Goal: Task Accomplishment & Management: Use online tool/utility

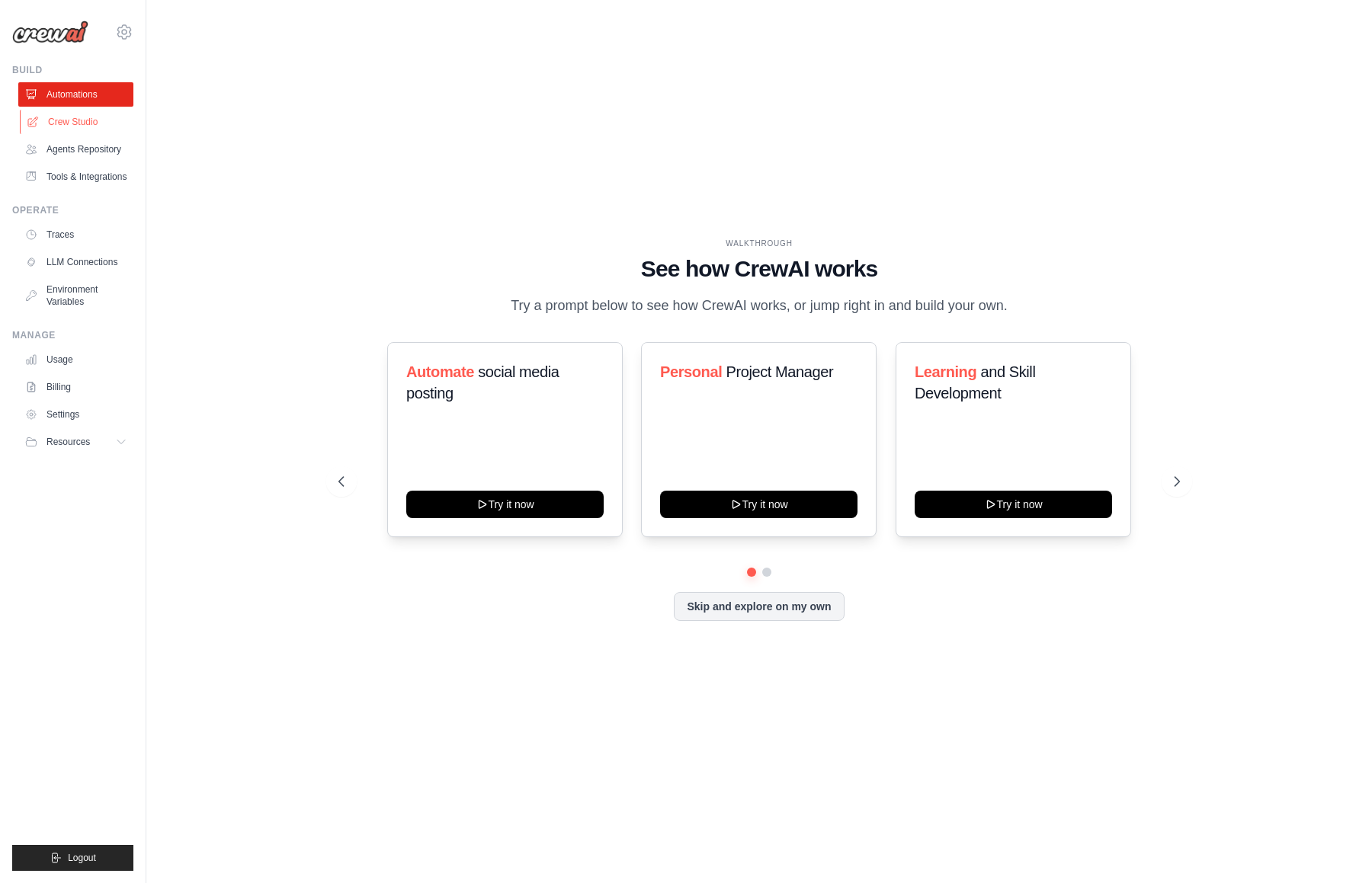
click at [84, 121] on link "Crew Studio" at bounding box center [77, 122] width 115 height 25
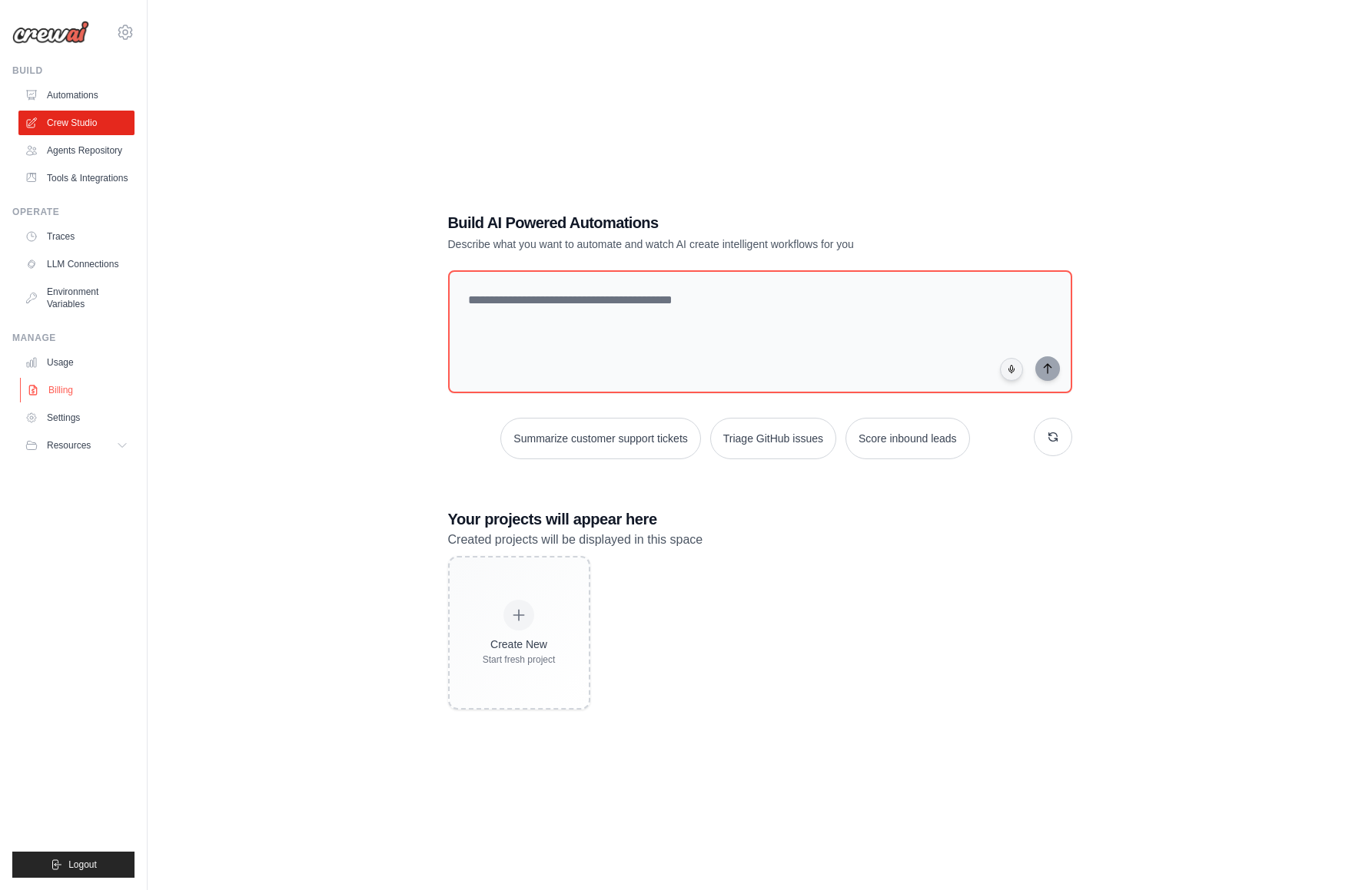
click at [51, 391] on link "Billing" at bounding box center [78, 390] width 116 height 25
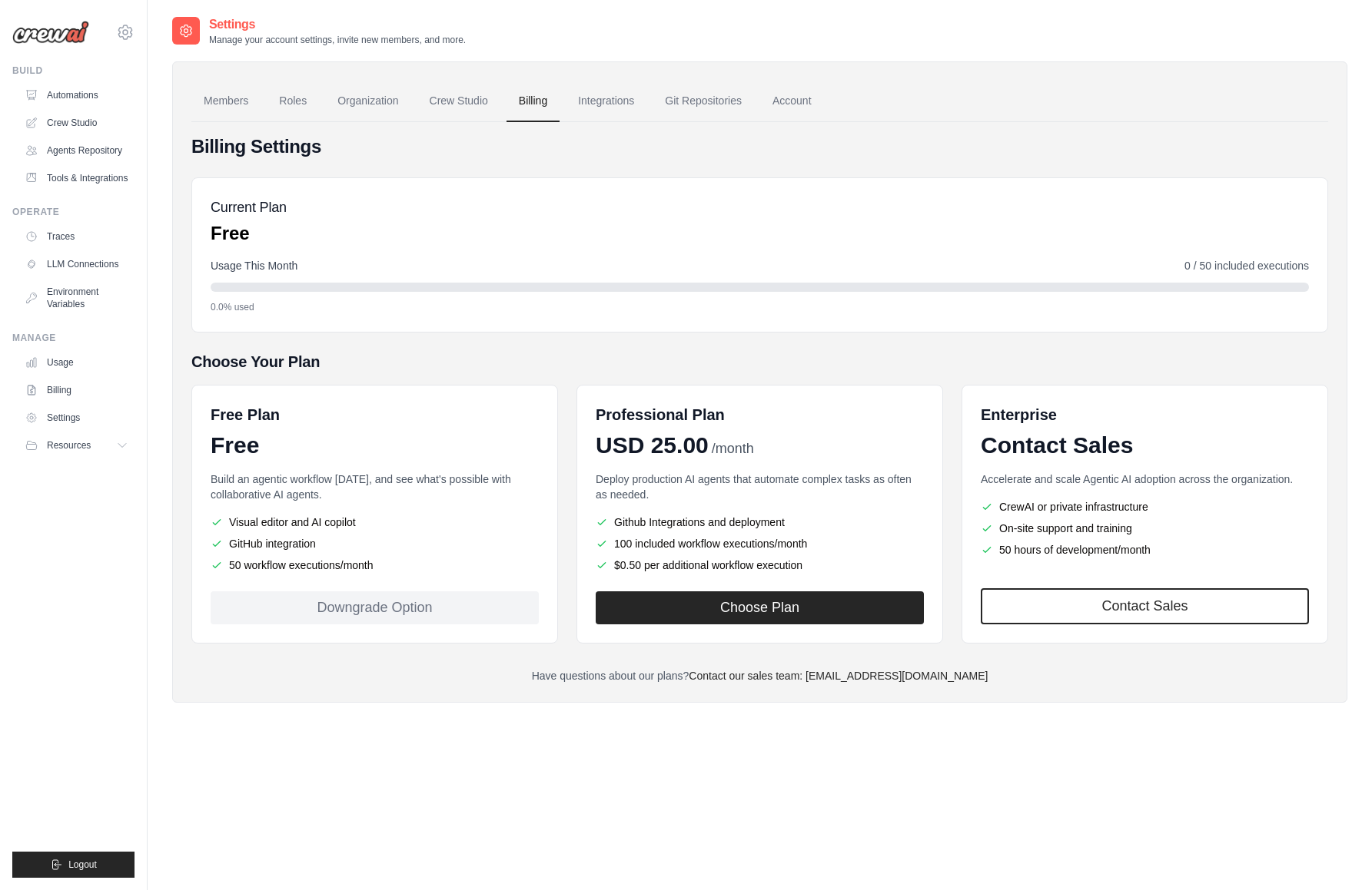
click at [292, 518] on li "Visual editor and AI copilot" at bounding box center [374, 522] width 329 height 15
click at [304, 548] on li "GitHub integration" at bounding box center [374, 544] width 329 height 15
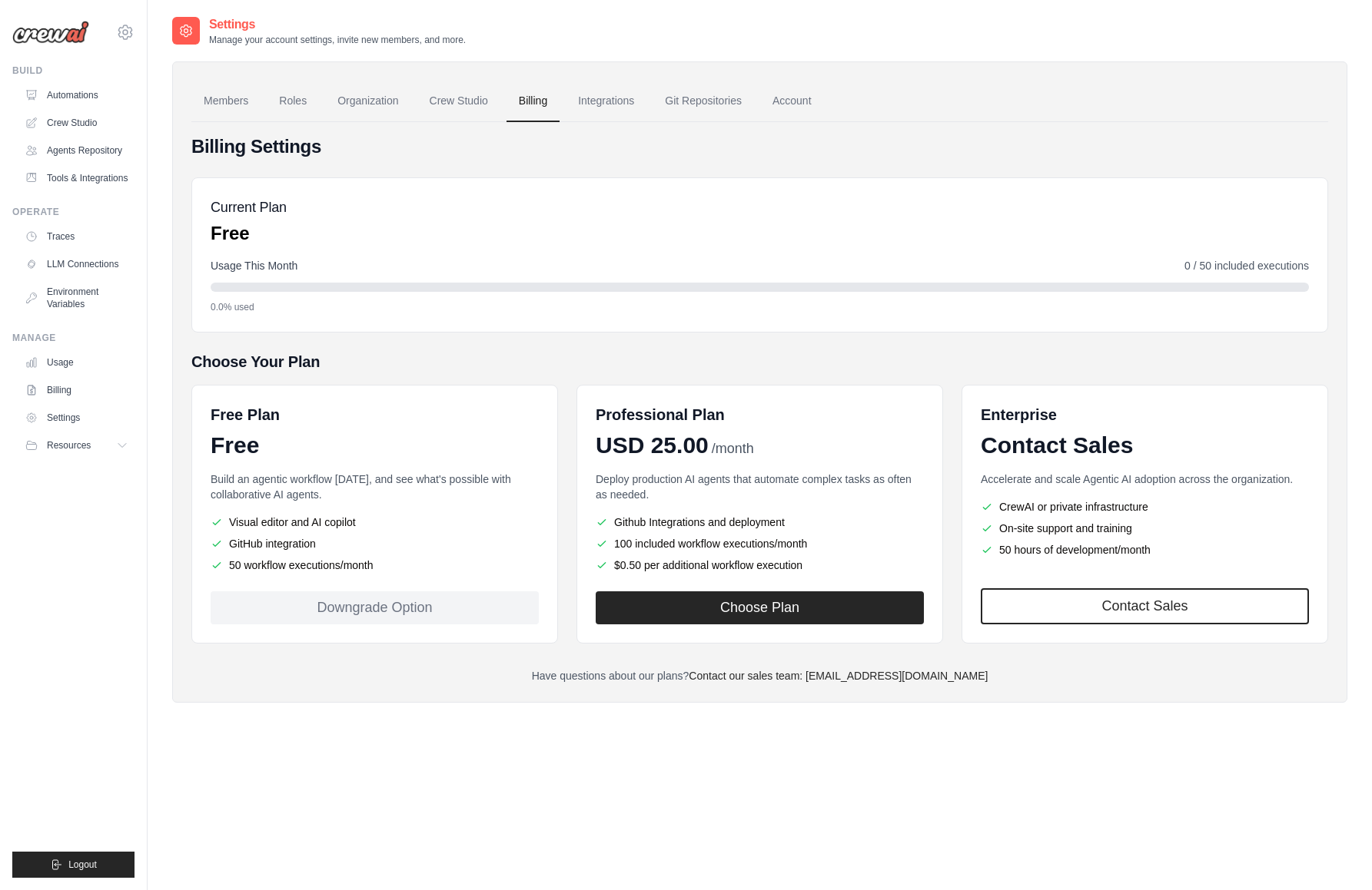
click at [325, 569] on li "50 workflow executions/month" at bounding box center [374, 566] width 329 height 15
click at [325, 569] on li "50 workflow executions/month" at bounding box center [374, 566] width 329 height 15
click at [325, 568] on li "50 workflow executions/month" at bounding box center [374, 566] width 329 height 15
click at [67, 94] on link "Automations" at bounding box center [78, 95] width 116 height 25
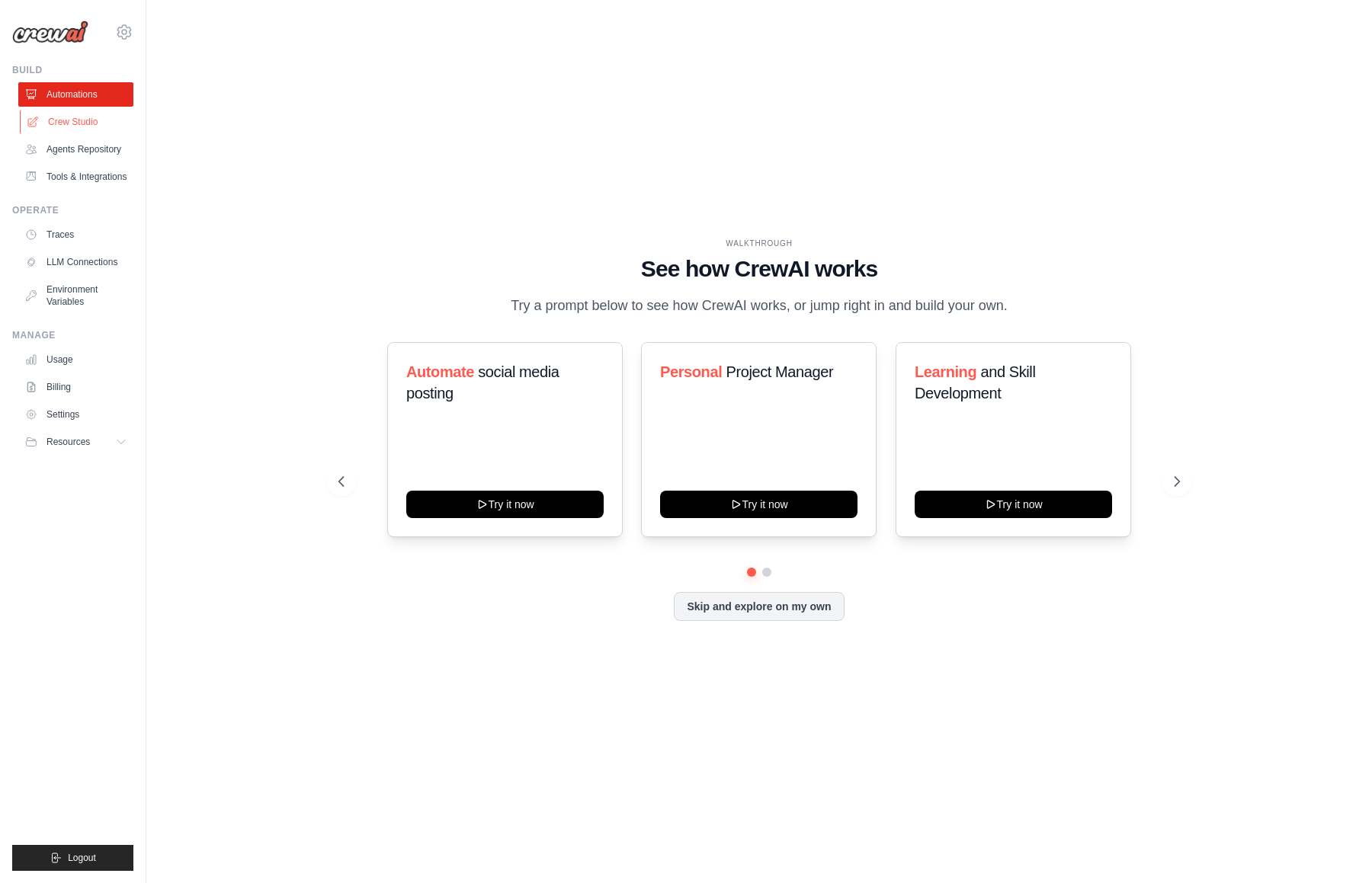
click at [77, 131] on link "Crew Studio" at bounding box center [77, 122] width 115 height 25
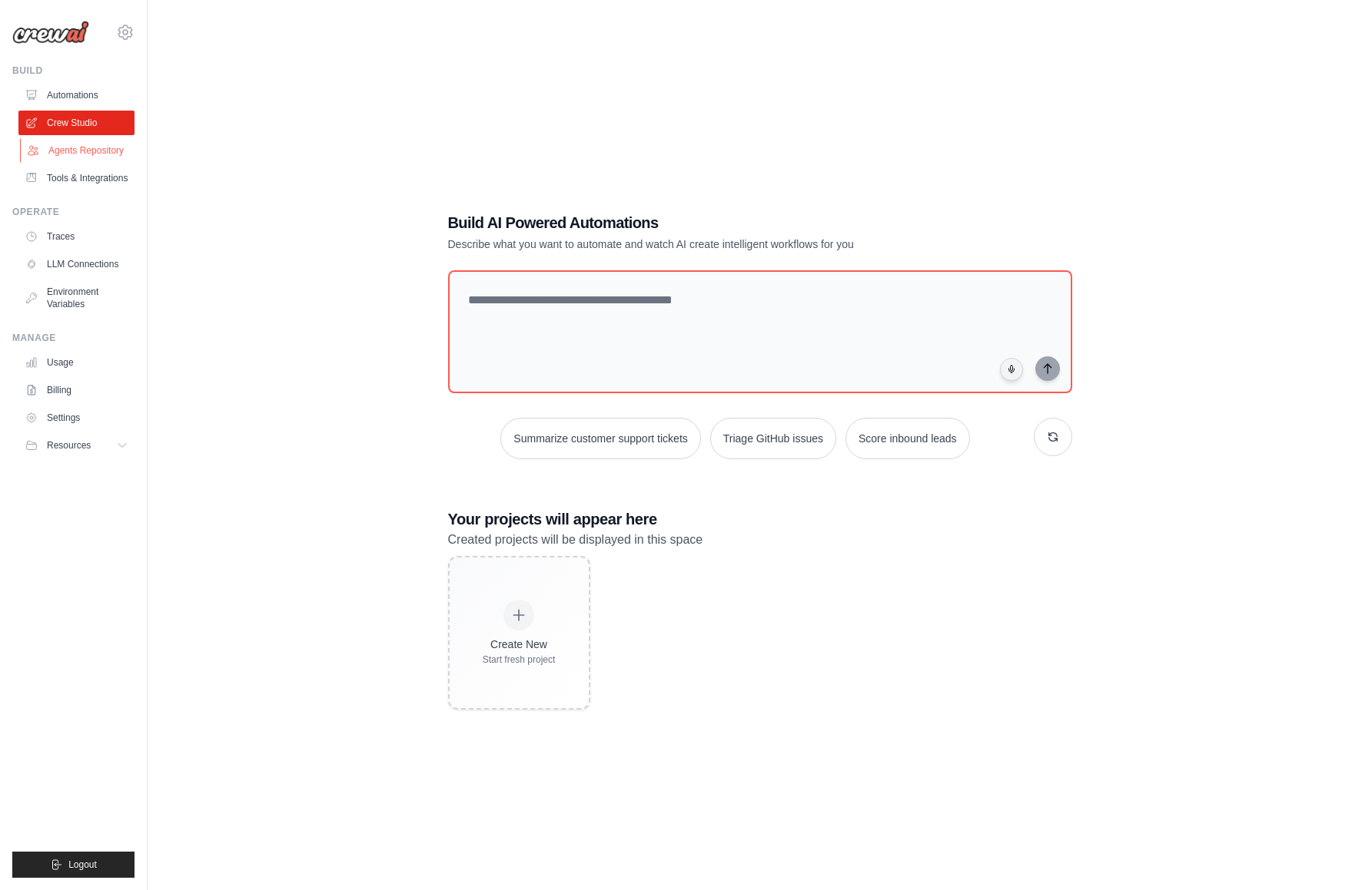
click at [80, 150] on link "Agents Repository" at bounding box center [78, 151] width 116 height 25
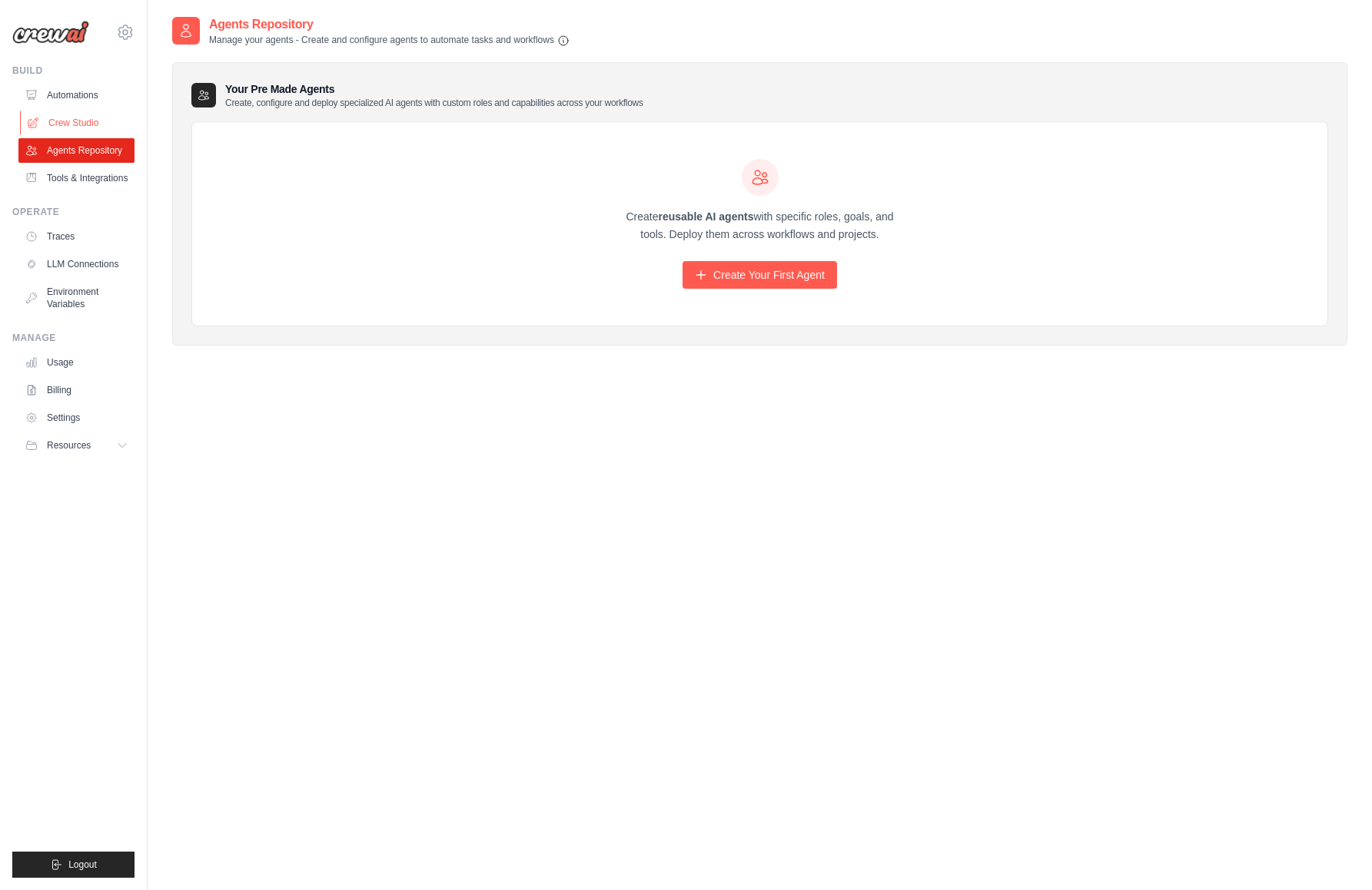
click at [87, 117] on link "Crew Studio" at bounding box center [78, 123] width 116 height 25
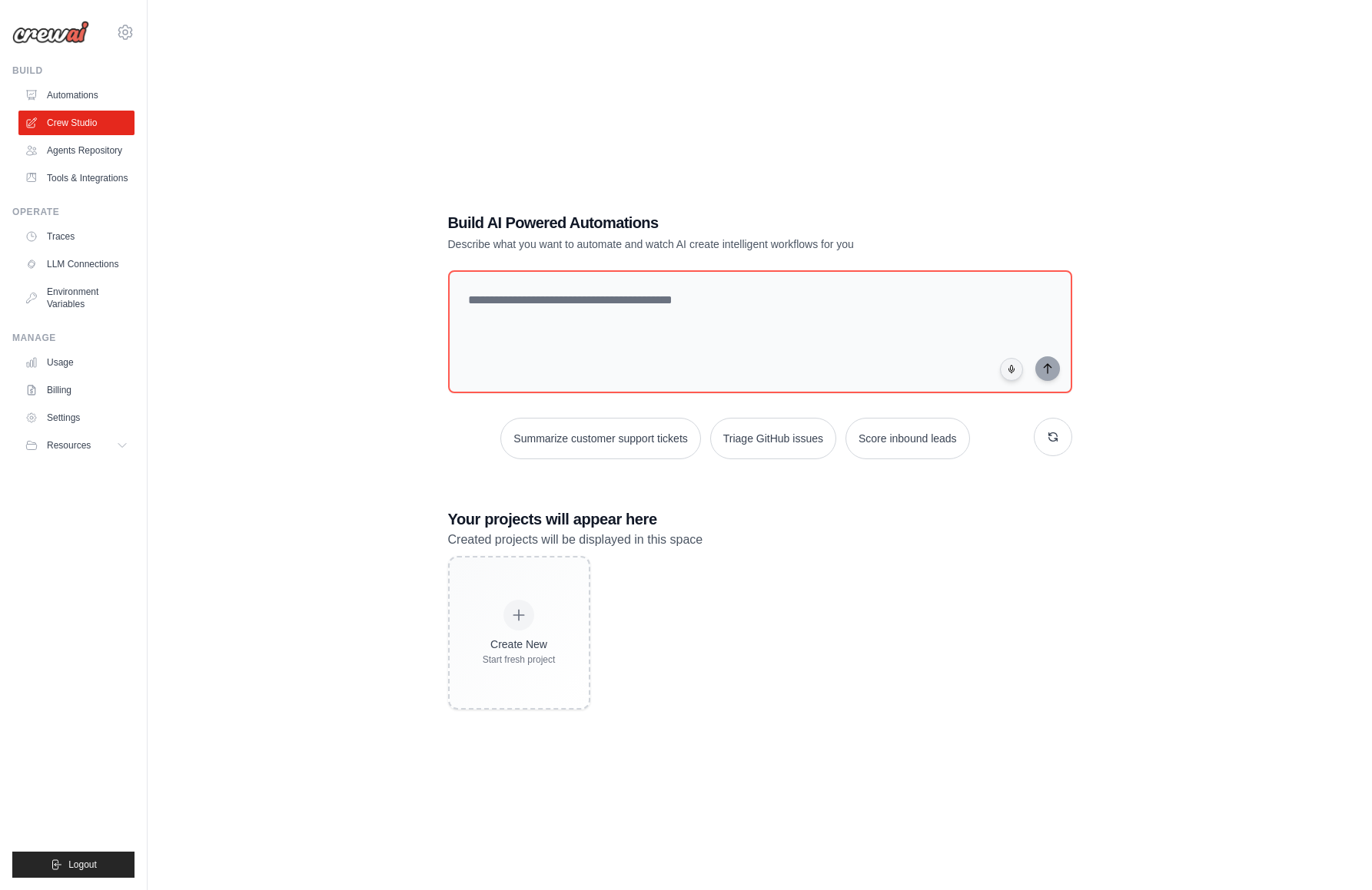
click at [401, 684] on div "Build AI Powered Automations Describe what you want to automate and watch AI cr…" at bounding box center [760, 460] width 1175 height 890
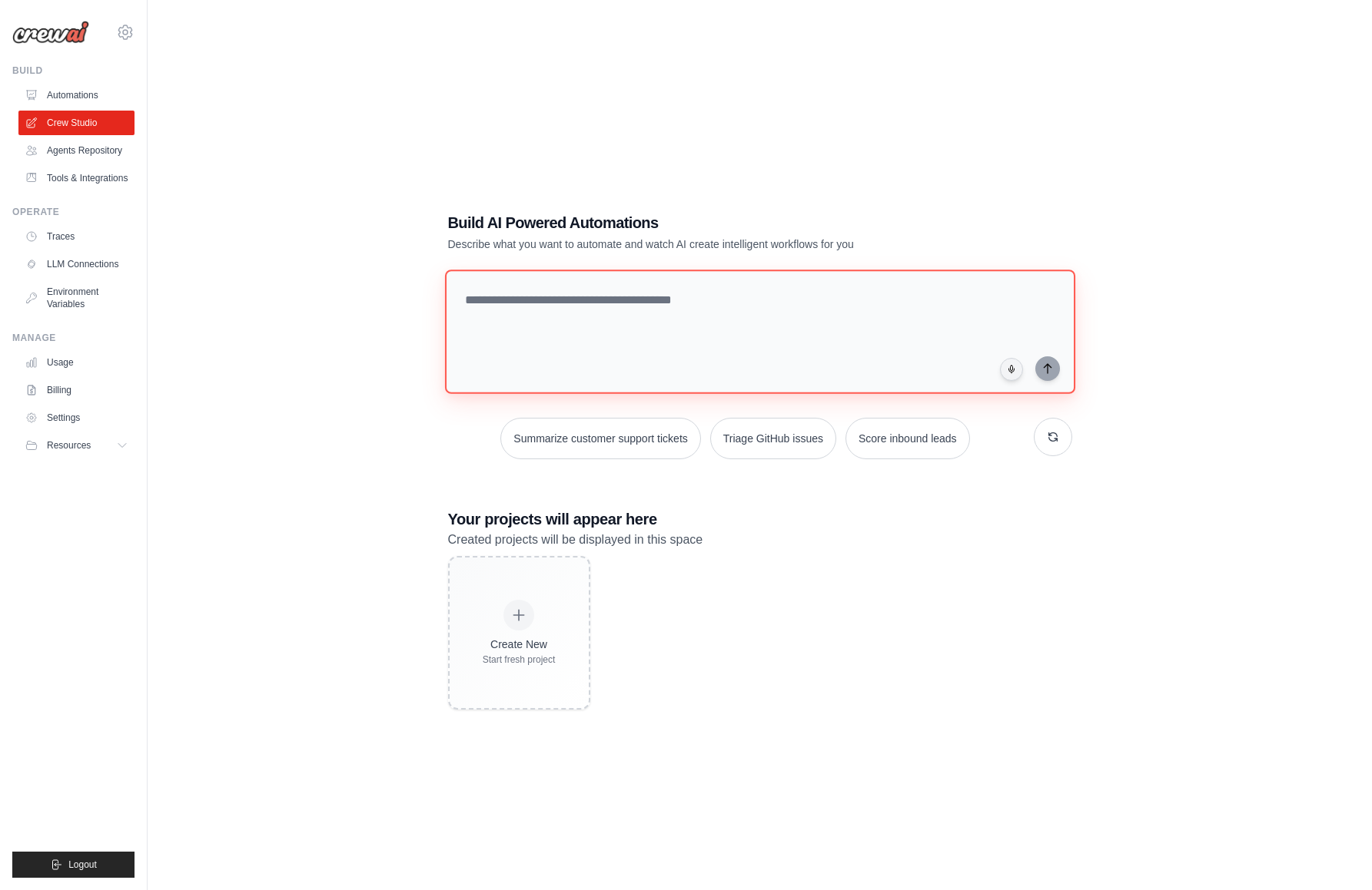
click at [608, 333] on textarea at bounding box center [759, 331] width 630 height 124
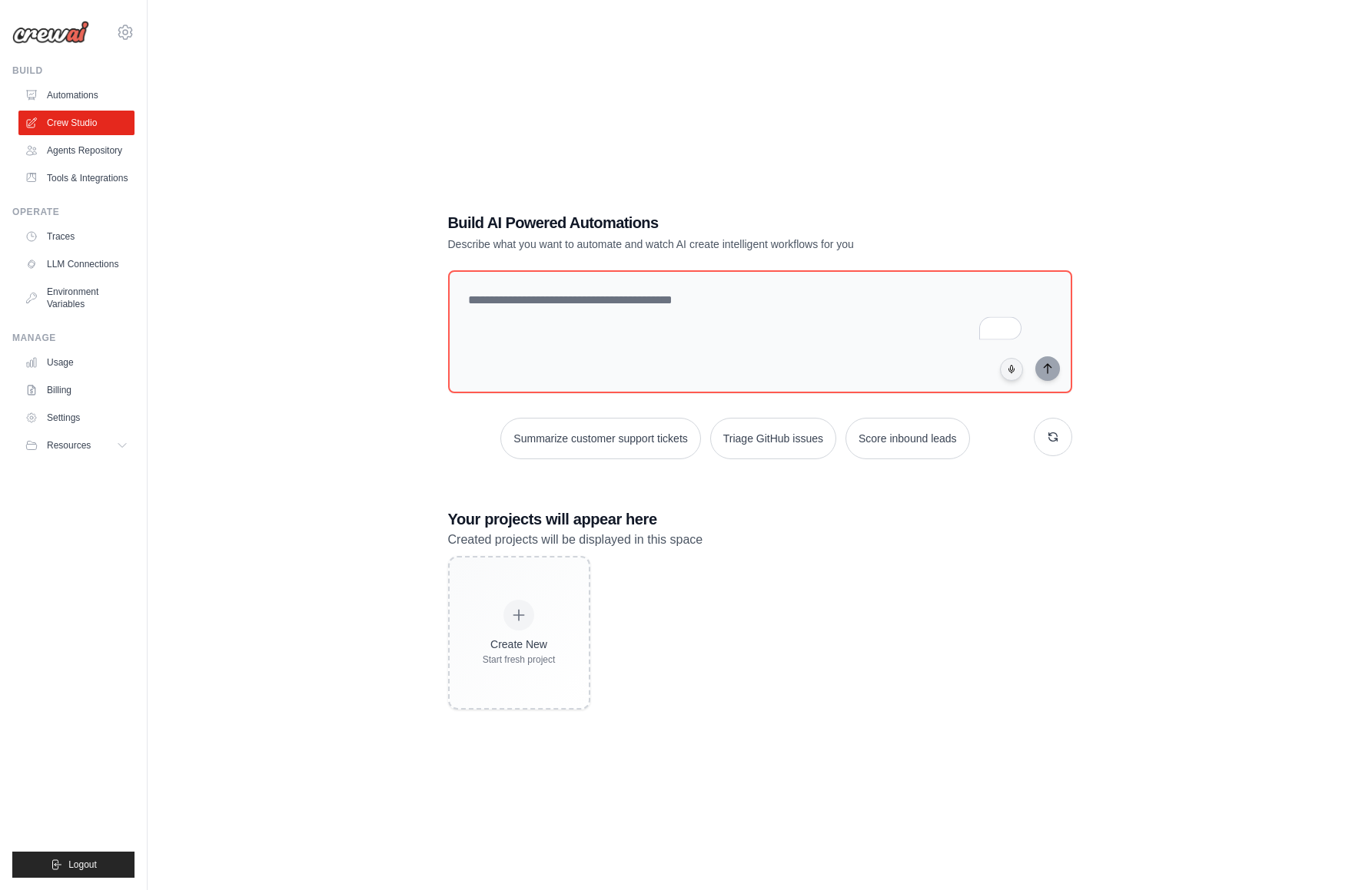
click at [316, 506] on div "Build AI Powered Automations Describe what you want to automate and watch AI cr…" at bounding box center [760, 460] width 1175 height 890
click at [640, 117] on div "Build AI Powered Automations Describe what you want to automate and watch AI cr…" at bounding box center [760, 460] width 1175 height 890
click at [320, 212] on div "Build AI Powered Automations Describe what you want to automate and watch AI cr…" at bounding box center [760, 460] width 1175 height 890
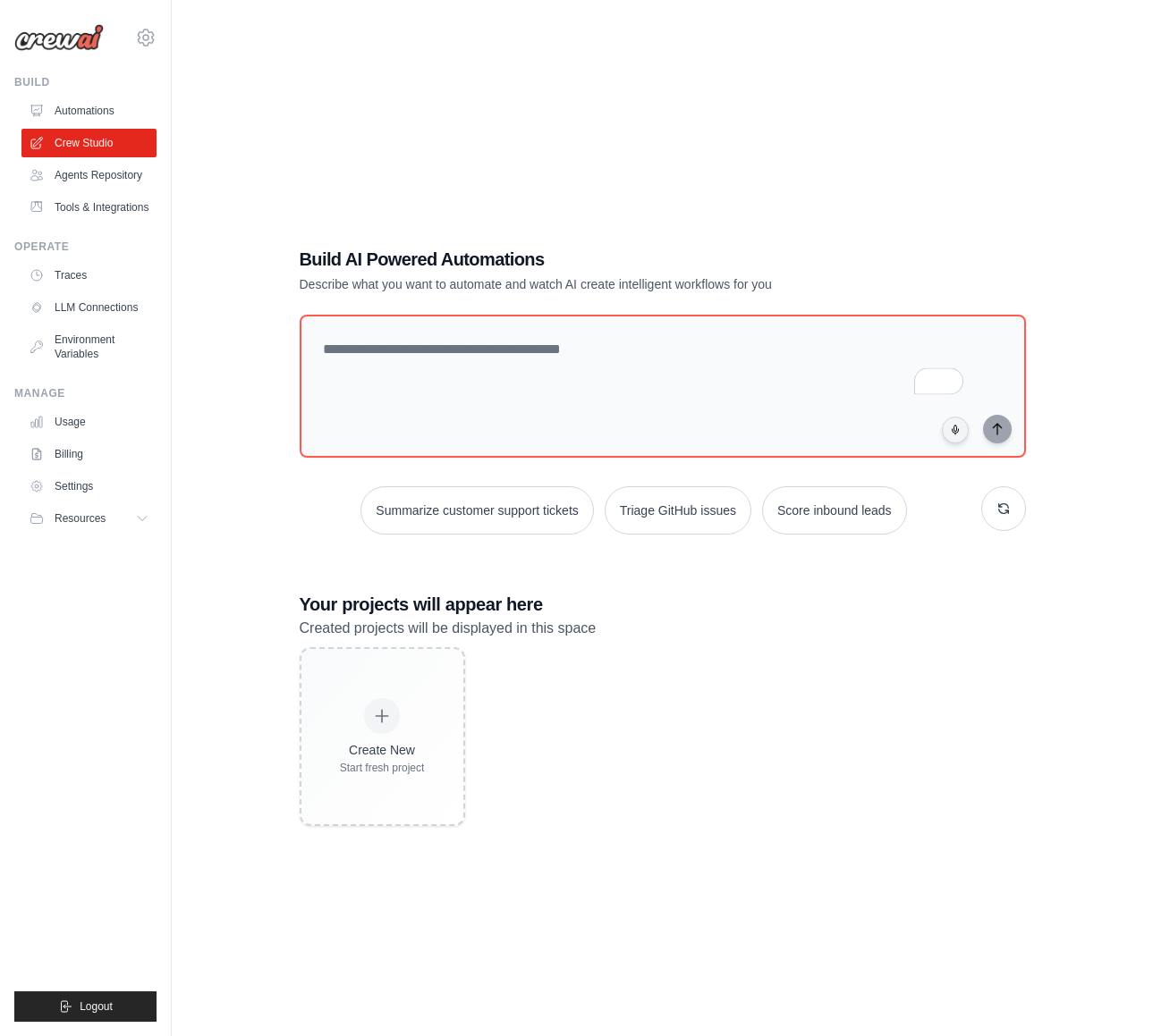
click at [223, 722] on div "Build AI Powered Automations Describe what you want to automate and watch AI cr…" at bounding box center [662, 536] width 924 height 1036
click at [435, 388] on textarea "To enrich screen reader interactions, please activate Accessibility in Grammarl…" at bounding box center [661, 386] width 733 height 145
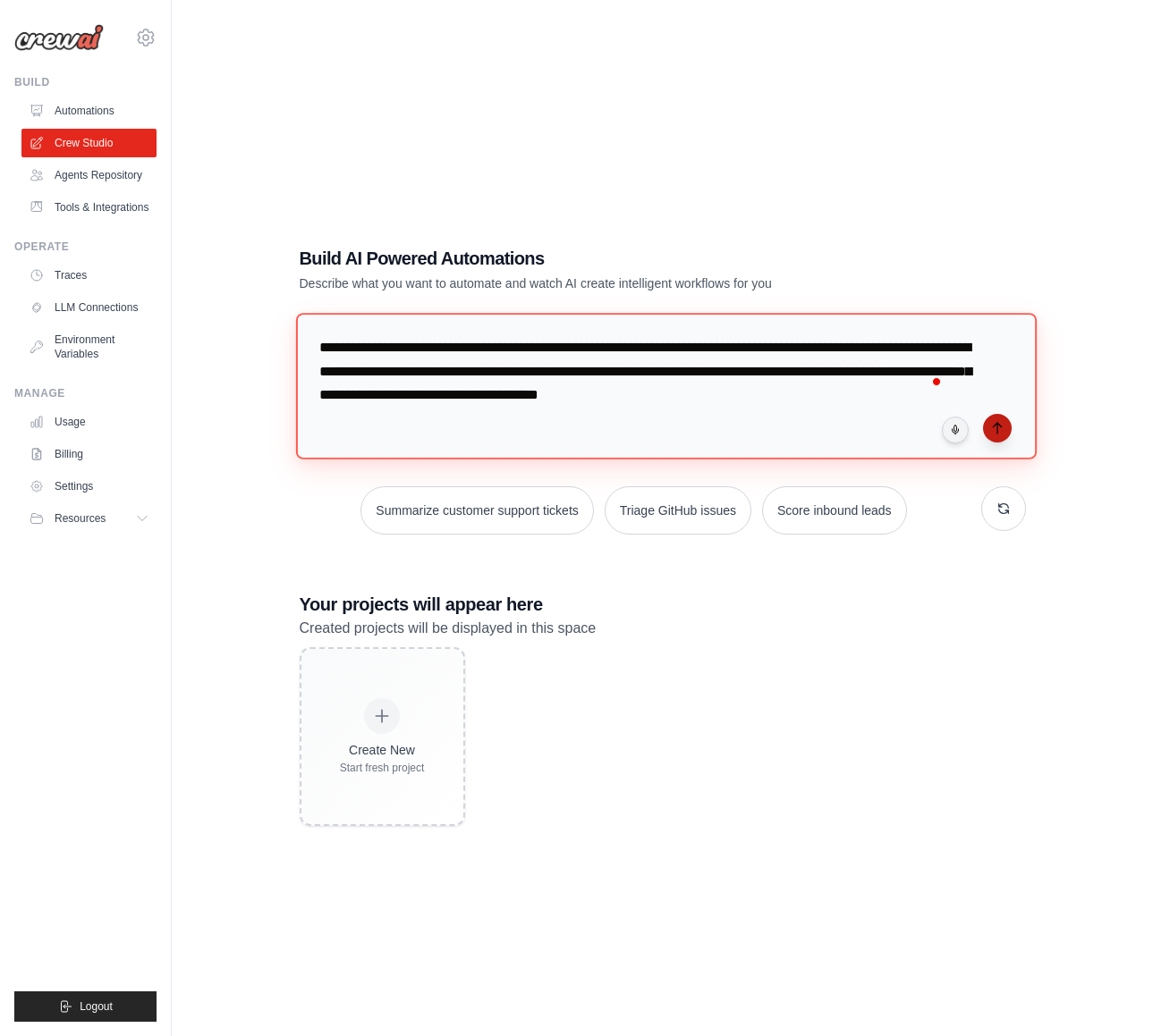
type textarea "**********"
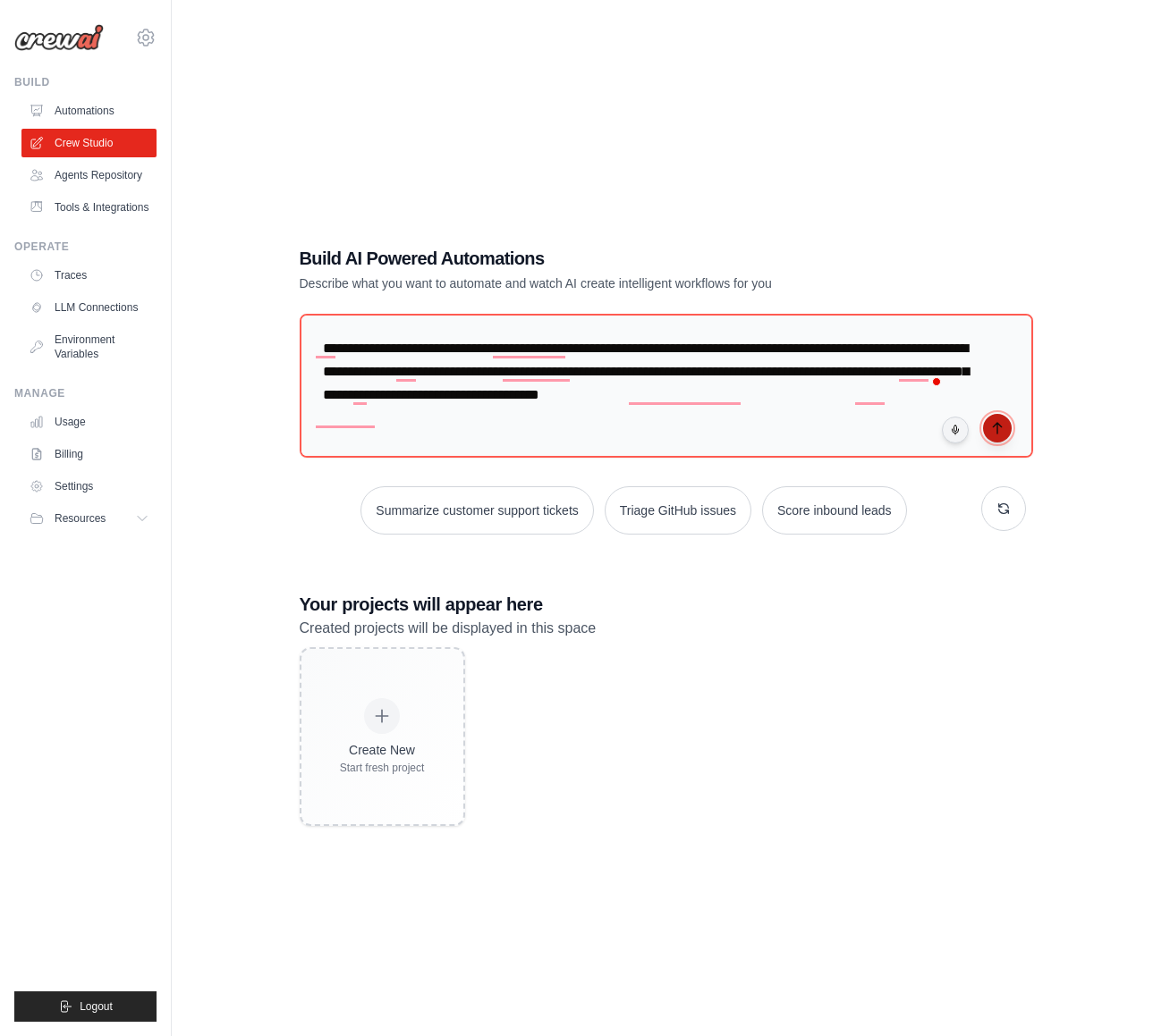
click at [999, 425] on icon "submit" at bounding box center [997, 428] width 14 height 14
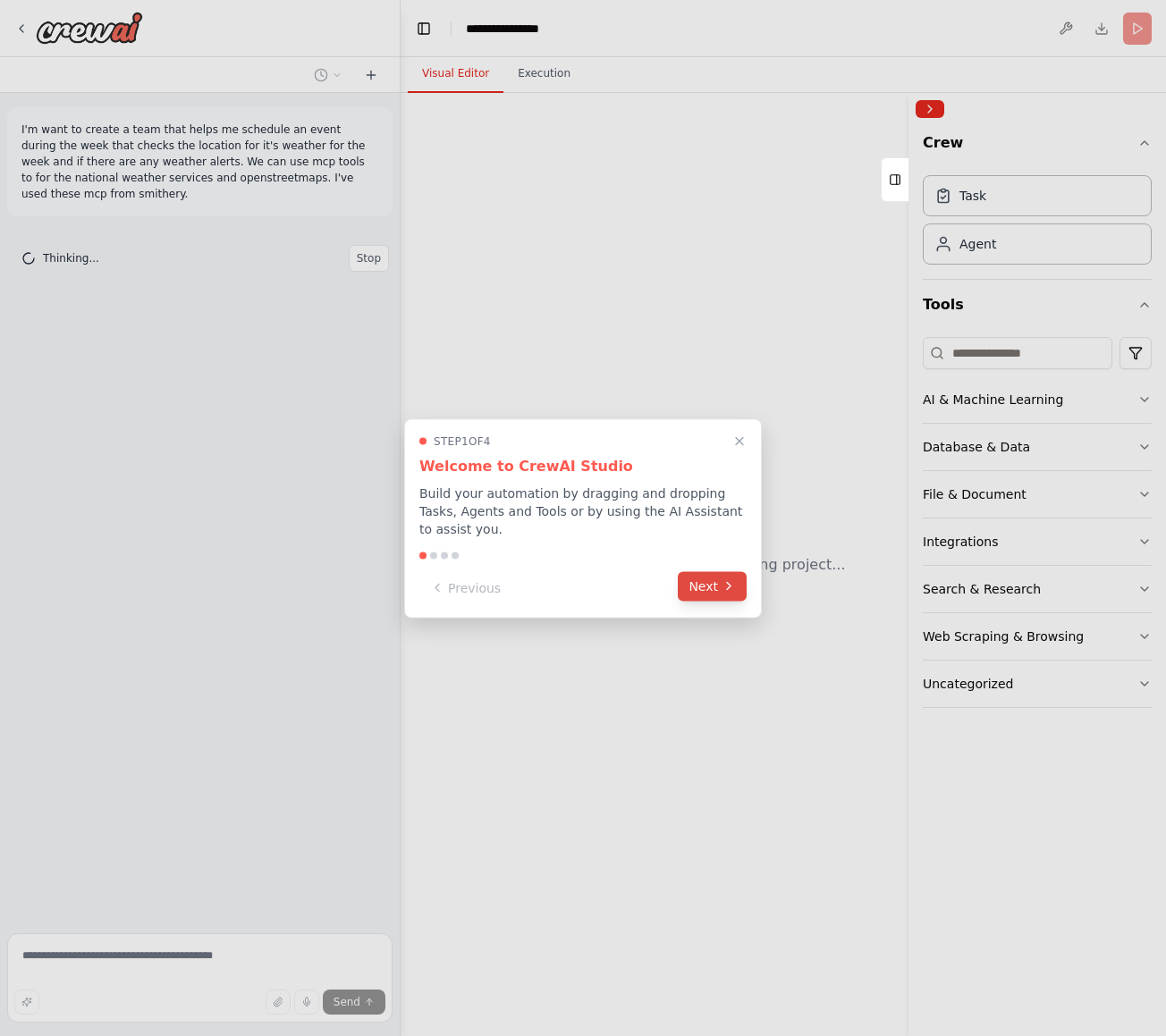
click at [726, 579] on icon at bounding box center [729, 586] width 14 height 14
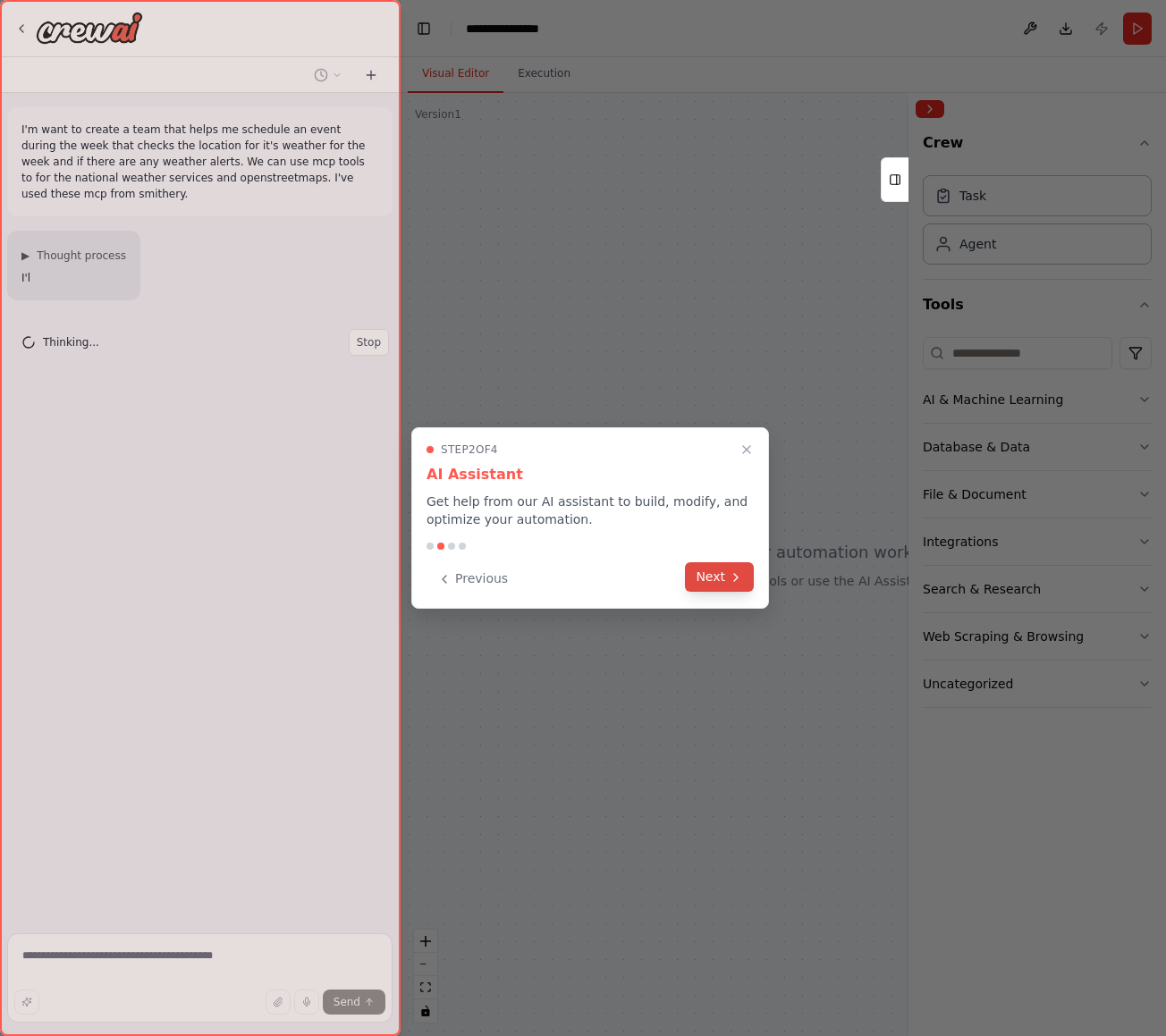
click at [724, 572] on button "Next" at bounding box center [720, 576] width 69 height 30
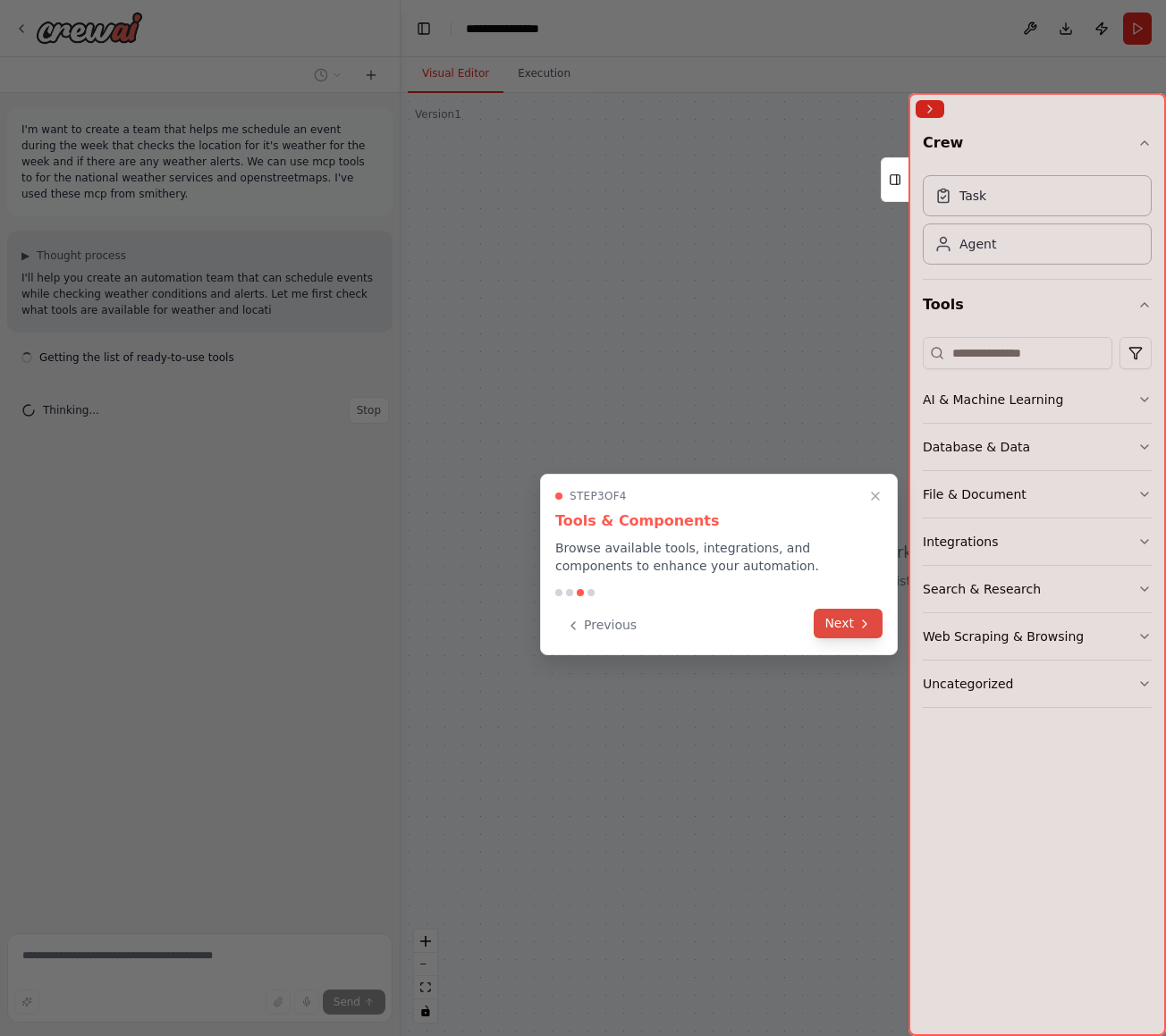
click at [847, 616] on button "Next" at bounding box center [848, 623] width 69 height 30
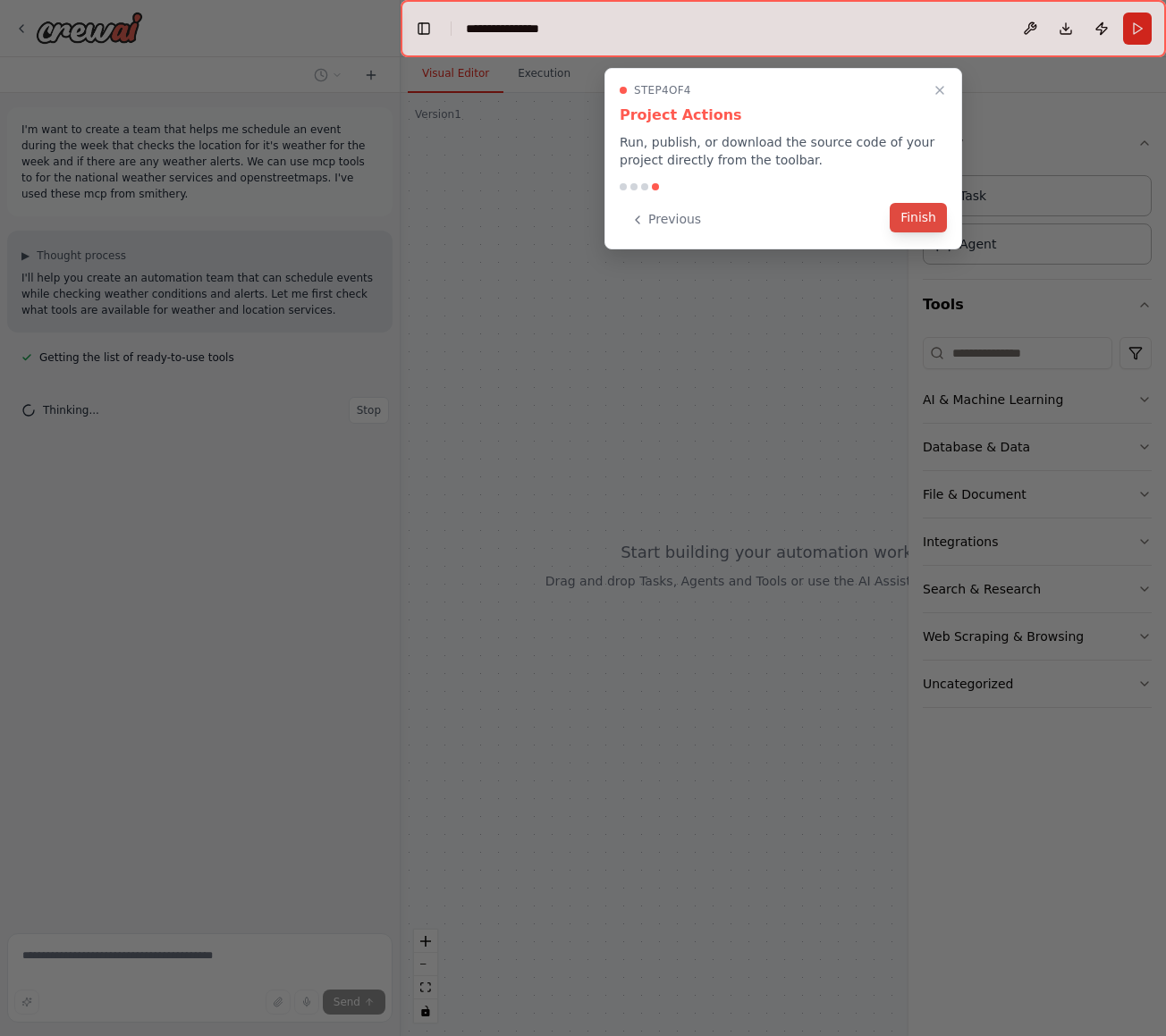
click at [937, 222] on button "Finish" at bounding box center [919, 218] width 58 height 30
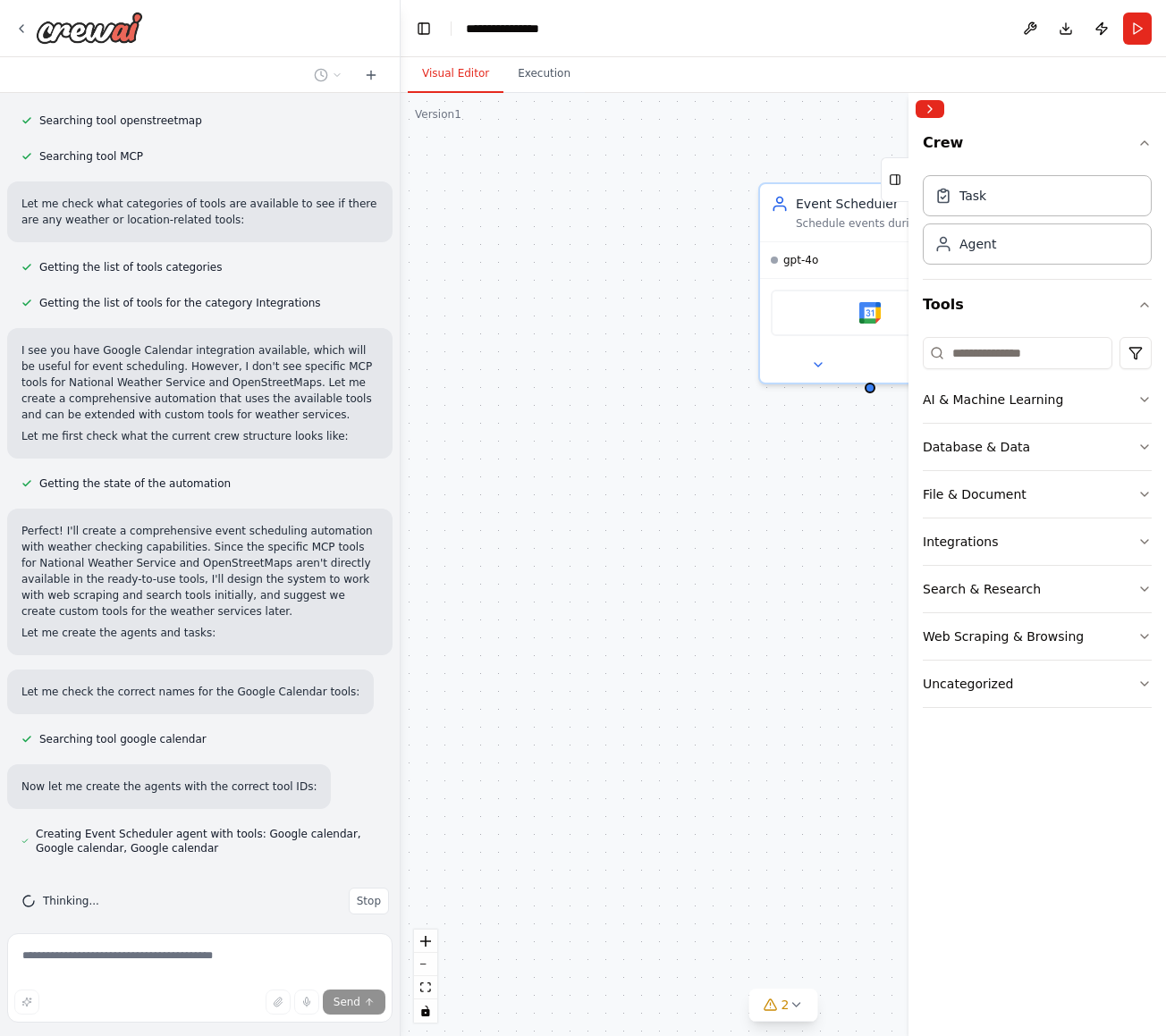
scroll to position [469, 0]
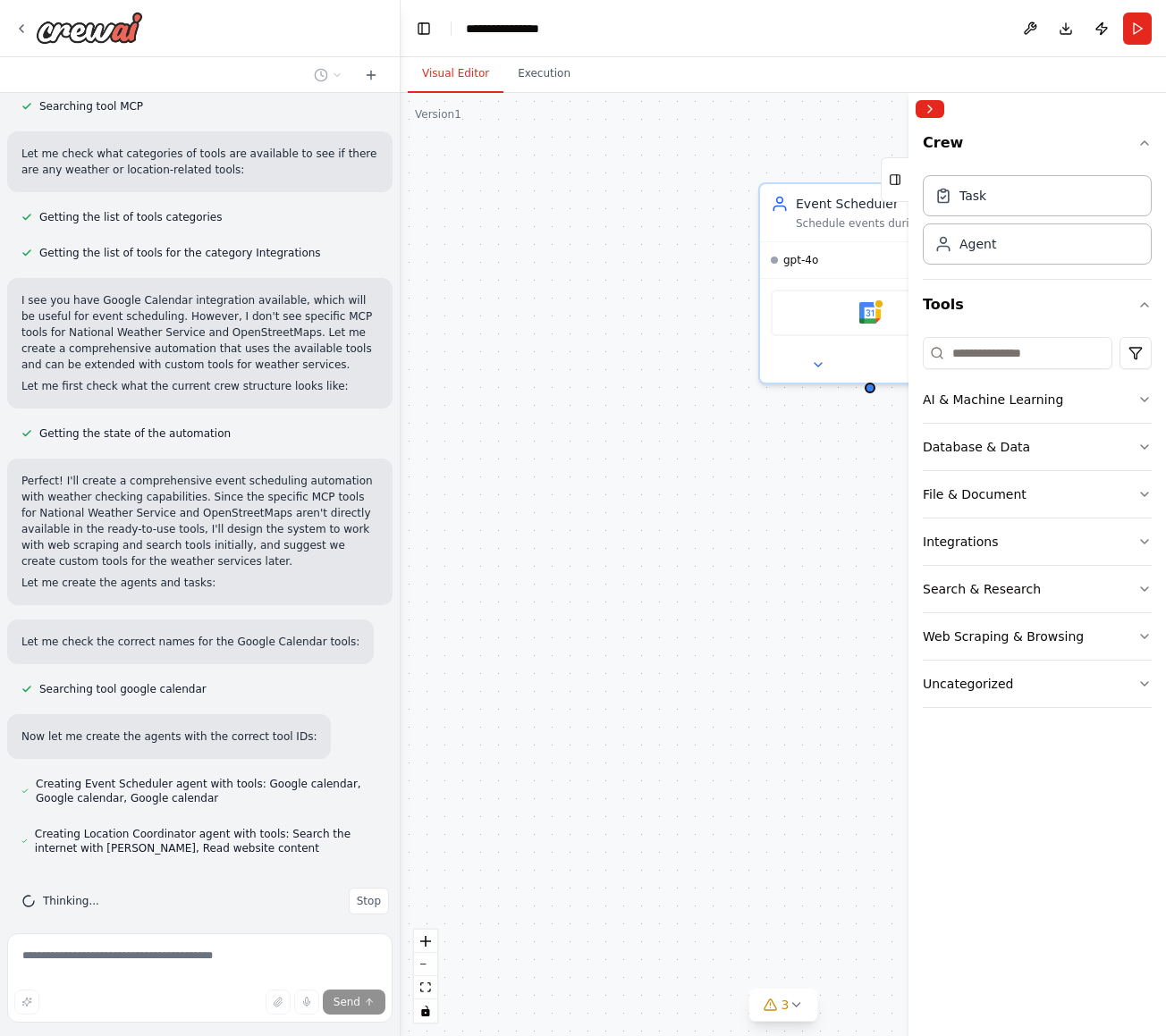
drag, startPoint x: 788, startPoint y: 568, endPoint x: 659, endPoint y: 519, distance: 138.0
drag, startPoint x: 659, startPoint y: 519, endPoint x: 708, endPoint y: 424, distance: 106.9
click at [705, 419] on div "Event Scheduler Schedule events during the week by checking calendar availabili…" at bounding box center [783, 564] width 766 height 943
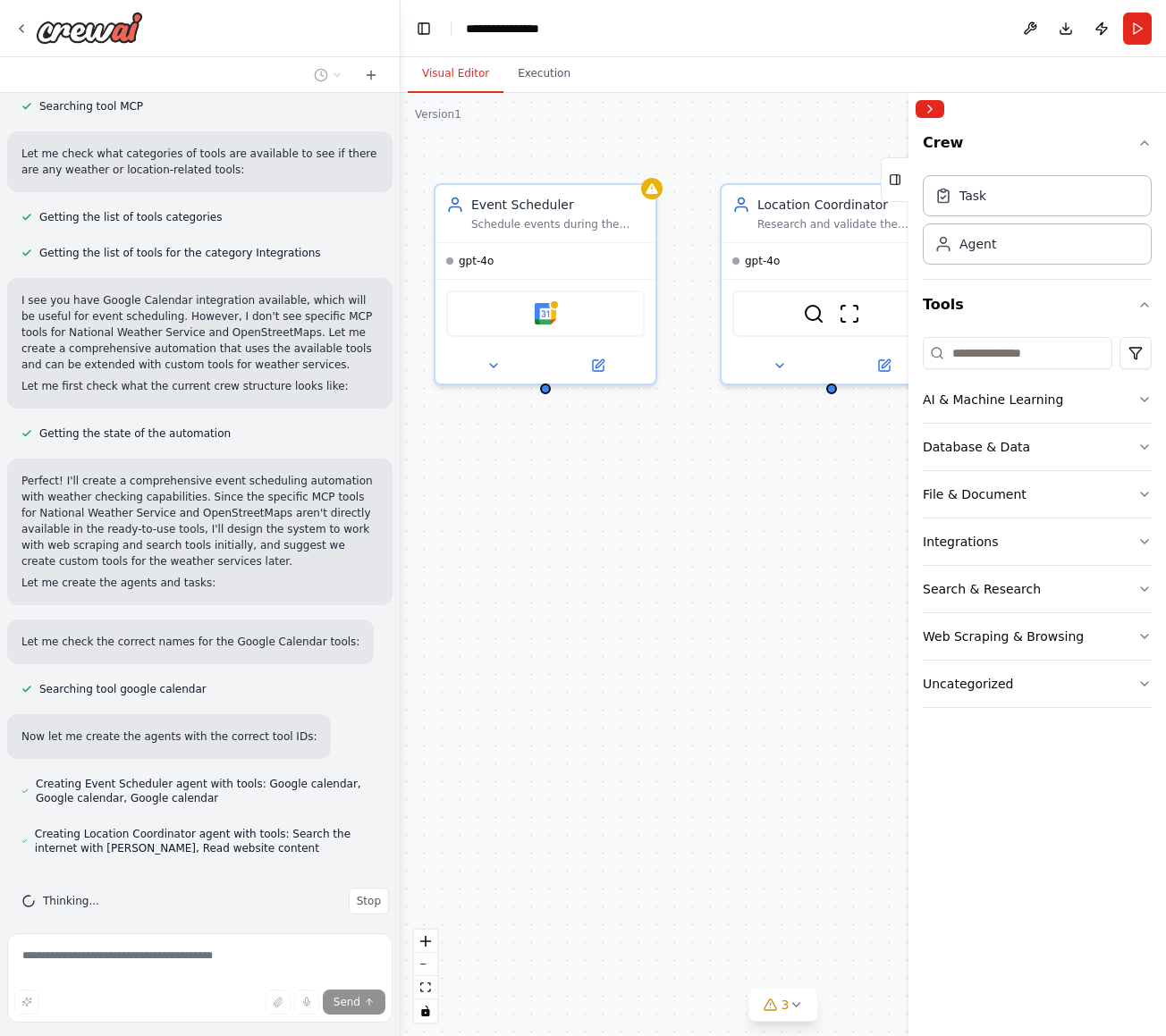
drag, startPoint x: 839, startPoint y: 506, endPoint x: 514, endPoint y: 506, distance: 325.0
click at [514, 506] on div "Event Scheduler Schedule events during the week by checking calendar availabili…" at bounding box center [783, 564] width 766 height 943
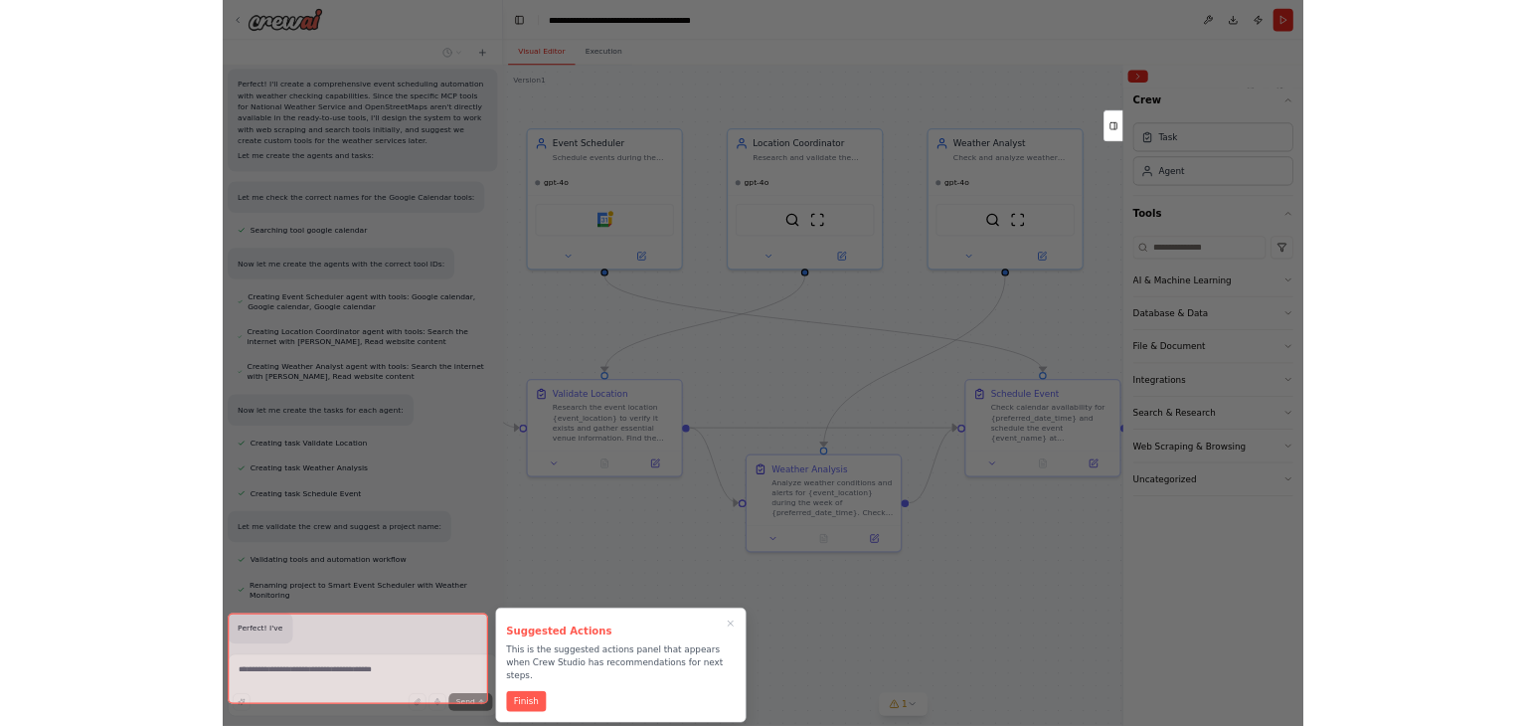
scroll to position [970, 0]
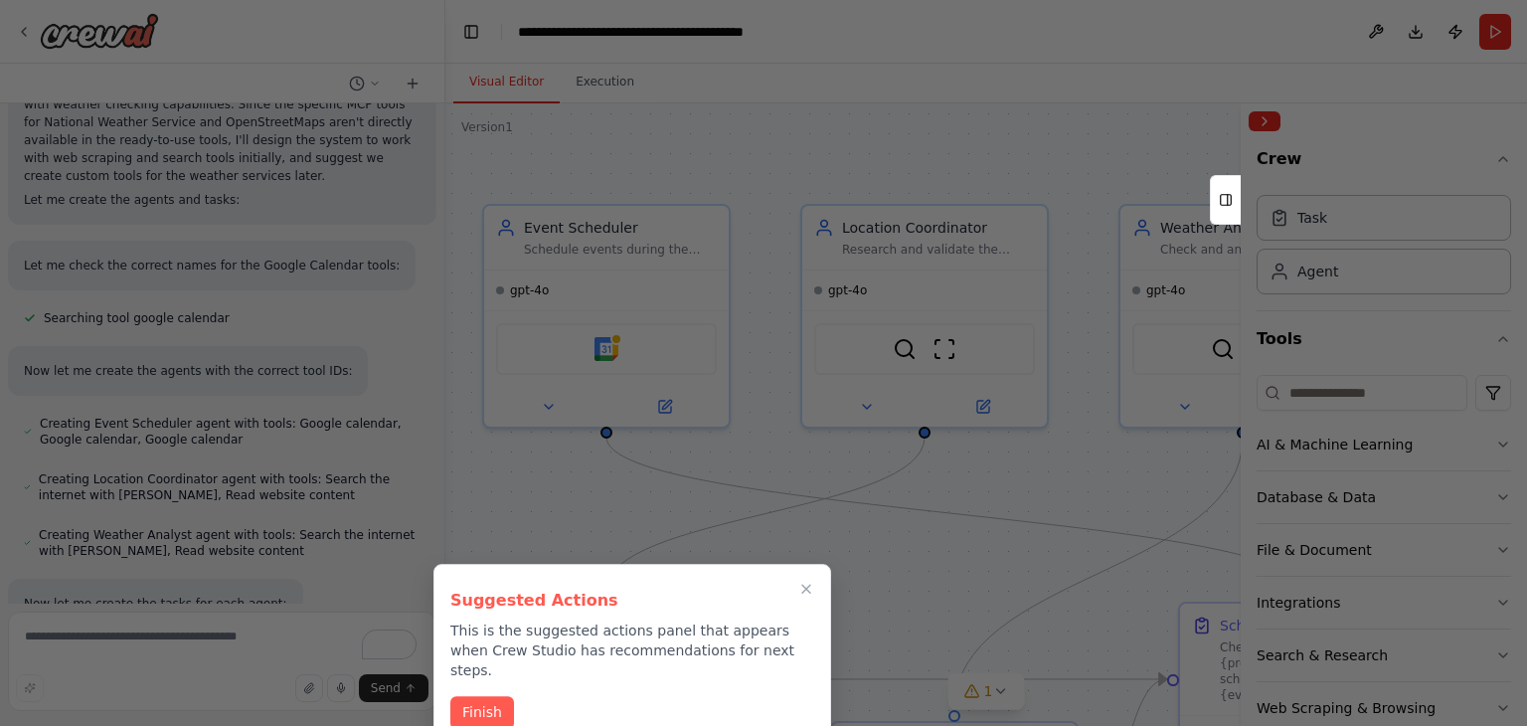
click at [479, 696] on button "Finish" at bounding box center [482, 712] width 64 height 33
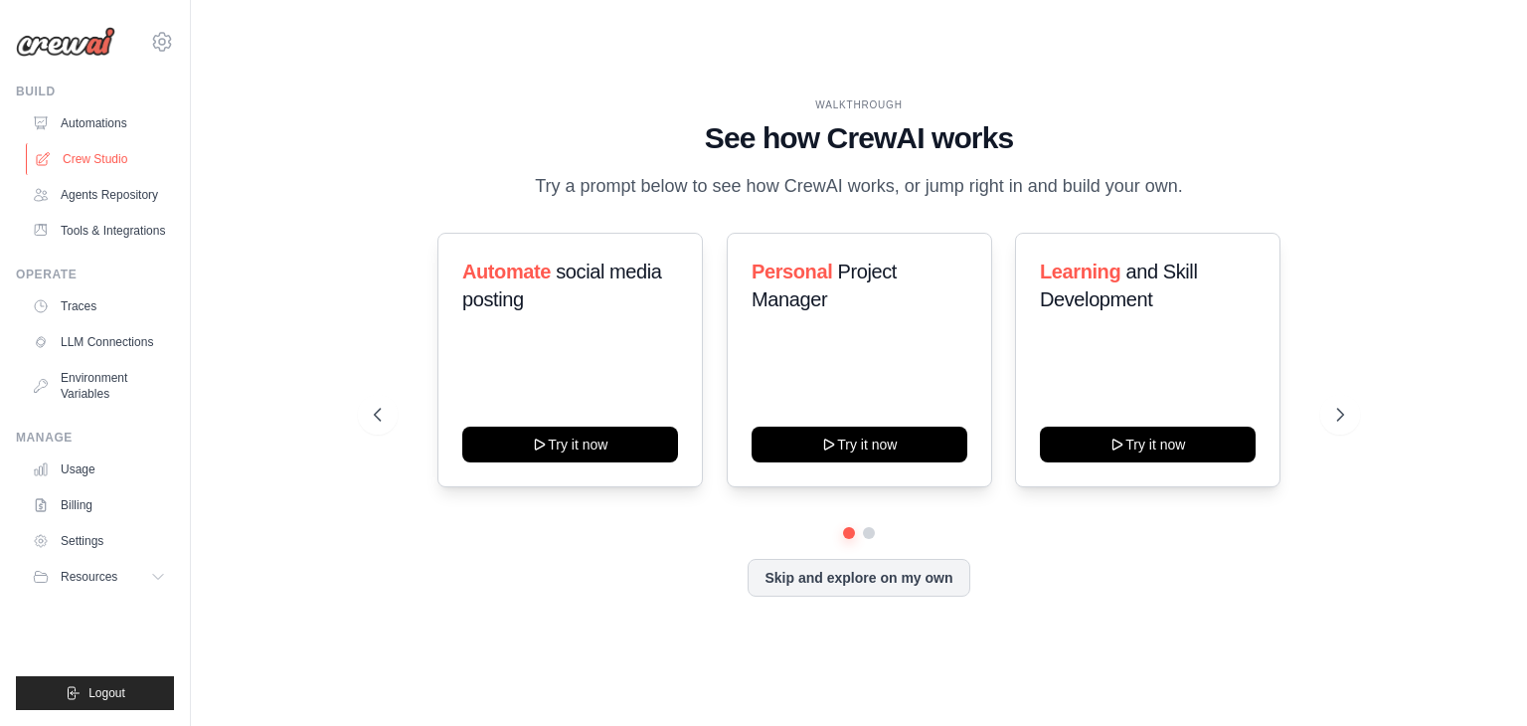
click at [114, 160] on link "Crew Studio" at bounding box center [101, 159] width 150 height 32
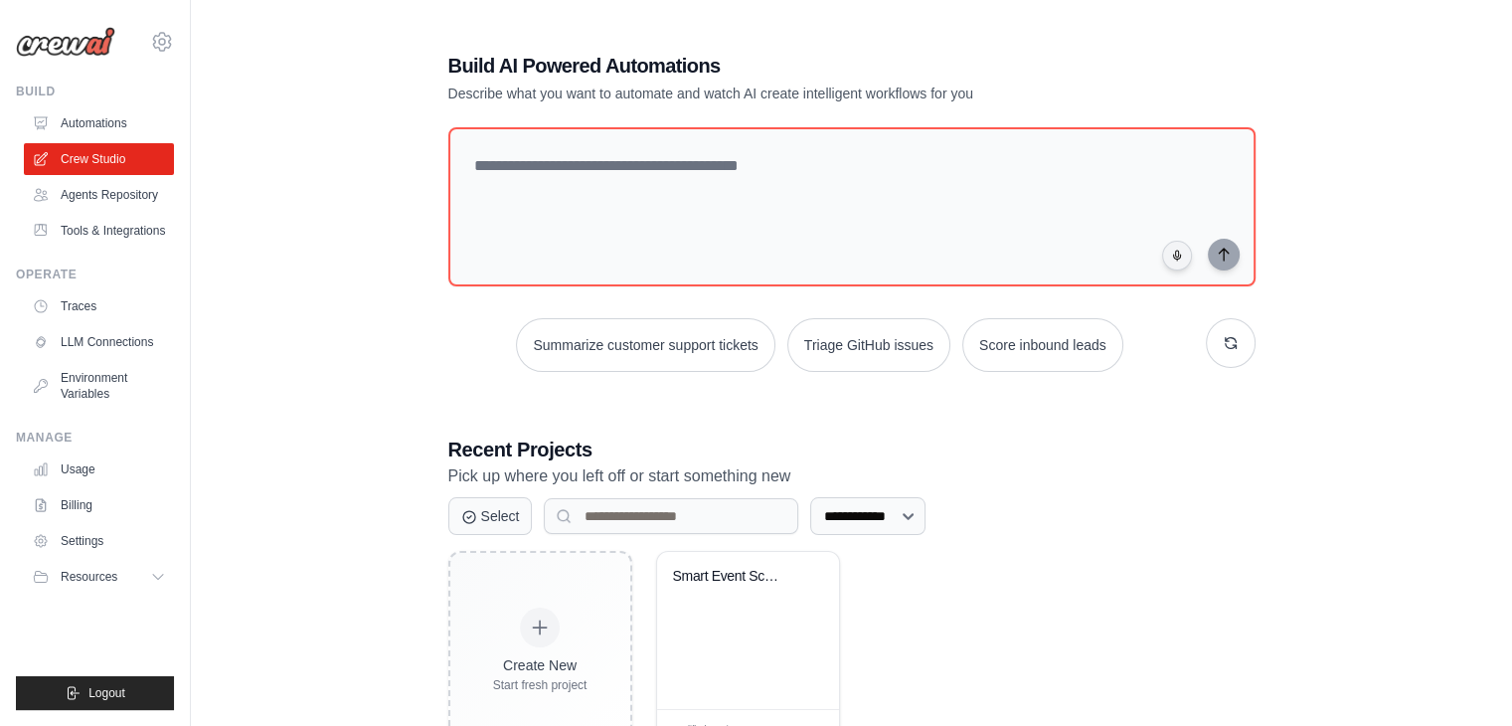
click at [471, 66] on h1 "Build AI Powered Automations" at bounding box center [782, 66] width 668 height 28
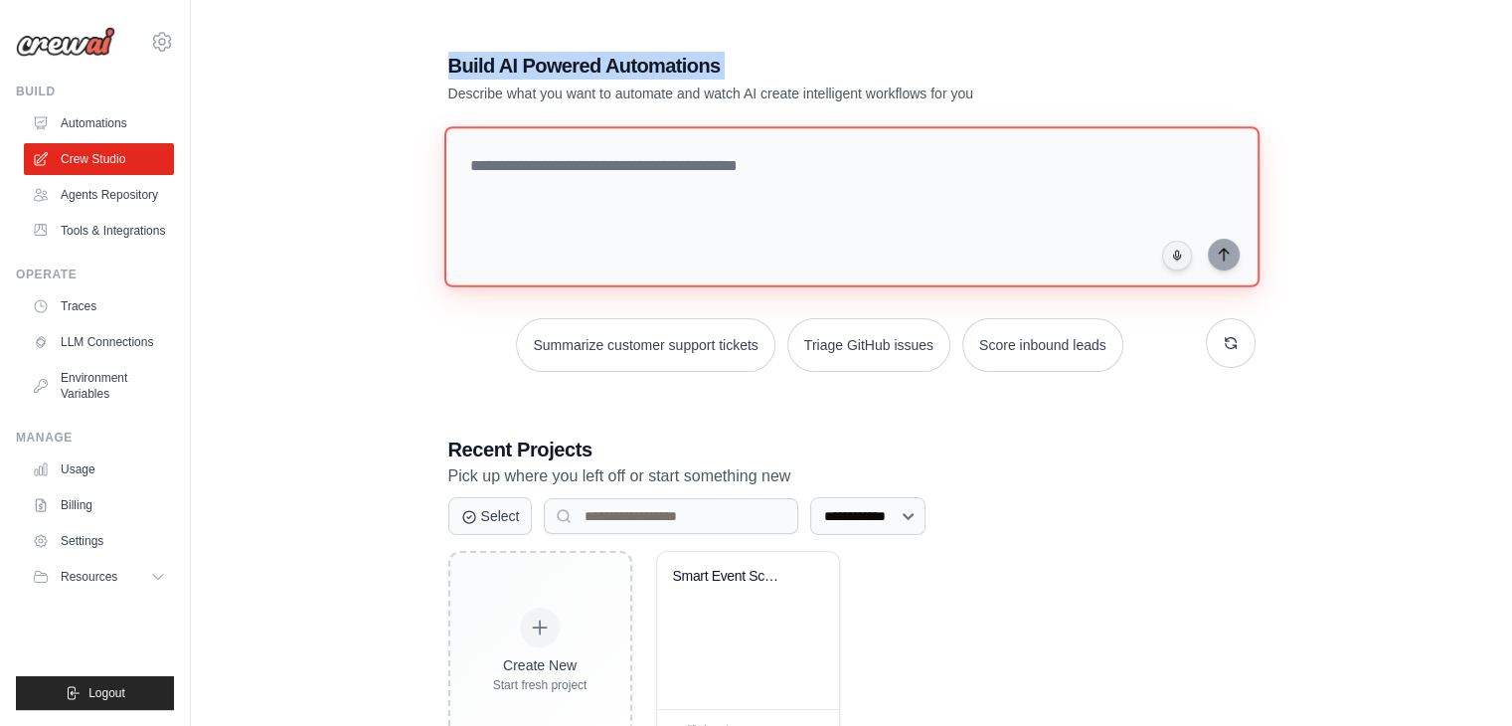
click at [660, 194] on textarea at bounding box center [850, 206] width 815 height 161
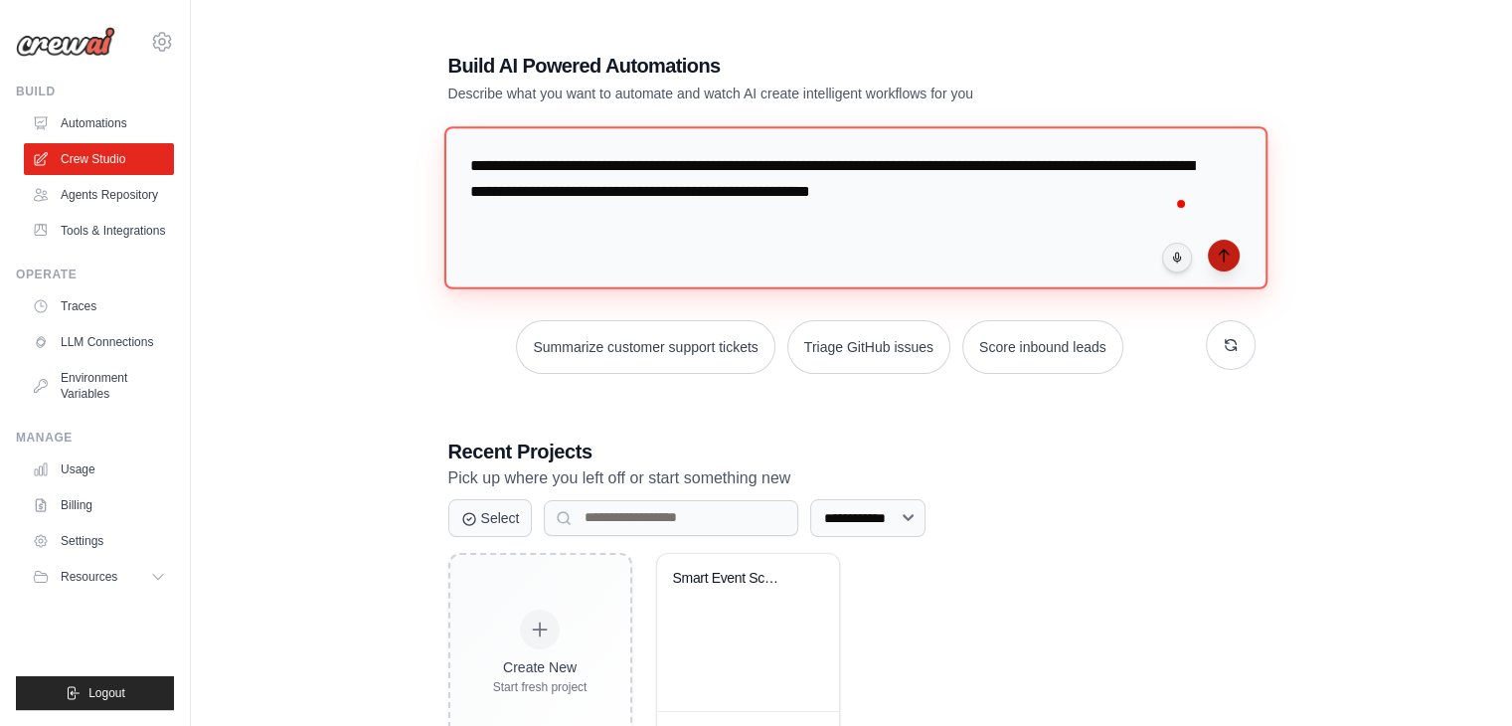
type textarea "**********"
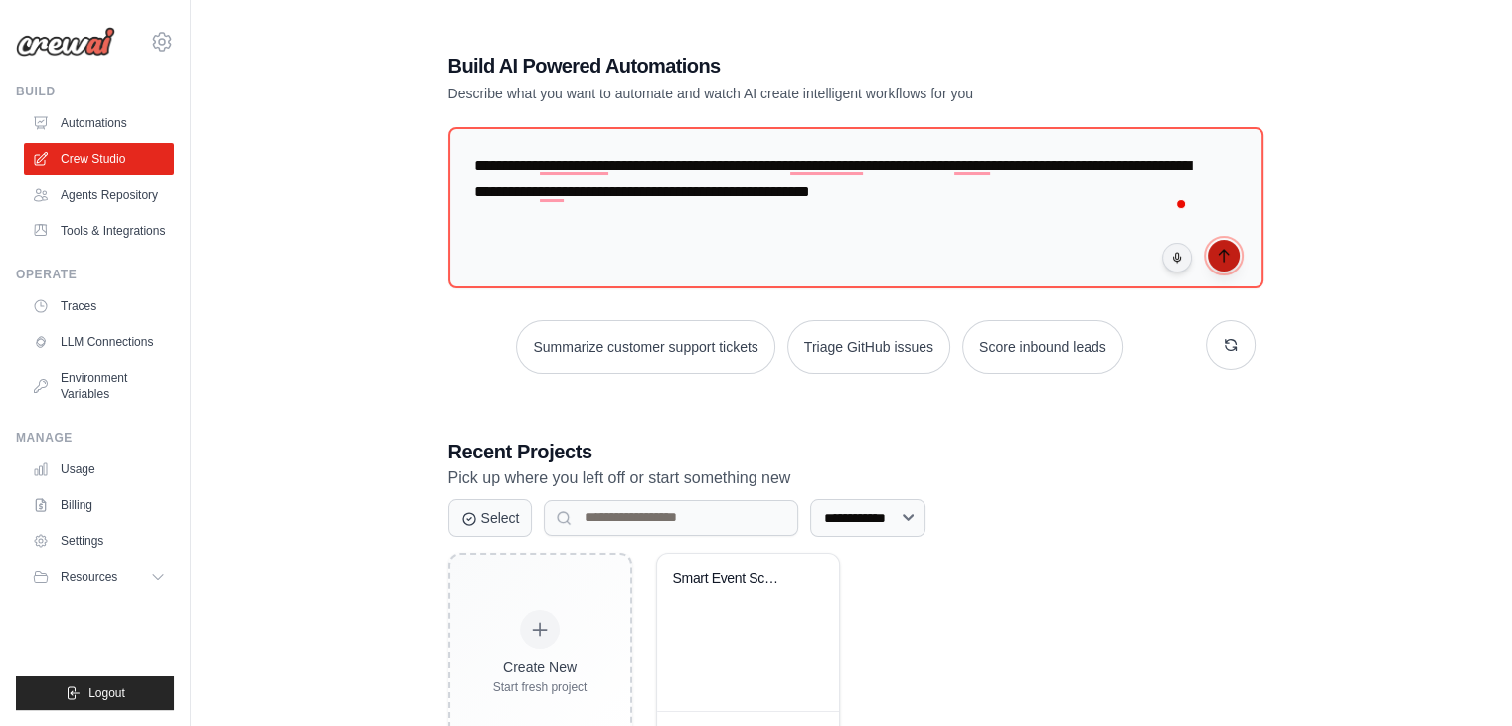
click at [1219, 254] on icon "submit" at bounding box center [1224, 256] width 16 height 16
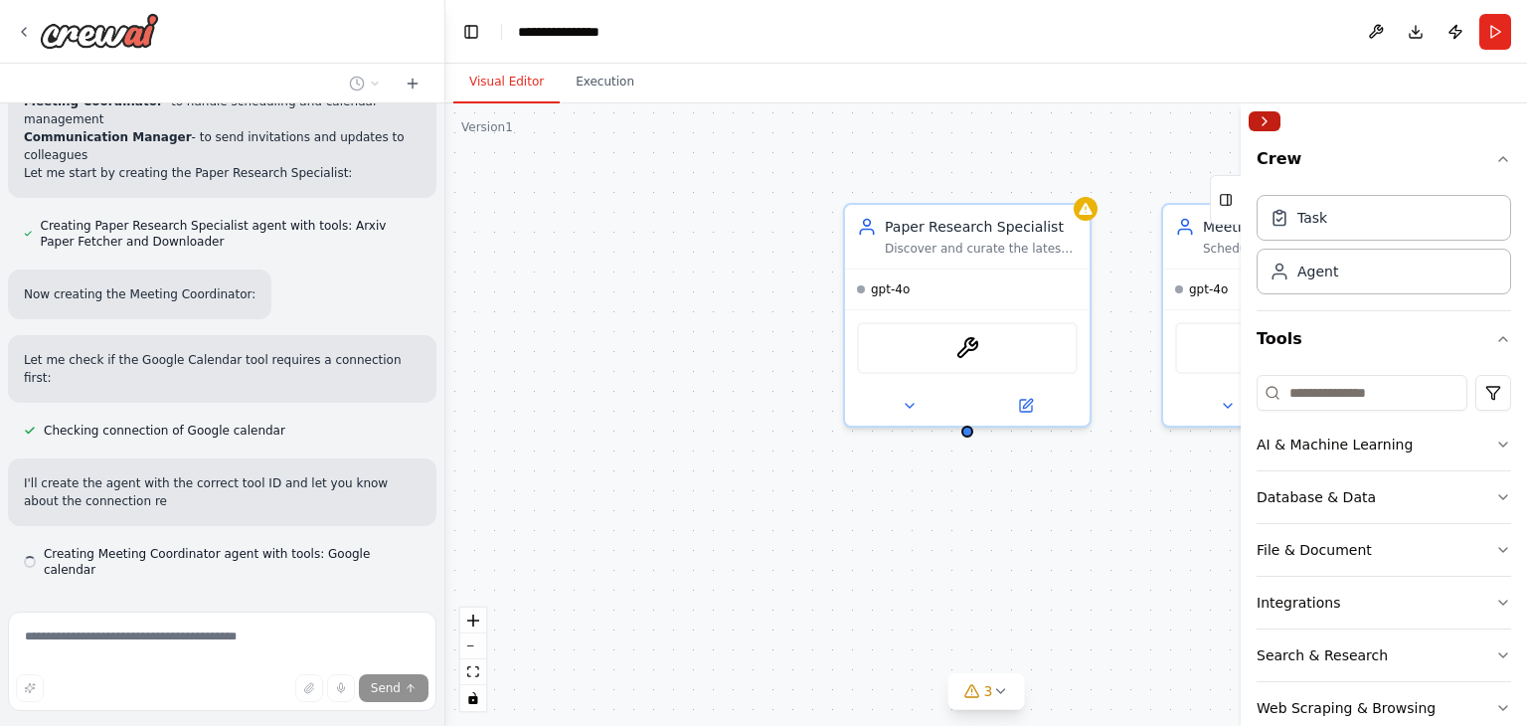
scroll to position [903, 0]
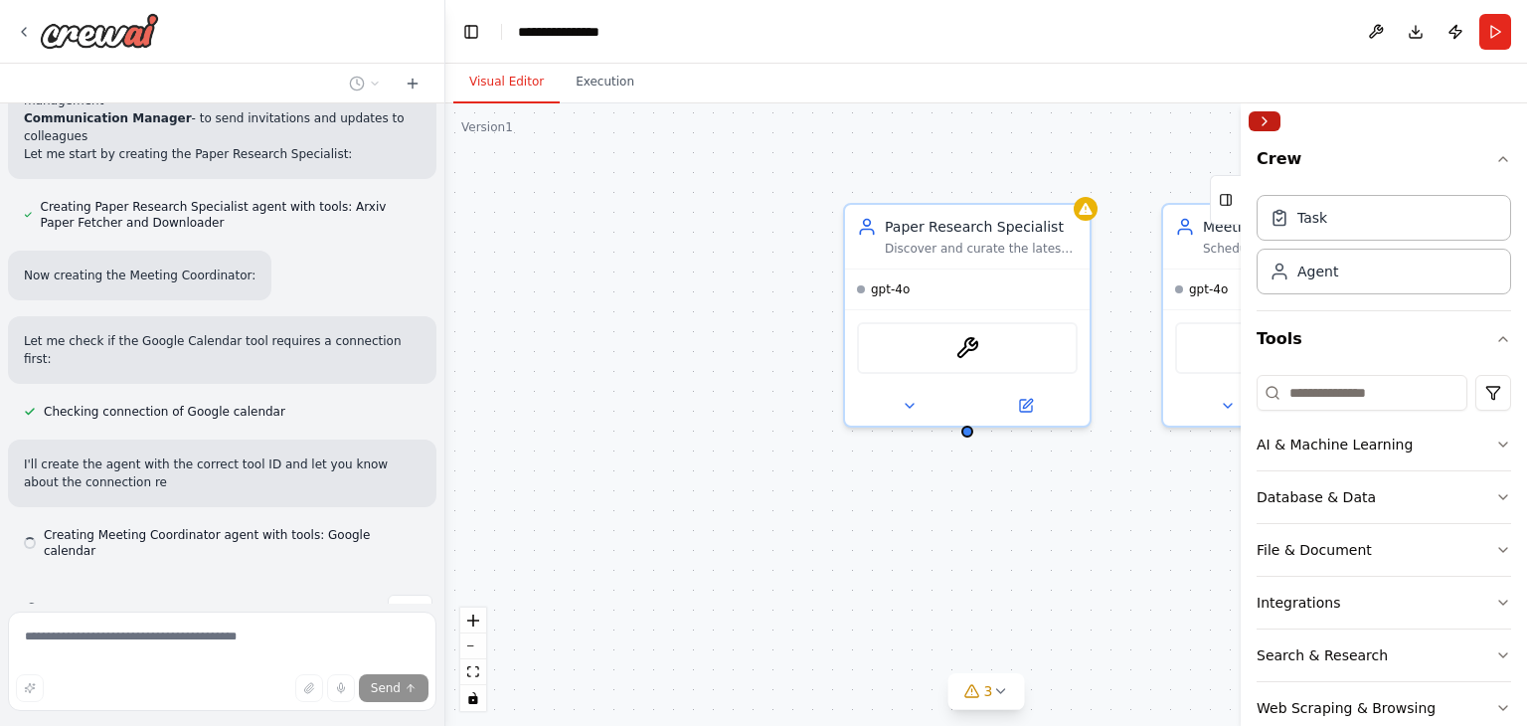
click at [1263, 124] on button "Collapse right sidebar" at bounding box center [1265, 121] width 32 height 20
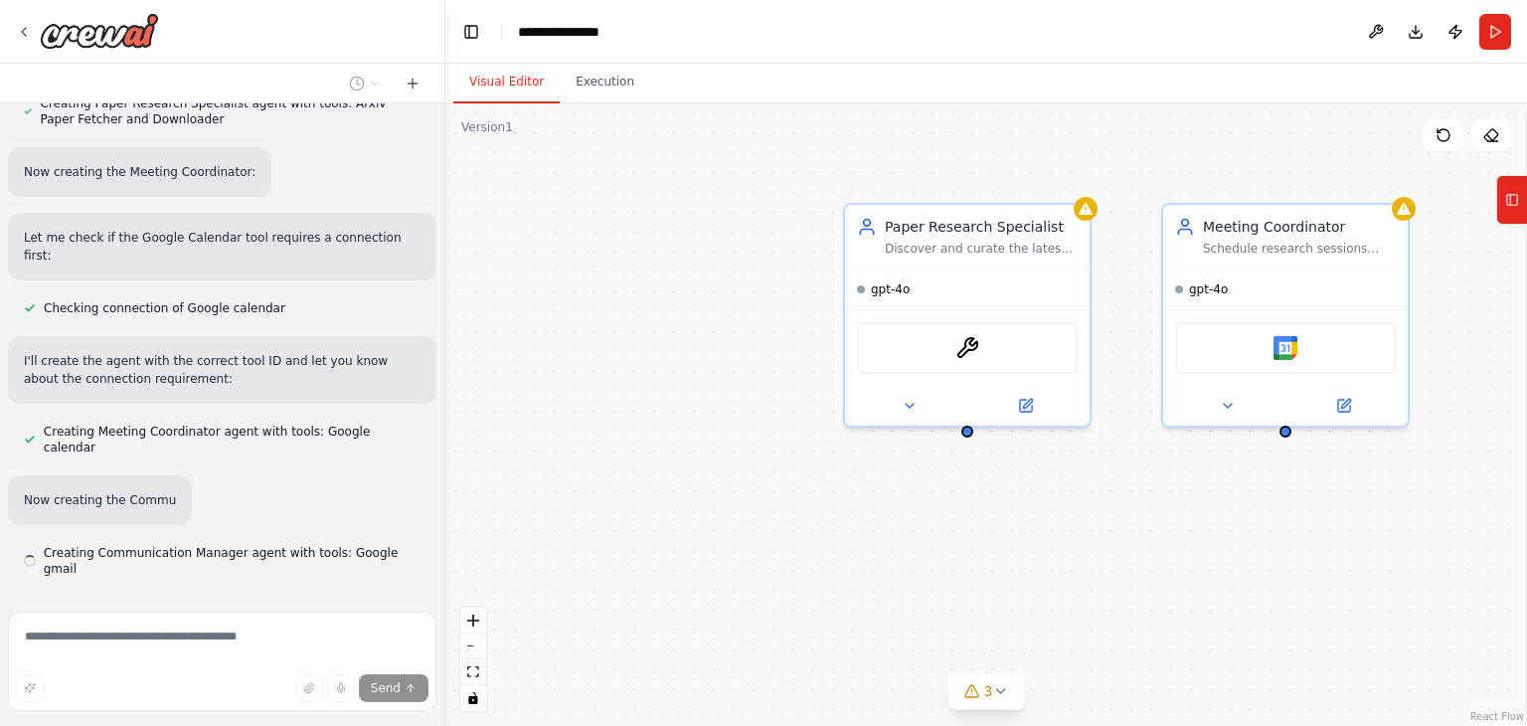
scroll to position [1007, 0]
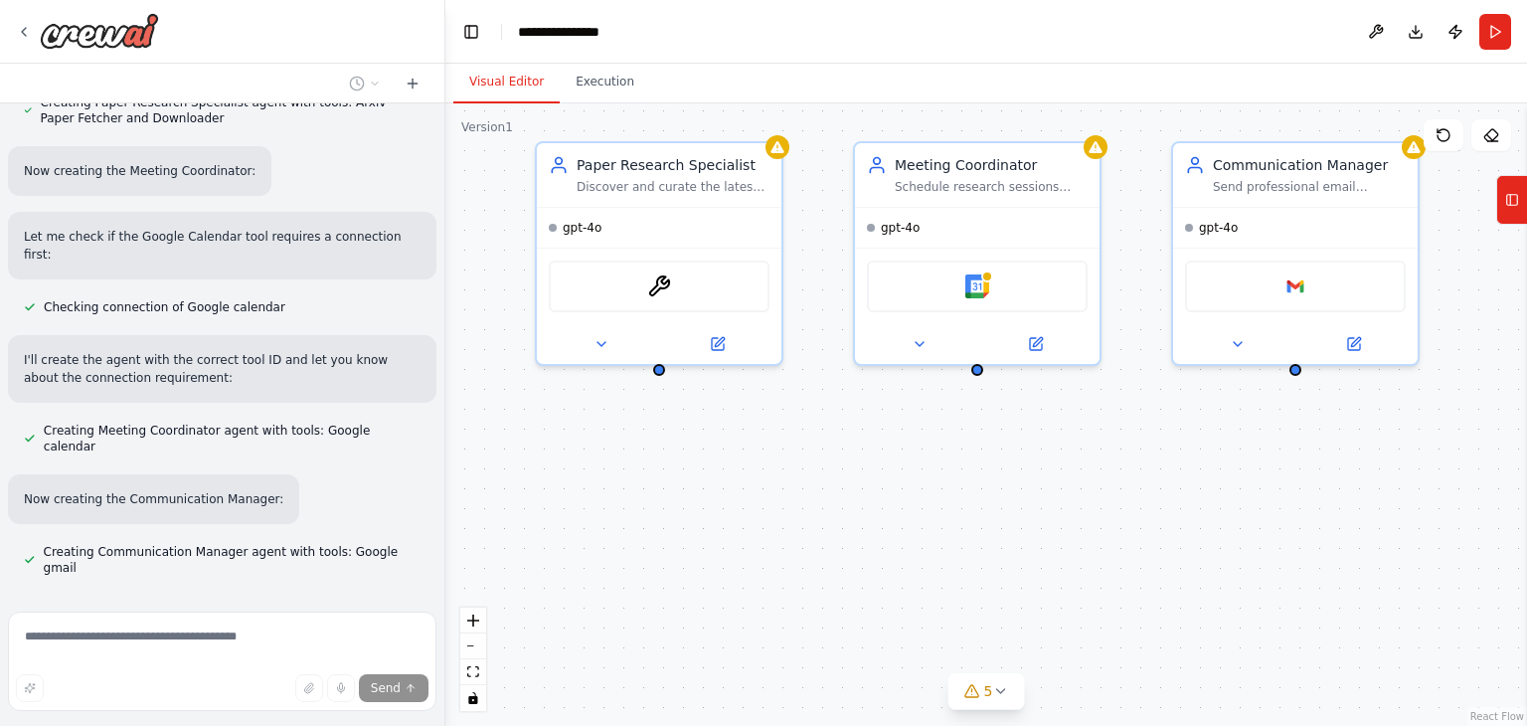
drag, startPoint x: 845, startPoint y: 531, endPoint x: 540, endPoint y: 467, distance: 311.8
click at [540, 467] on div "Paper Research Specialist Discover and curate the latest relevant research pape…" at bounding box center [986, 414] width 1082 height 622
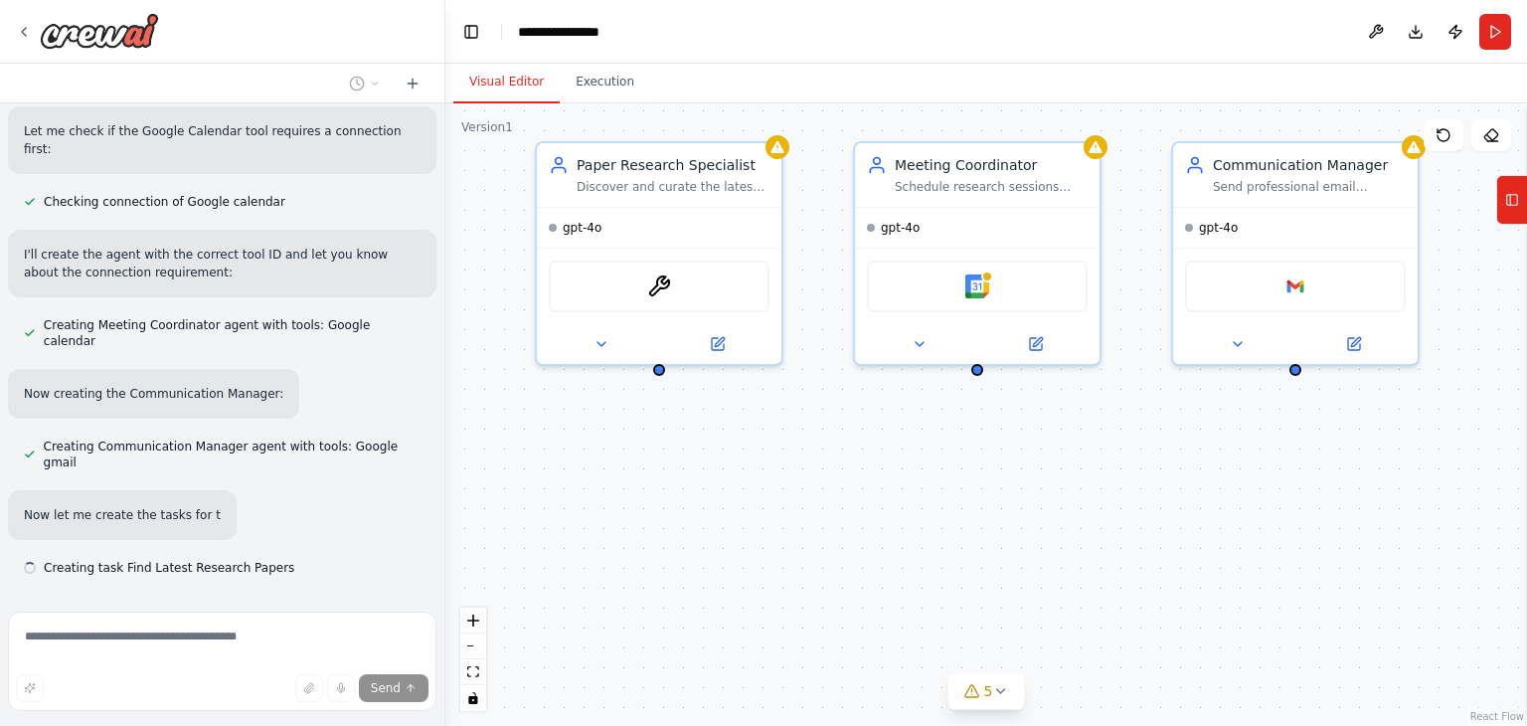
scroll to position [1113, 0]
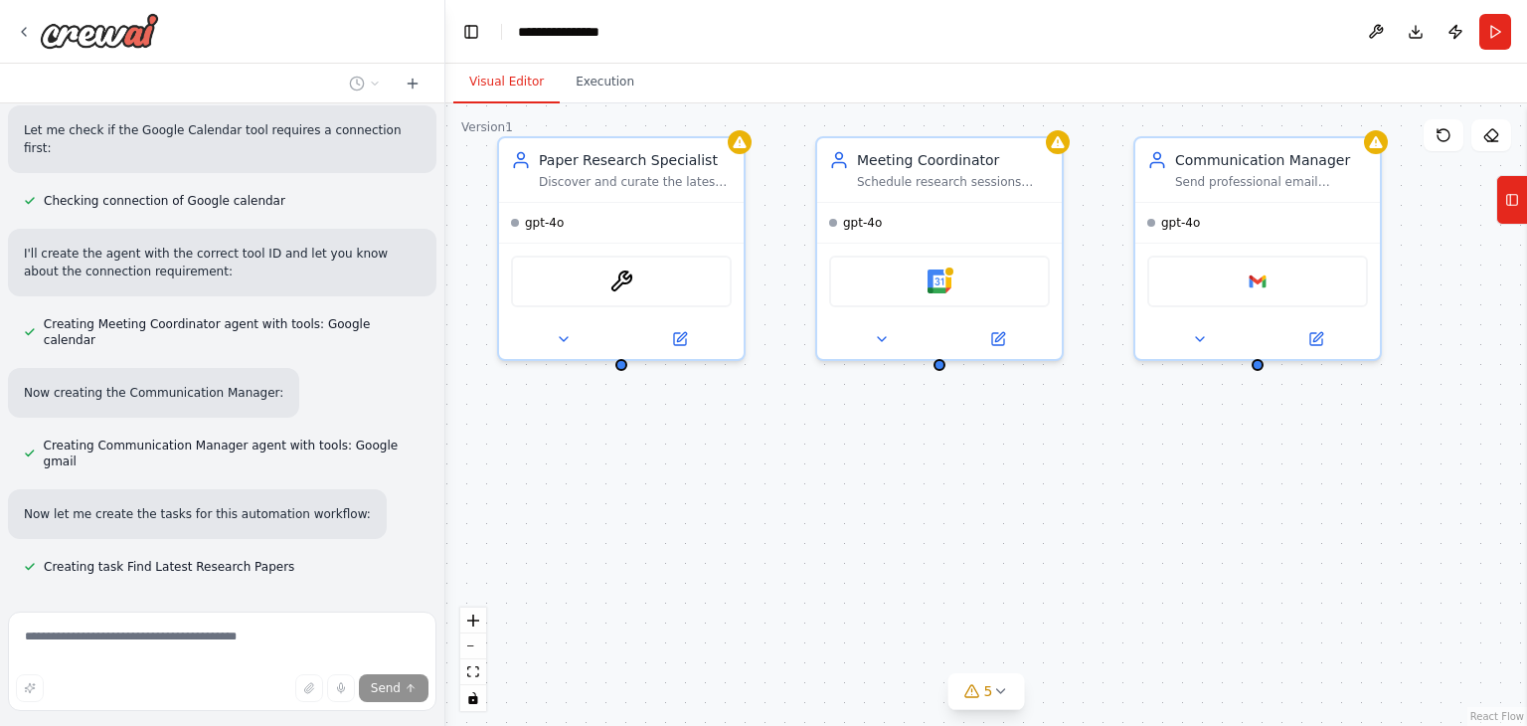
drag, startPoint x: 1131, startPoint y: 548, endPoint x: 1094, endPoint y: 543, distance: 38.1
click at [1094, 543] on div "Paper Research Specialist Discover and curate the latest relevant research pape…" at bounding box center [986, 414] width 1082 height 622
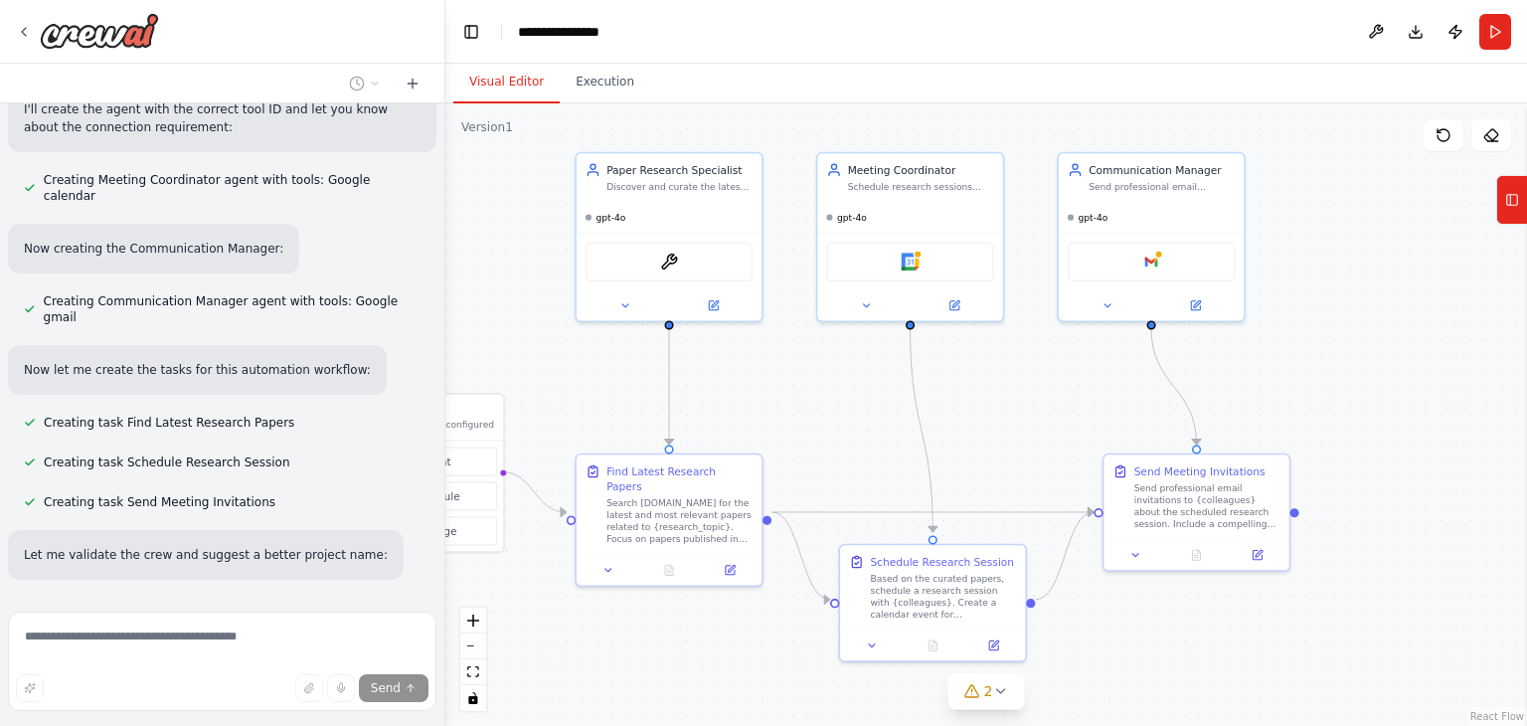
scroll to position [1297, 0]
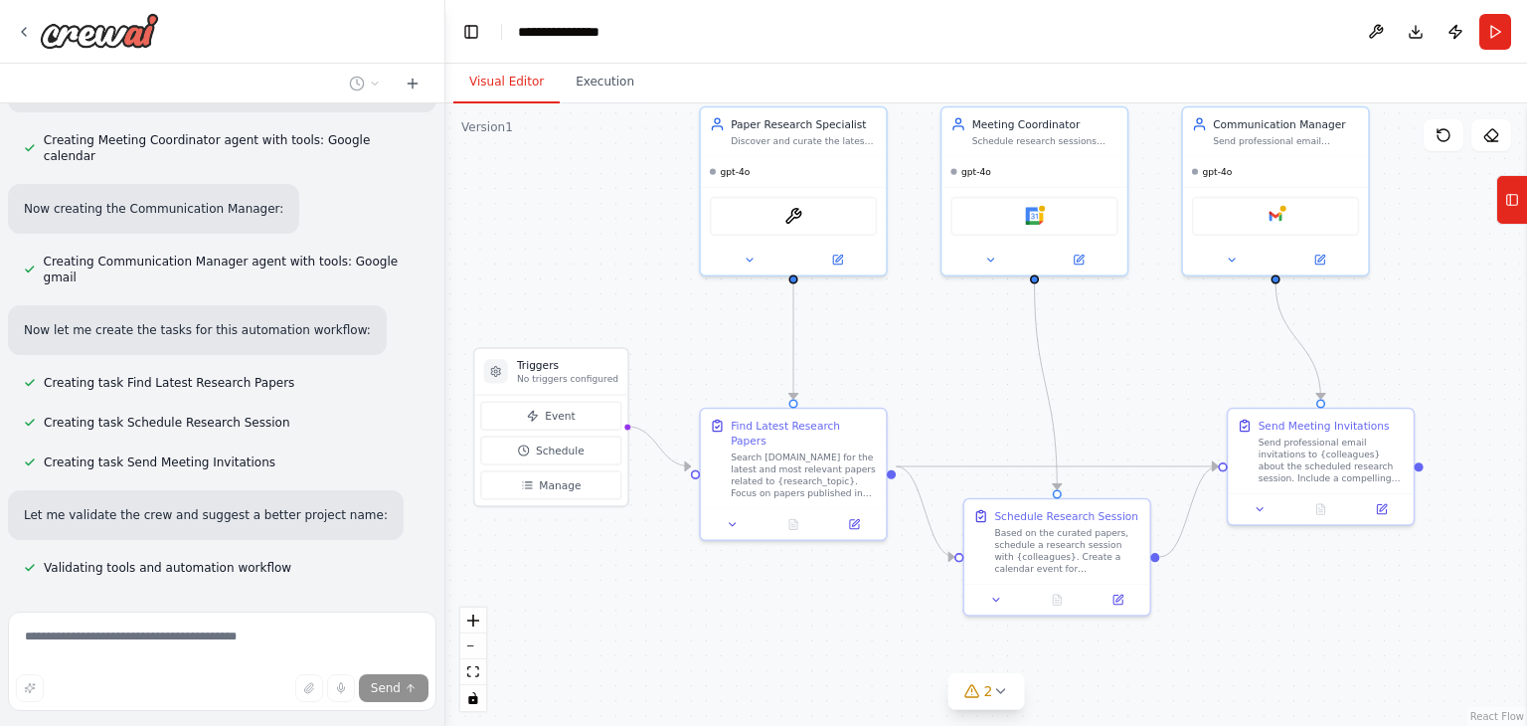
drag, startPoint x: 886, startPoint y: 514, endPoint x: 990, endPoint y: 391, distance: 161.5
click at [990, 391] on div ".deletable-edge-delete-btn { width: 20px; height: 20px; border: 0px solid #ffff…" at bounding box center [986, 414] width 1082 height 622
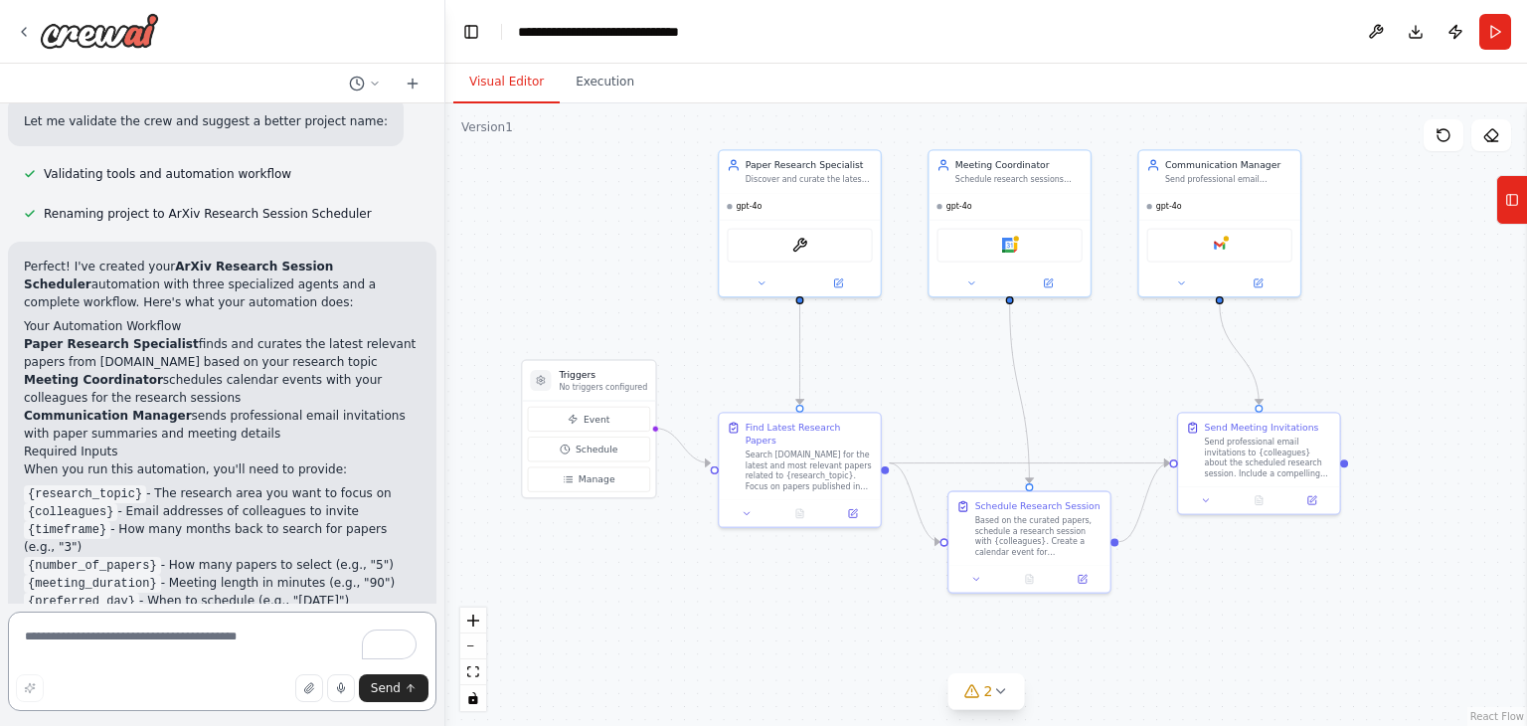
scroll to position [1643, 0]
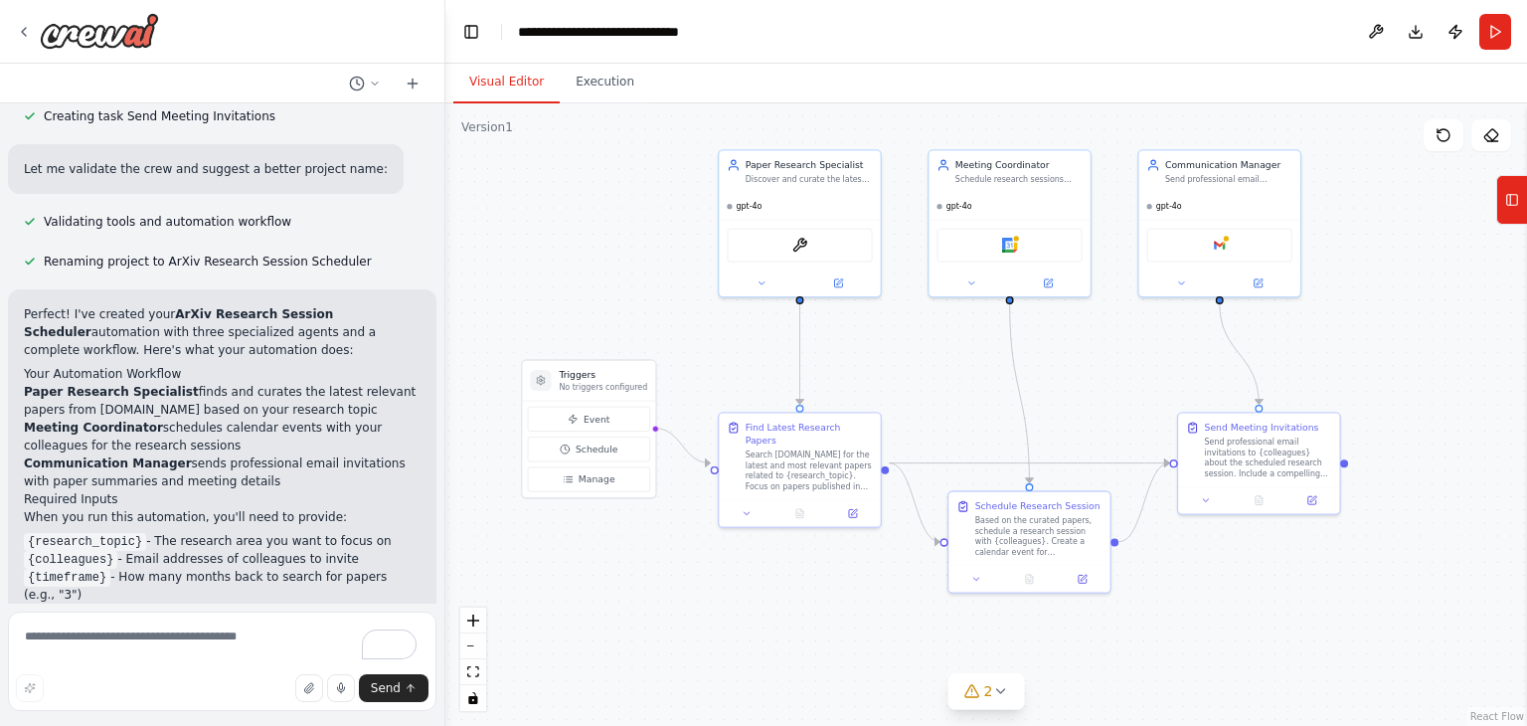
click at [301, 307] on strong "ArXiv Research Session Scheduler" at bounding box center [178, 323] width 309 height 32
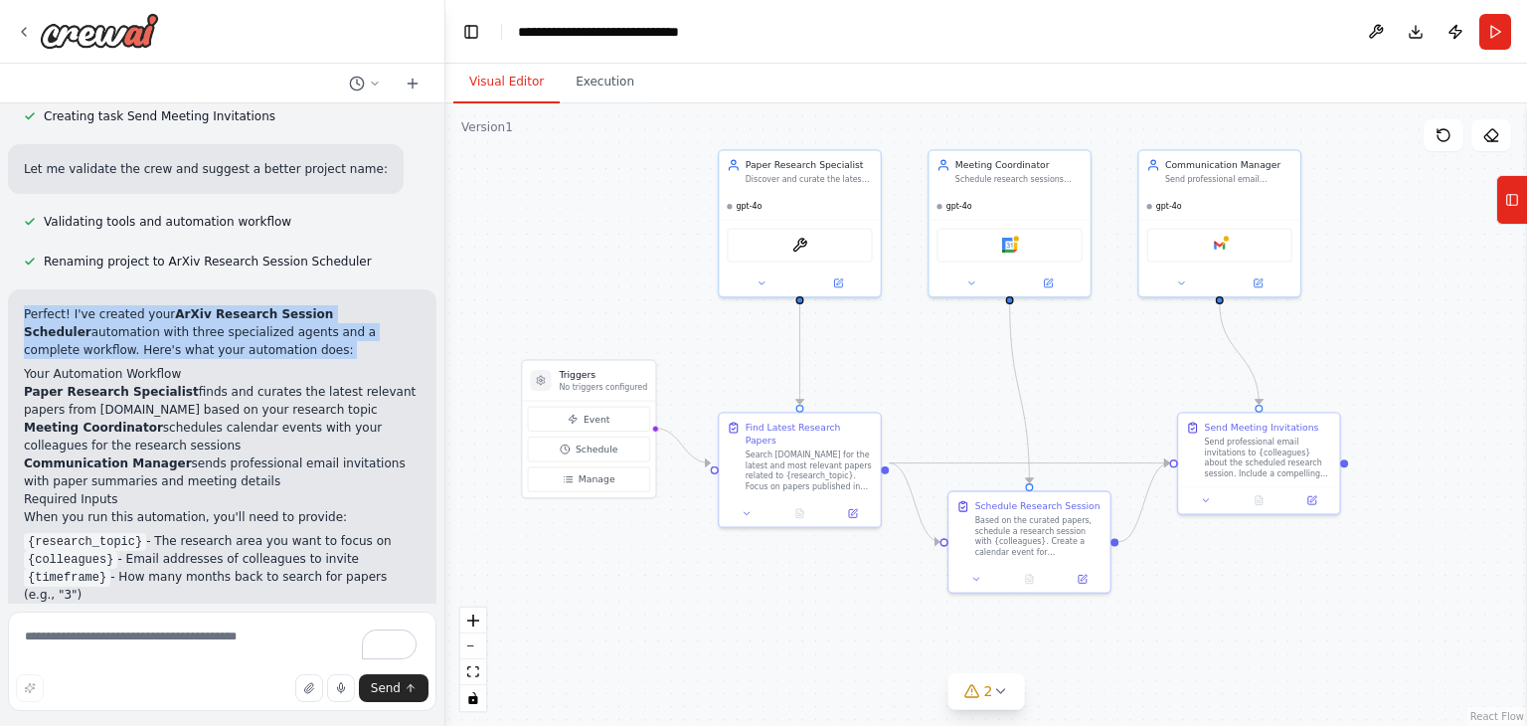
click at [301, 307] on strong "ArXiv Research Session Scheduler" at bounding box center [178, 323] width 309 height 32
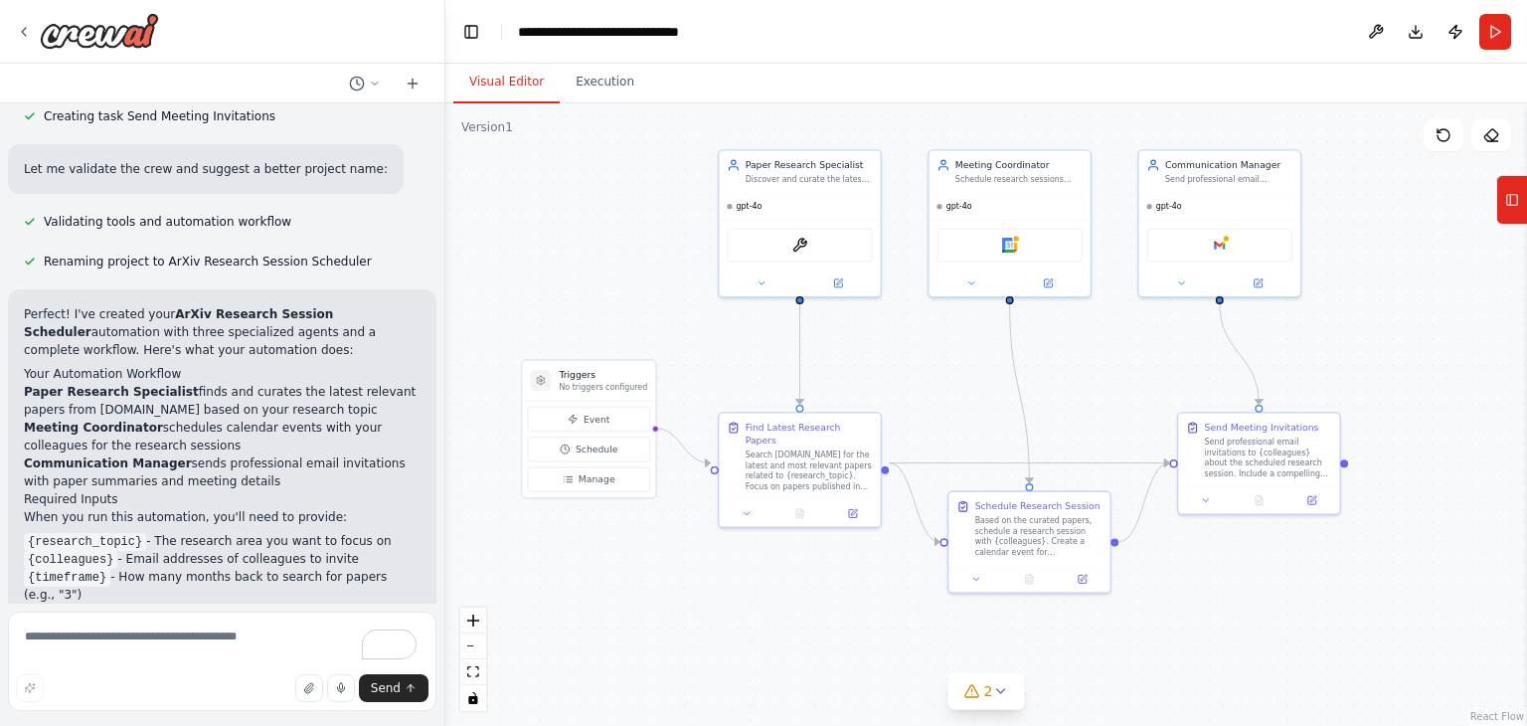
click at [223, 383] on li "Paper Research Specialist finds and curates the latest relevant papers from [DO…" at bounding box center [222, 401] width 397 height 36
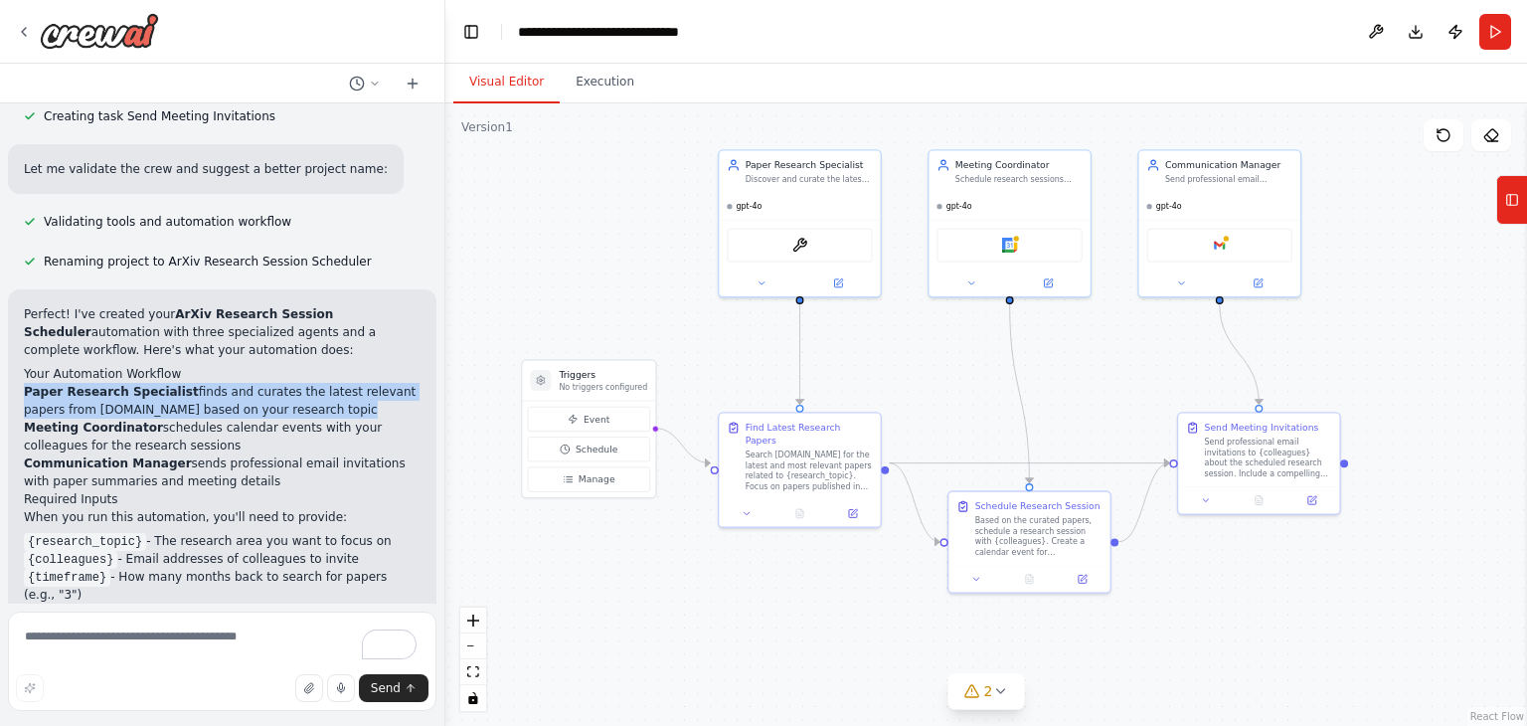
click at [225, 383] on li "Paper Research Specialist finds and curates the latest relevant papers from [DO…" at bounding box center [222, 401] width 397 height 36
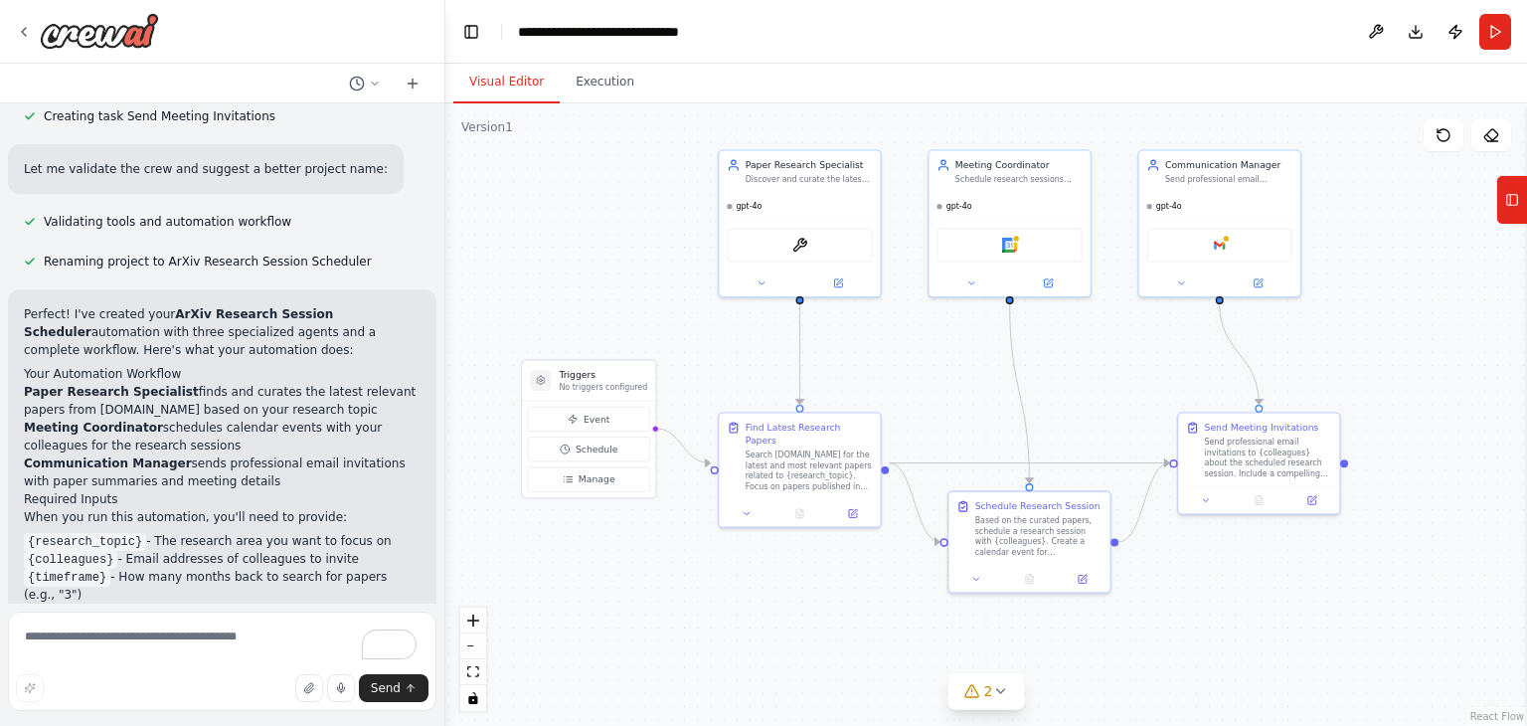
click at [184, 419] on li "Meeting Coordinator schedules calendar events with your colleagues for the rese…" at bounding box center [222, 437] width 397 height 36
click at [203, 454] on li "Communication Manager sends professional email invitations with paper summaries…" at bounding box center [222, 472] width 397 height 36
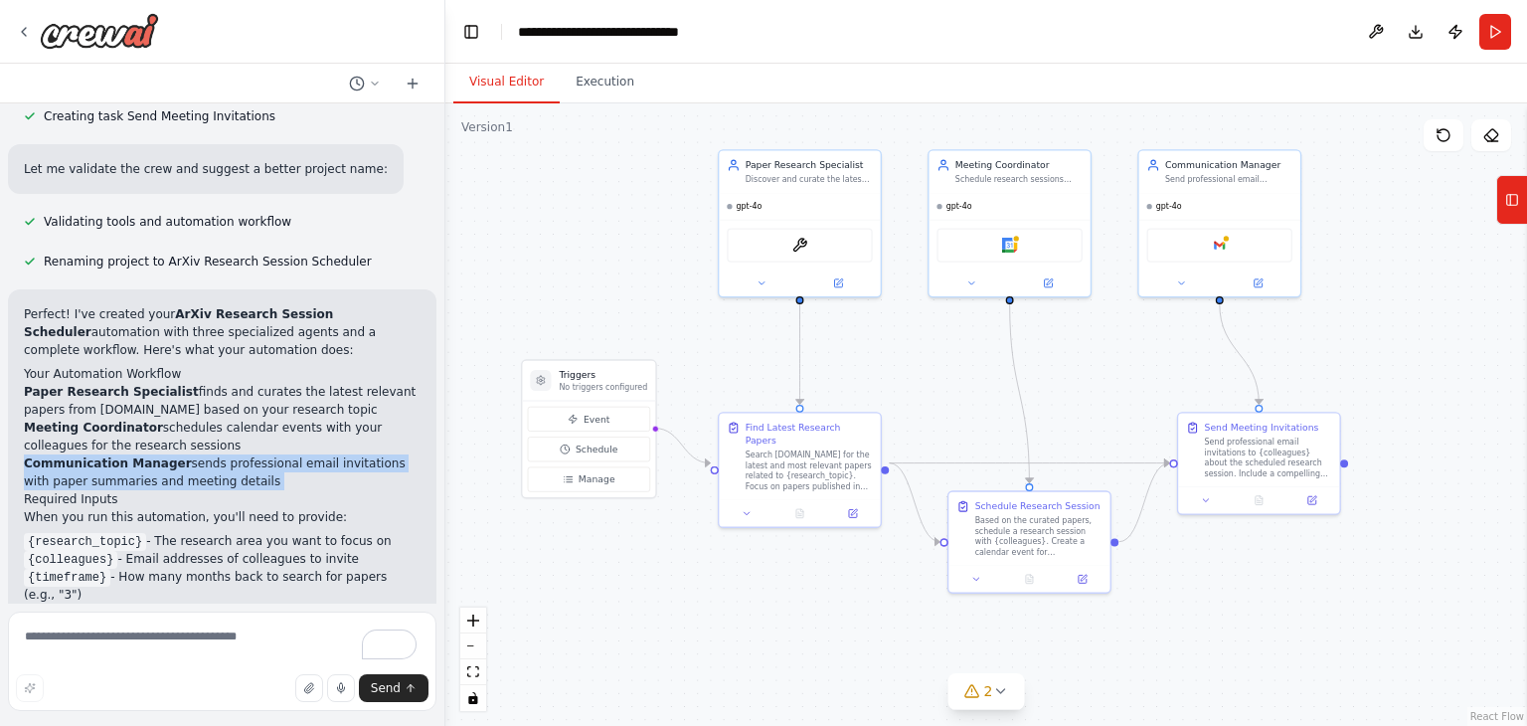
click at [203, 454] on li "Communication Manager sends professional email invitations with paper summaries…" at bounding box center [222, 472] width 397 height 36
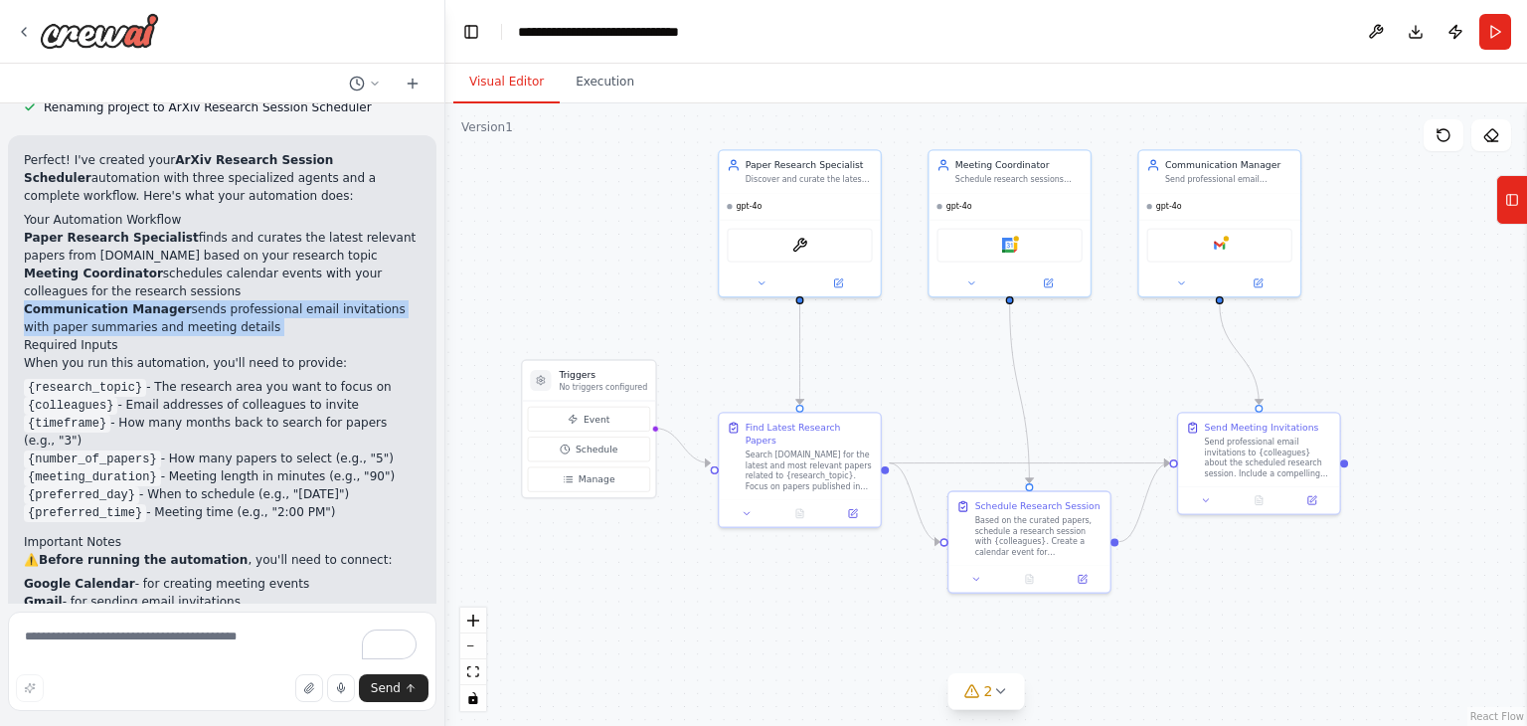
scroll to position [1842, 0]
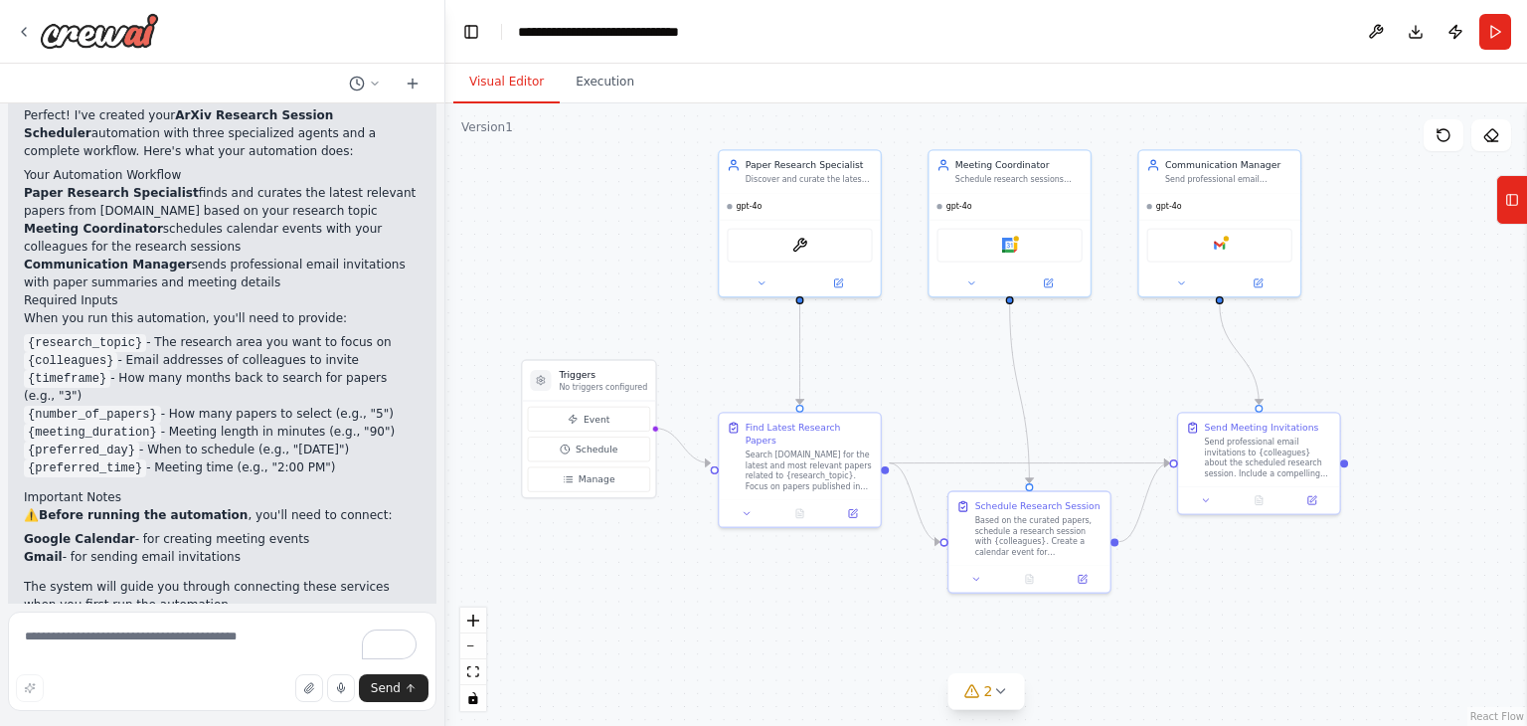
click at [164, 333] on li "{research_topic} - The research area you want to focus on" at bounding box center [222, 342] width 397 height 18
click at [169, 309] on p "When you run this automation, you'll need to provide:" at bounding box center [222, 318] width 397 height 18
click at [168, 333] on li "{research_topic} - The research area you want to focus on" at bounding box center [222, 342] width 397 height 18
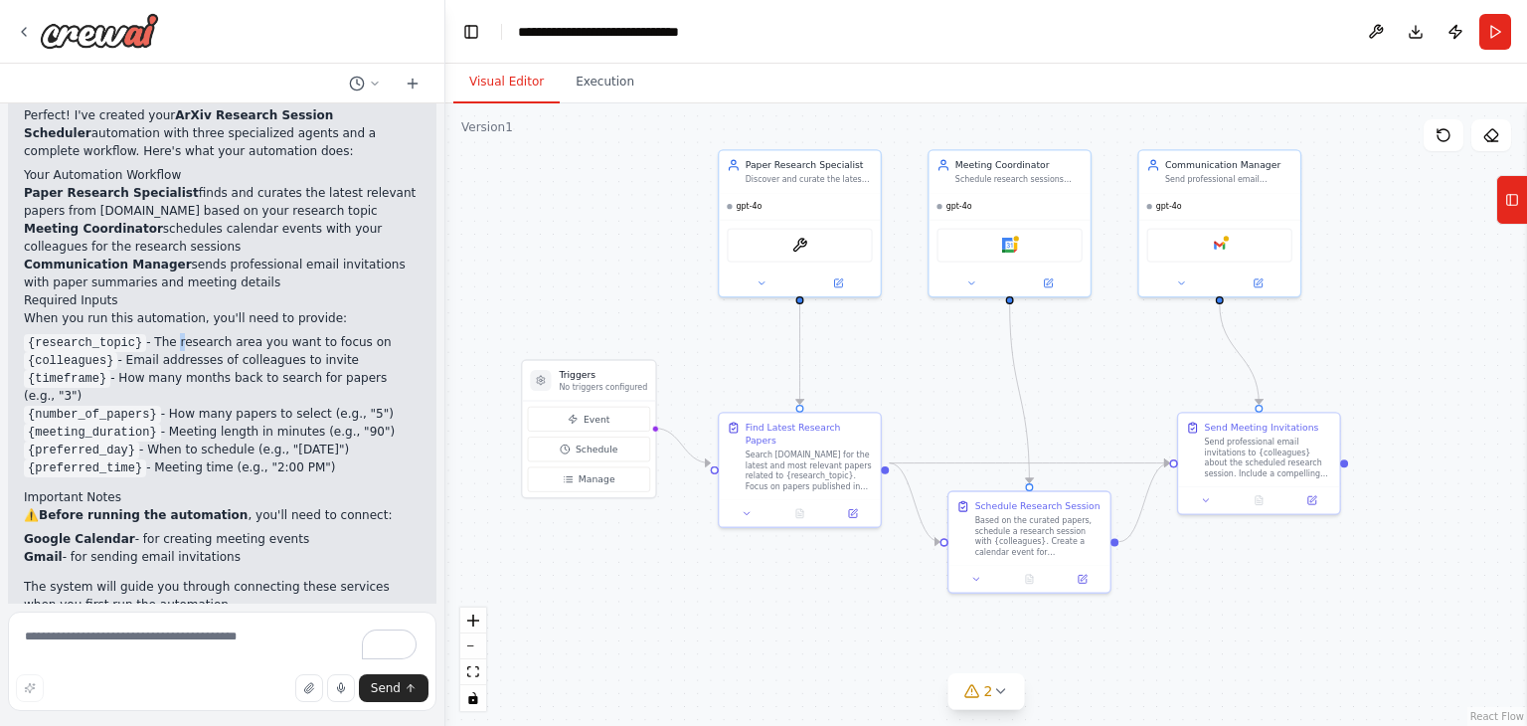
click at [168, 333] on li "{research_topic} - The research area you want to focus on" at bounding box center [222, 342] width 397 height 18
click at [170, 351] on li "{colleagues} - Email addresses of colleagues to invite" at bounding box center [222, 360] width 397 height 18
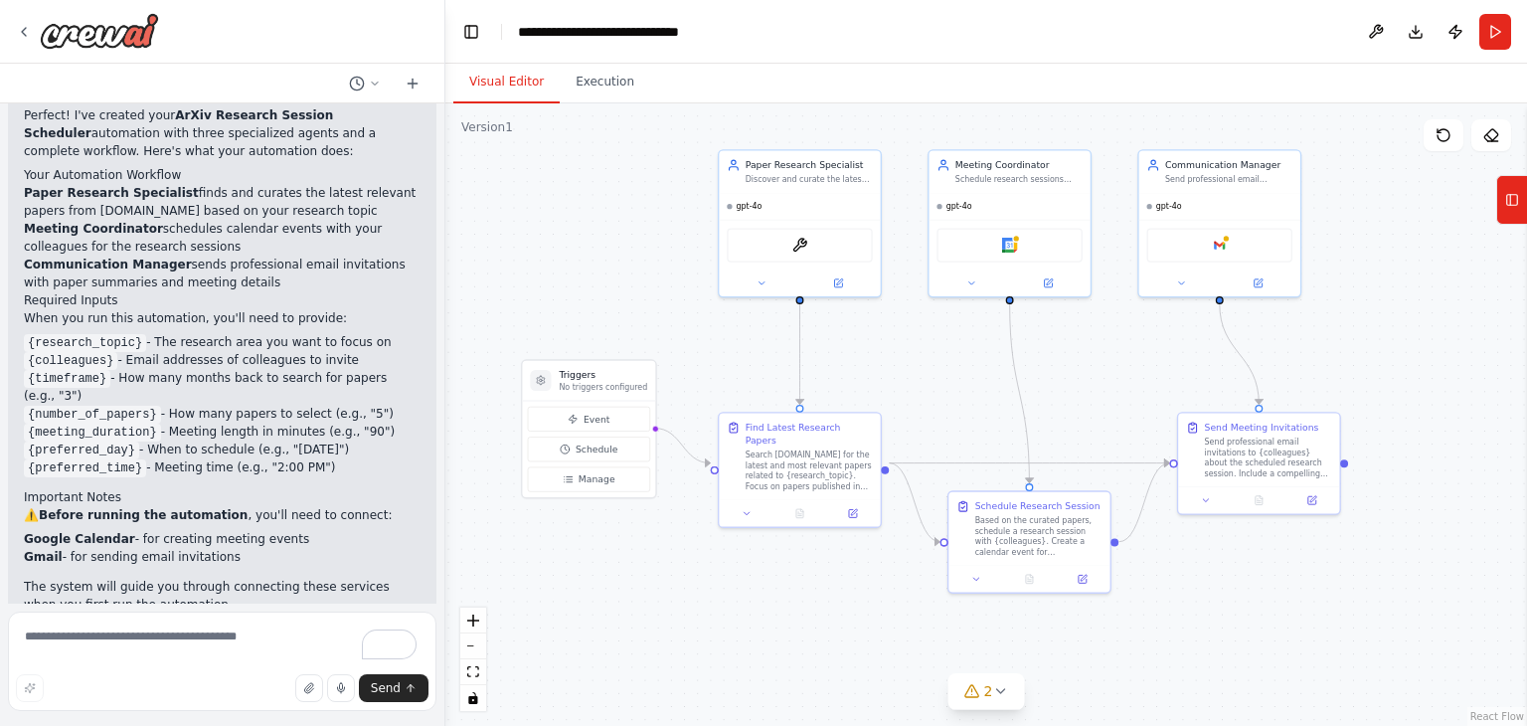
click at [159, 369] on li "{timeframe} - How many months back to search for papers (e.g., "3")" at bounding box center [222, 387] width 397 height 36
click at [158, 423] on li "{meeting_duration} - Meeting length in minutes (e.g., "90")" at bounding box center [222, 432] width 397 height 18
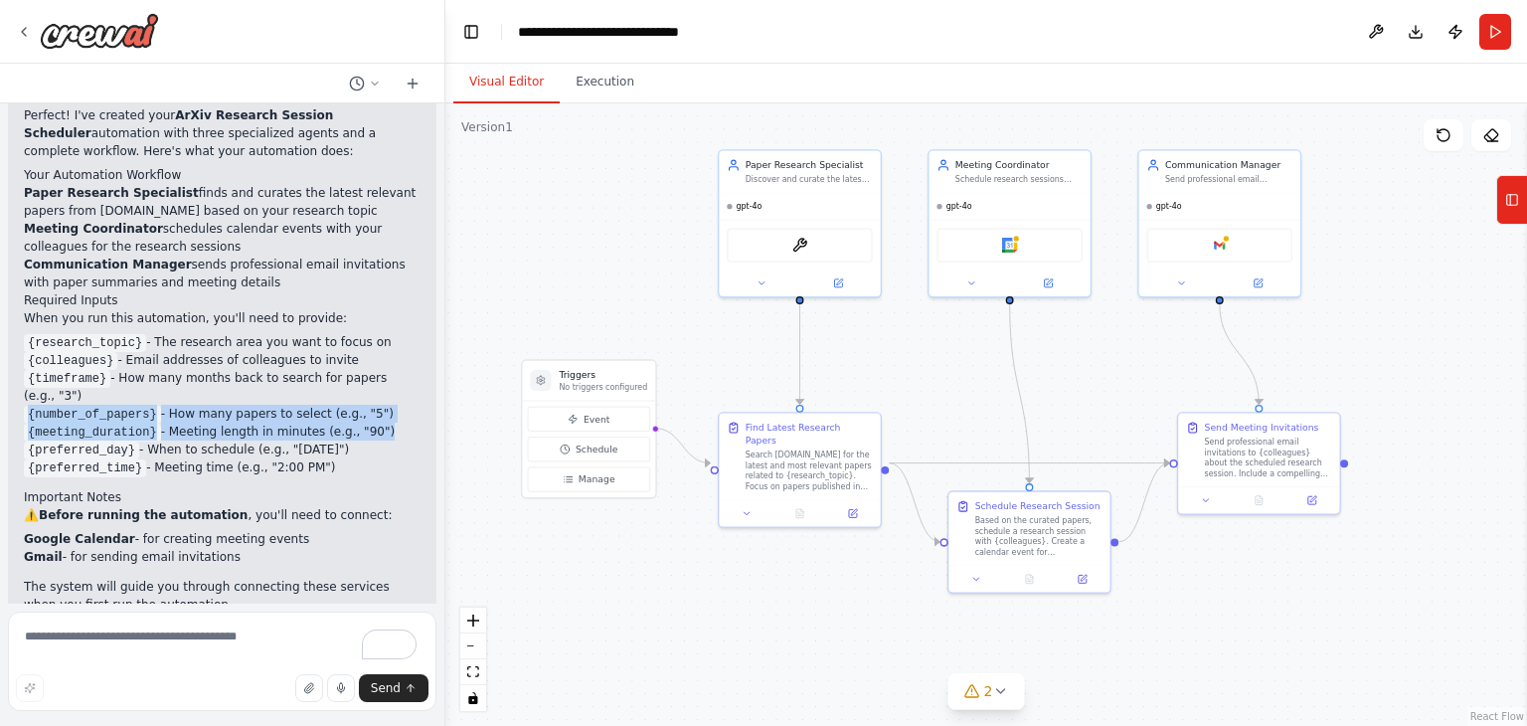
click at [158, 423] on li "{meeting_duration} - Meeting length in minutes (e.g., "90")" at bounding box center [222, 432] width 397 height 18
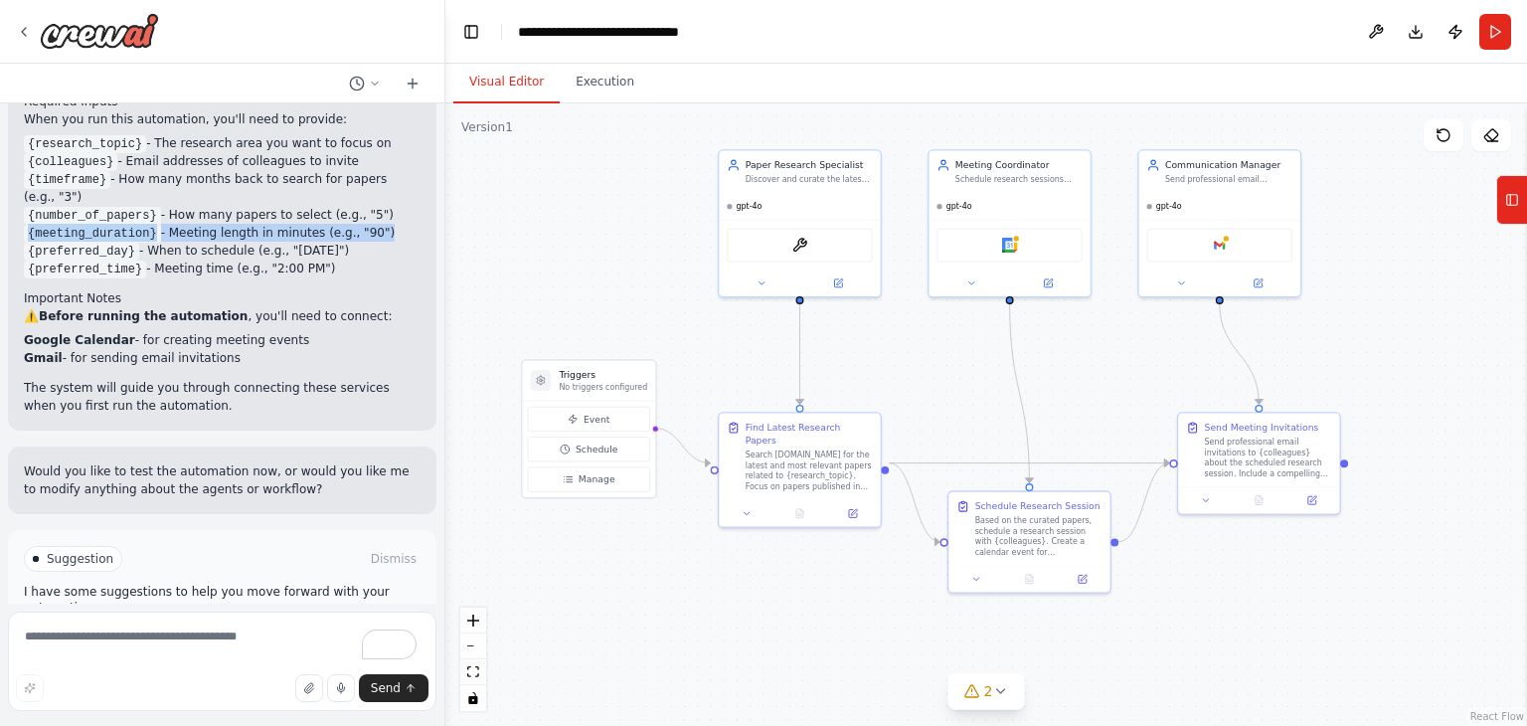
click at [227, 635] on span "Run Automation" at bounding box center [231, 643] width 96 height 16
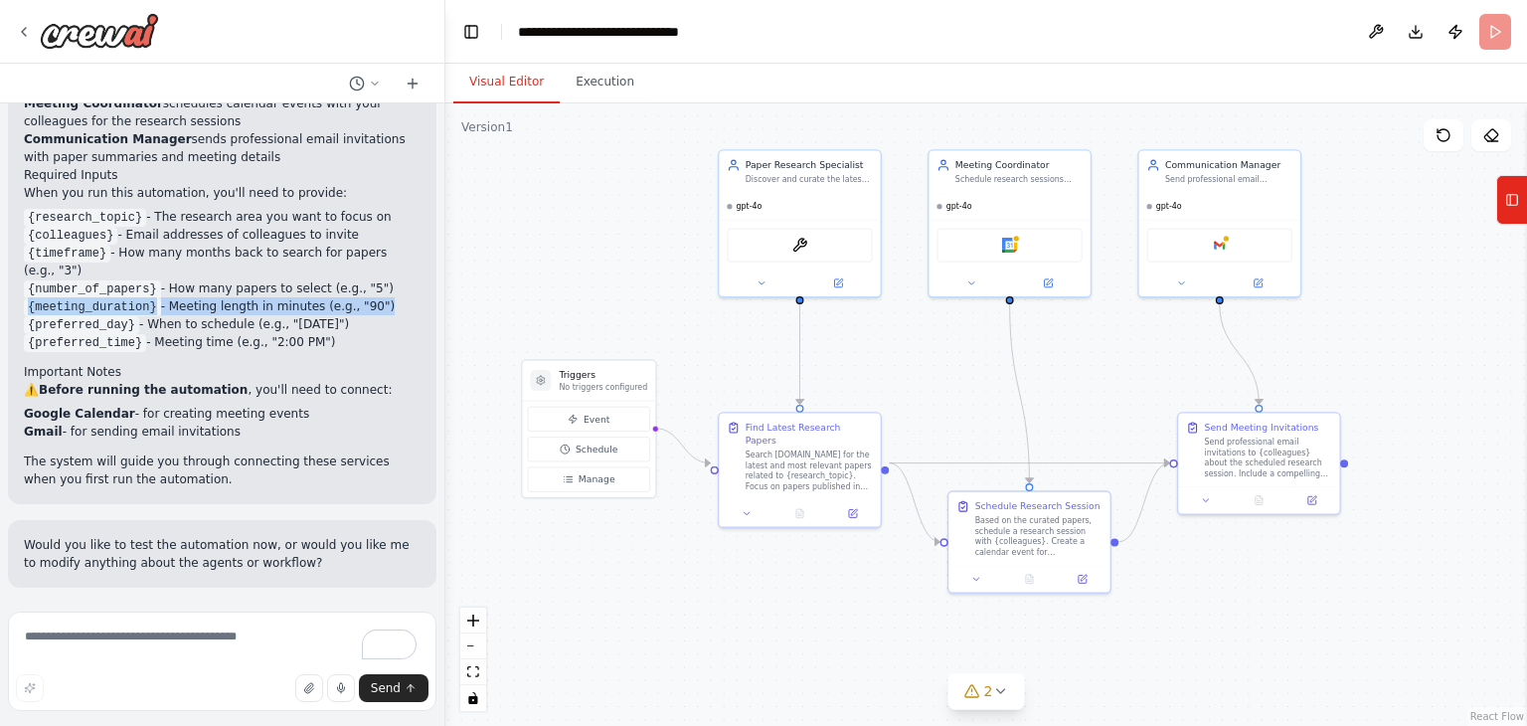
scroll to position [1881, 0]
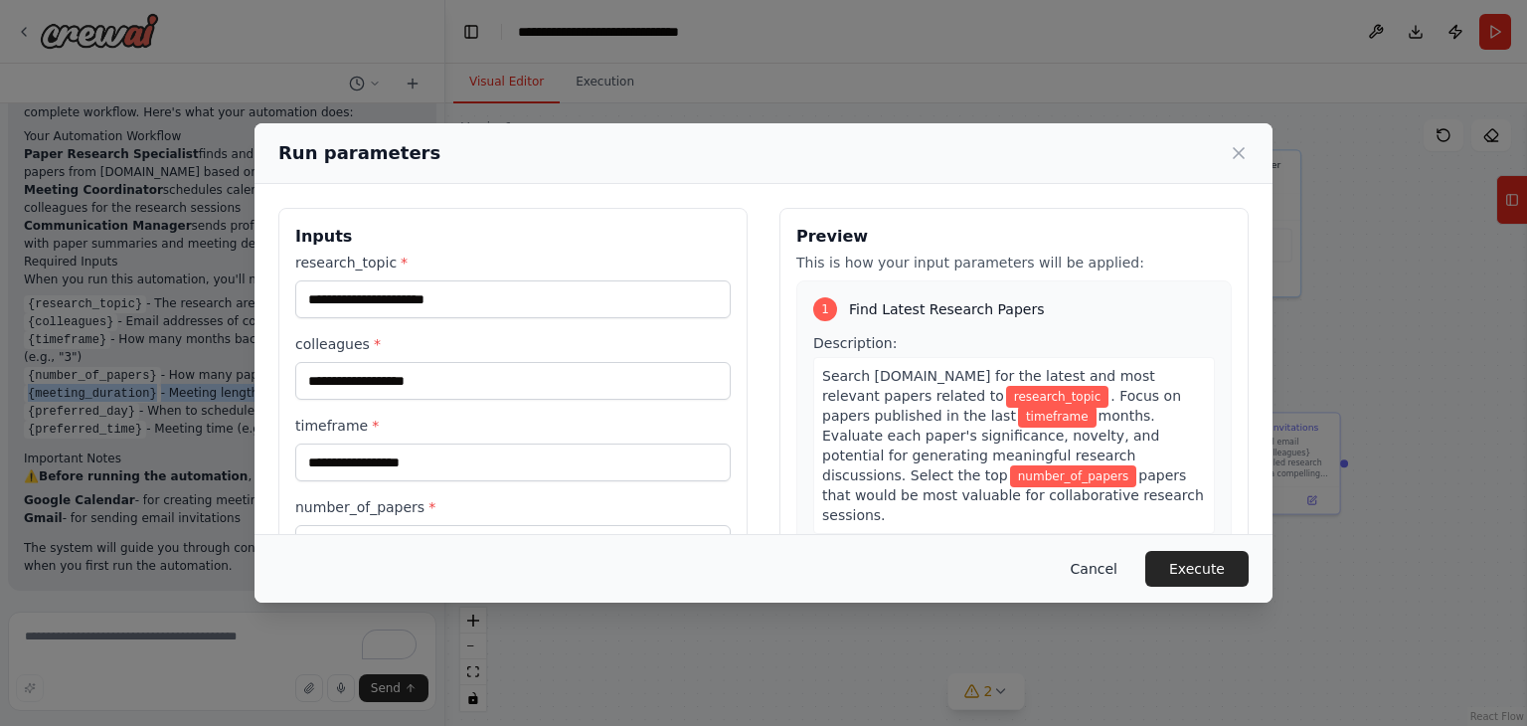
click at [1110, 573] on button "Cancel" at bounding box center [1094, 569] width 79 height 36
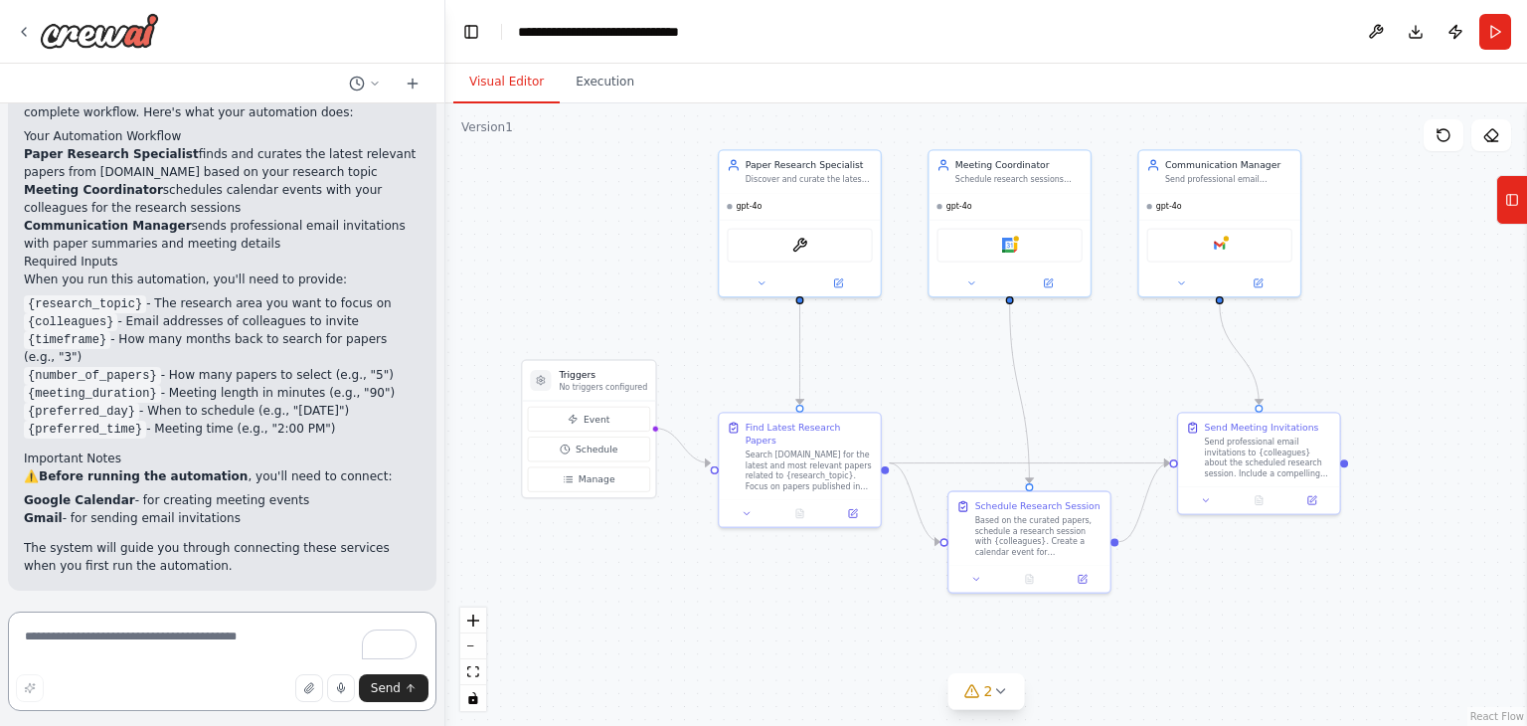
click at [159, 635] on textarea "To enrich screen reader interactions, please activate Accessibility in Grammarl…" at bounding box center [222, 660] width 428 height 99
type textarea "*"
click at [149, 627] on textarea "To enrich screen reader interactions, please activate Accessibility in Grammarl…" at bounding box center [222, 660] width 428 height 99
type textarea "**********"
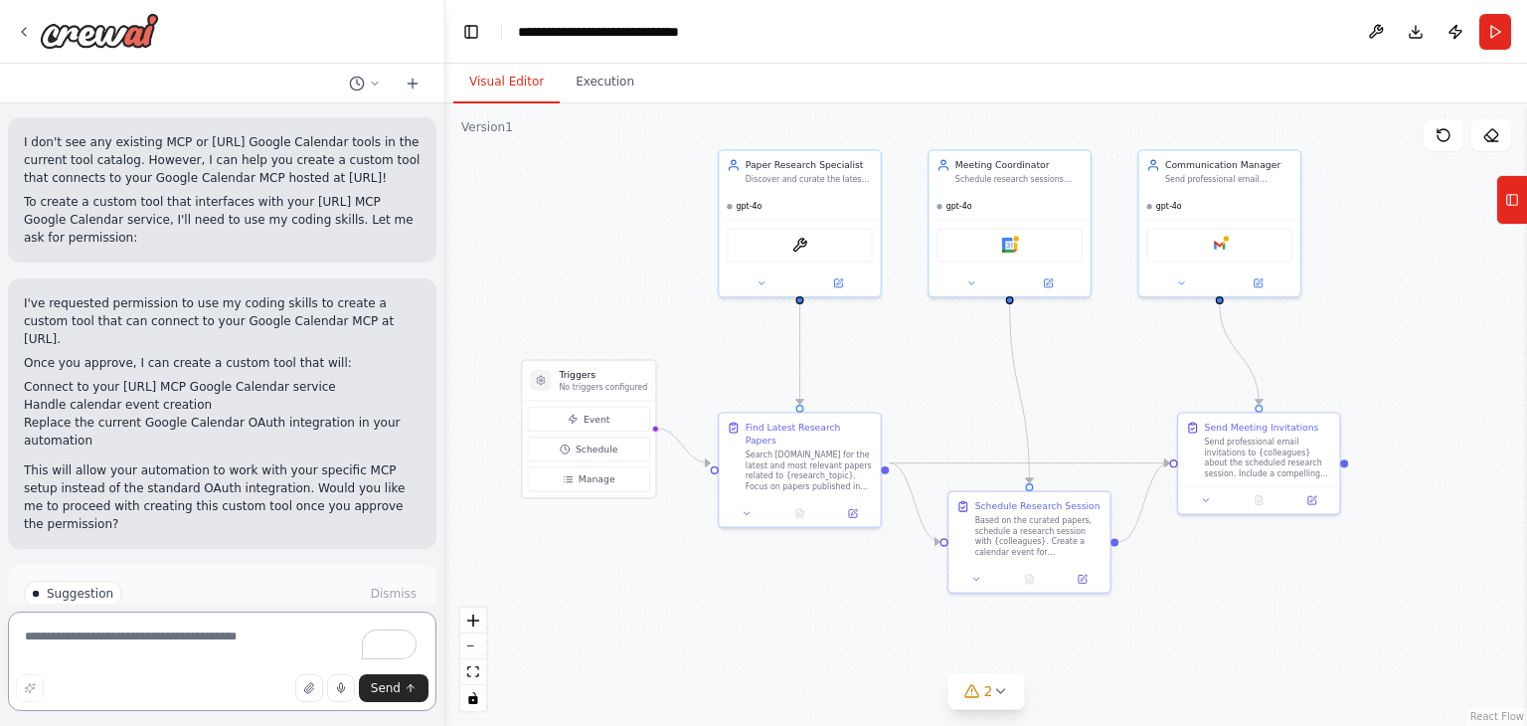
scroll to position [2948, 0]
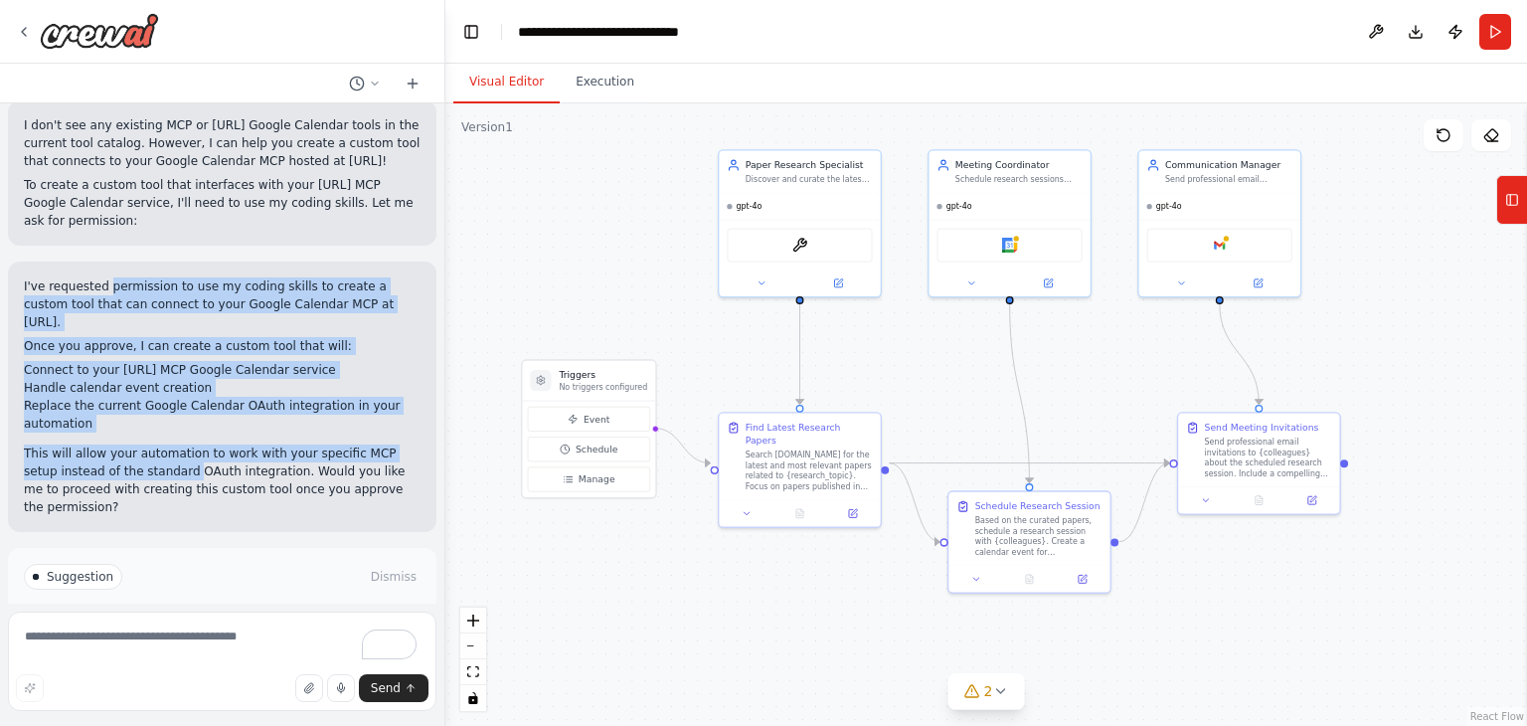
drag, startPoint x: 99, startPoint y: 188, endPoint x: 152, endPoint y: 343, distance: 163.8
click at [152, 343] on div "I've requested permission to use my coding skills to create a custom tool that …" at bounding box center [222, 396] width 428 height 270
click at [118, 277] on p "I've requested permission to use my coding skills to create a custom tool that …" at bounding box center [222, 304] width 397 height 54
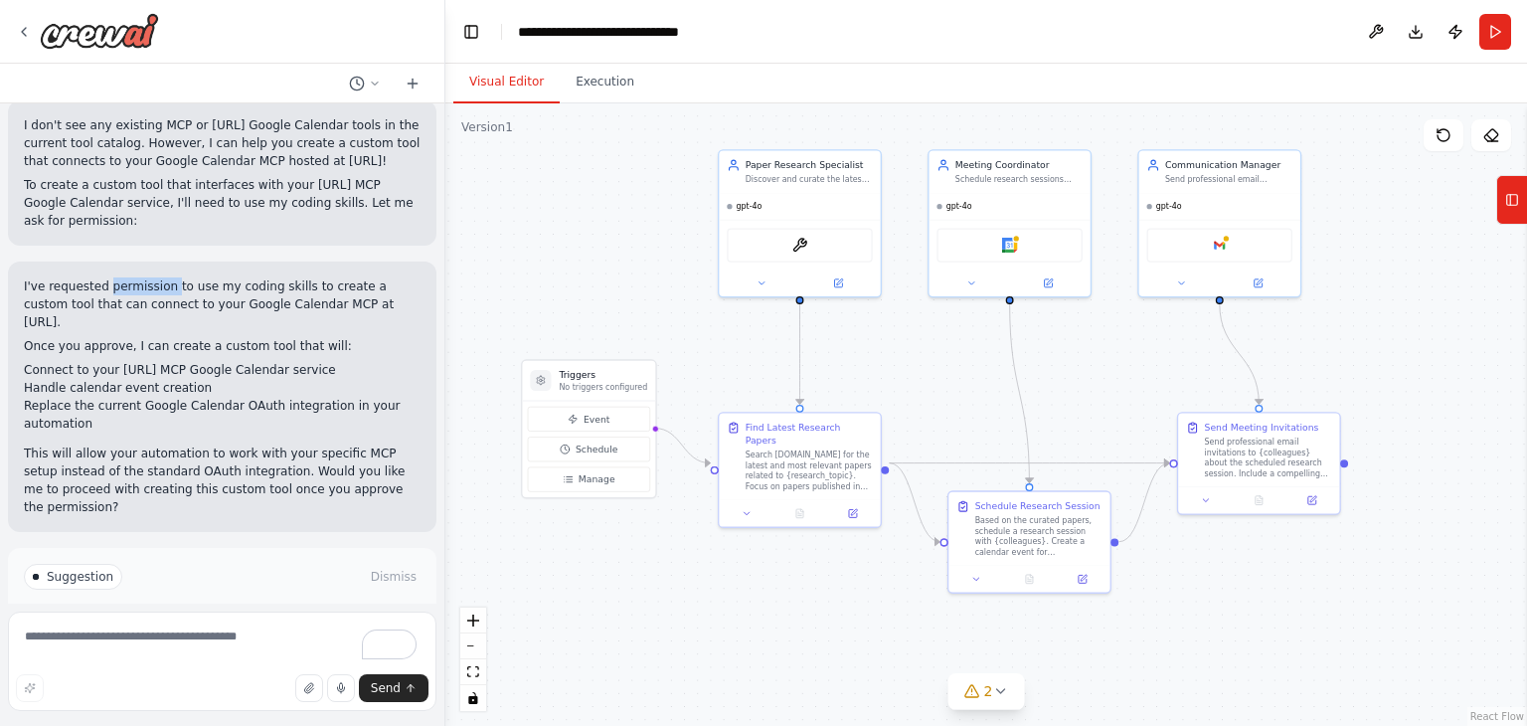
click at [118, 277] on p "I've requested permission to use my coding skills to create a custom tool that …" at bounding box center [222, 304] width 397 height 54
click at [208, 277] on p "I've requested permission to use my coding skills to create a custom tool that …" at bounding box center [222, 304] width 397 height 54
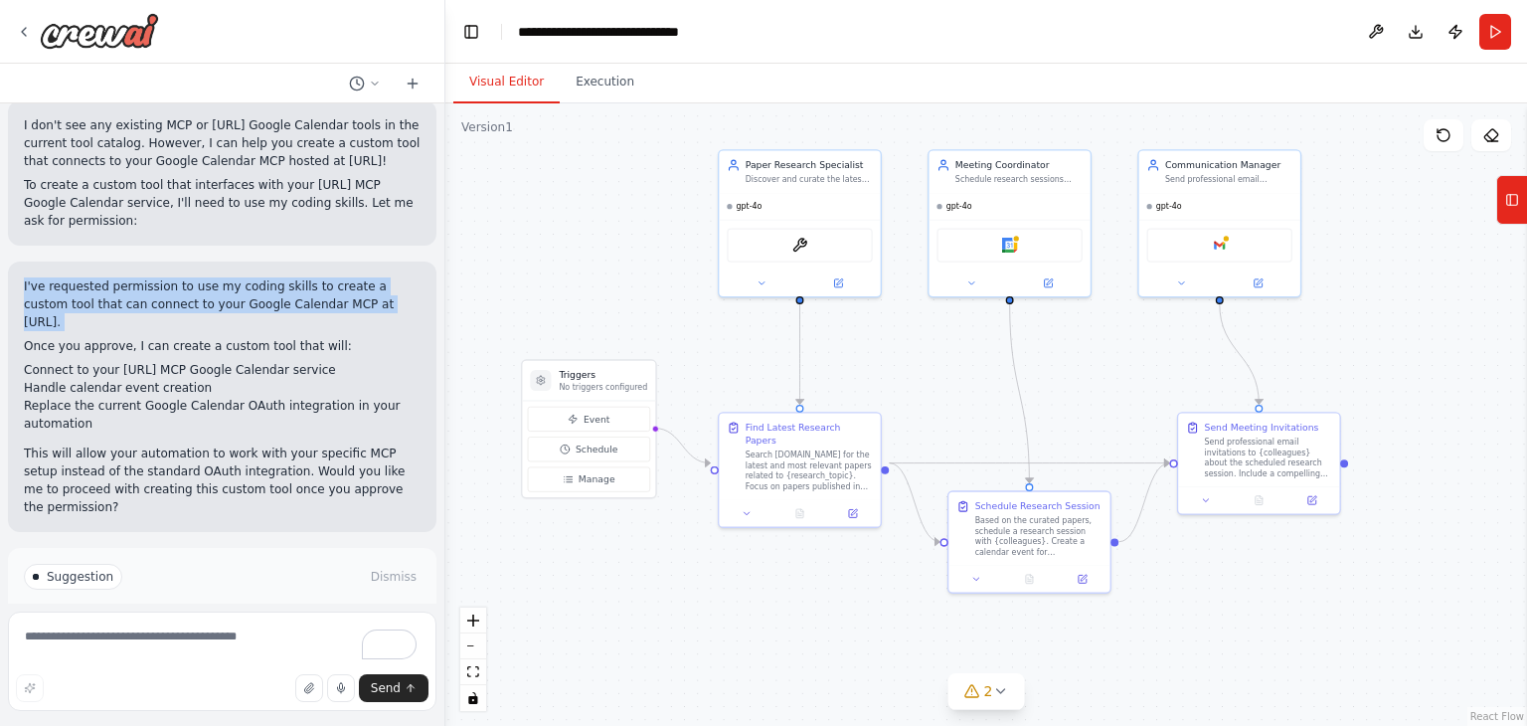
click at [208, 277] on p "I've requested permission to use my coding skills to create a custom tool that …" at bounding box center [222, 304] width 397 height 54
click at [64, 277] on p "I've requested permission to use my coding skills to create a custom tool that …" at bounding box center [222, 304] width 397 height 54
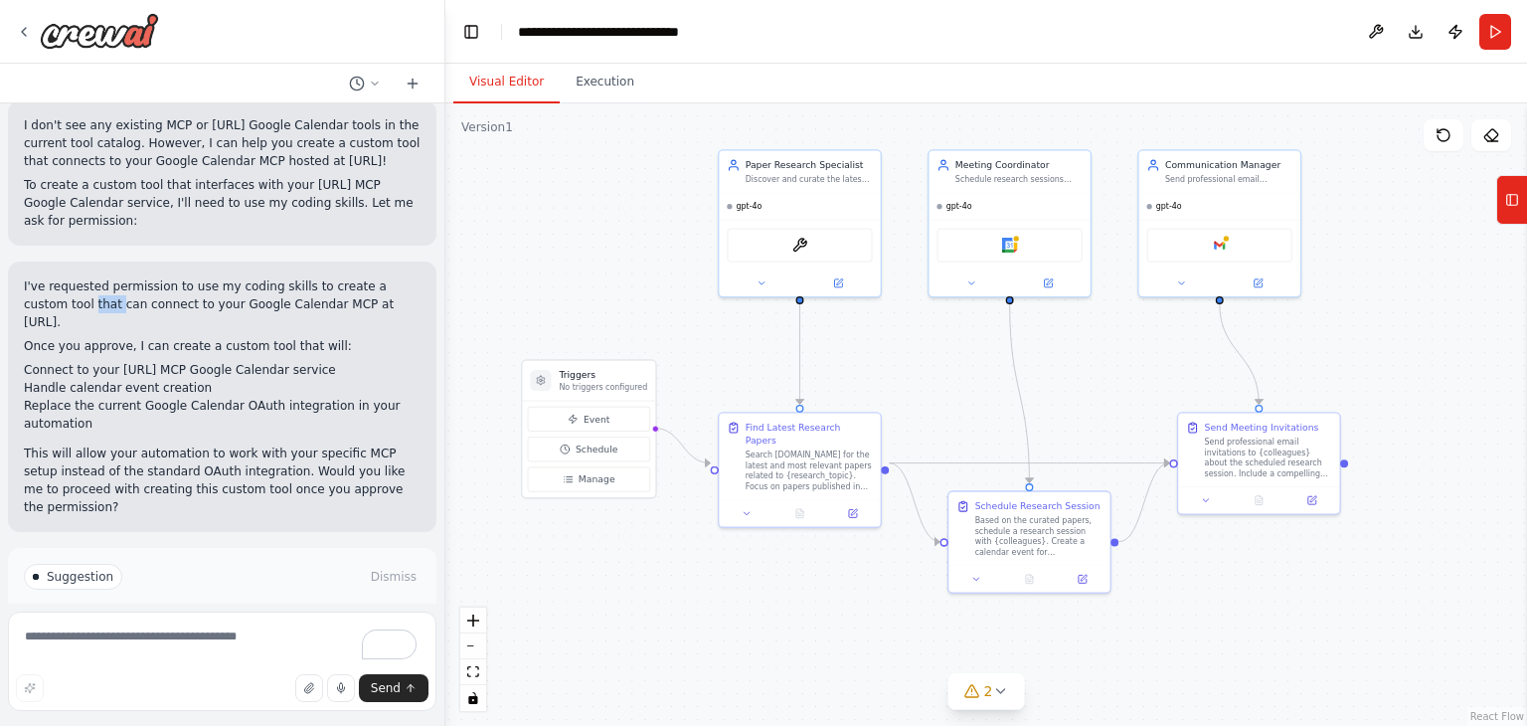
click at [64, 277] on p "I've requested permission to use my coding skills to create a custom tool that …" at bounding box center [222, 304] width 397 height 54
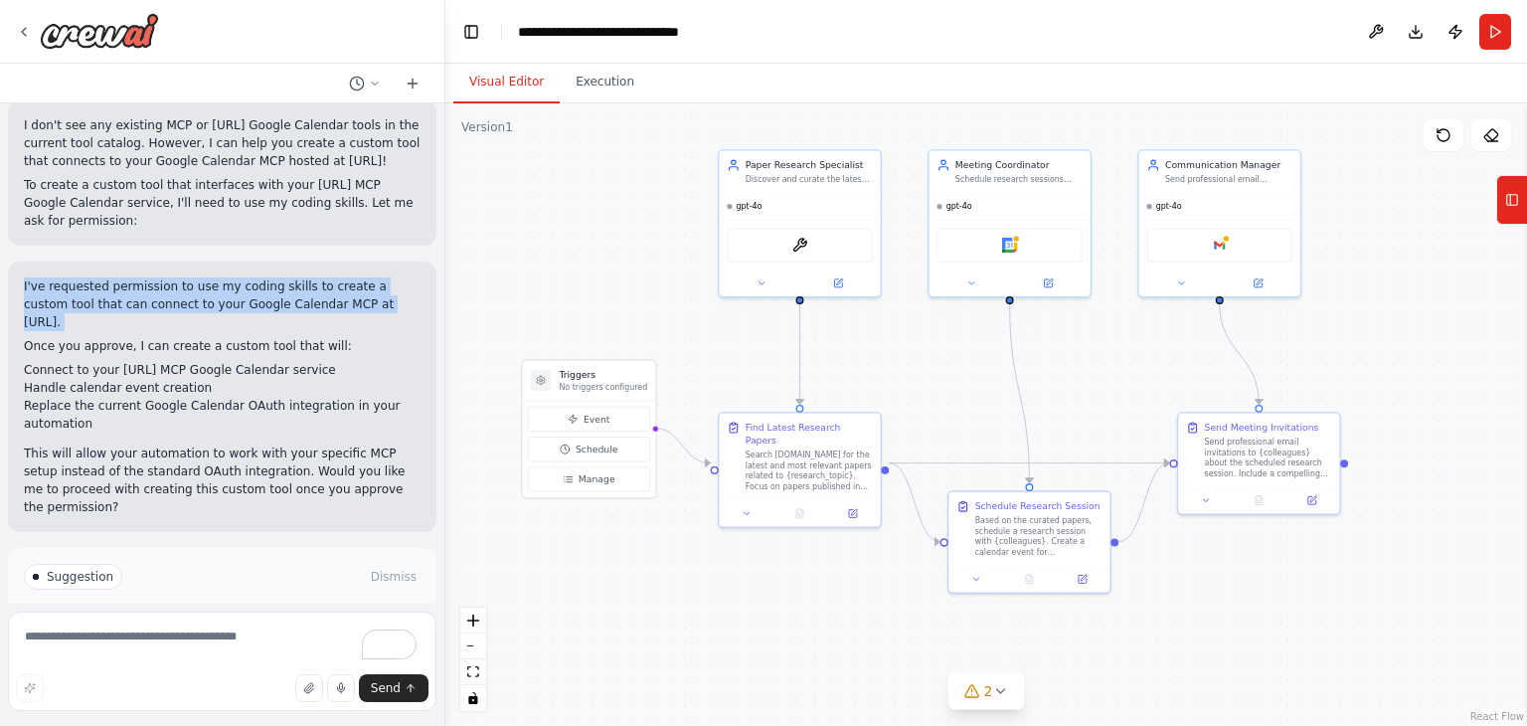
click at [64, 277] on p "I've requested permission to use my coding skills to create a custom tool that …" at bounding box center [222, 304] width 397 height 54
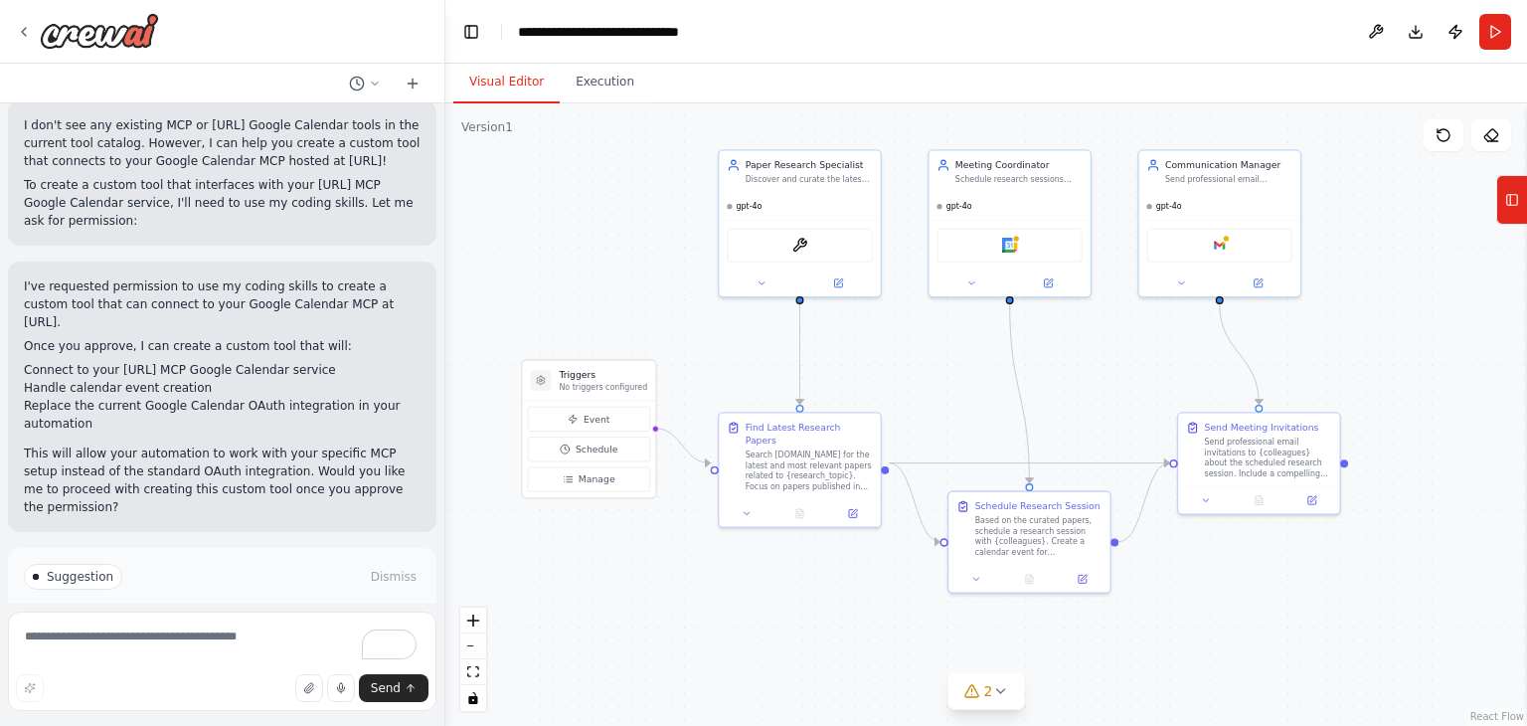
click at [163, 337] on p "Once you approve, I can create a custom tool that will:" at bounding box center [222, 346] width 397 height 18
click at [250, 653] on span "Enable coding skills" at bounding box center [230, 661] width 117 height 16
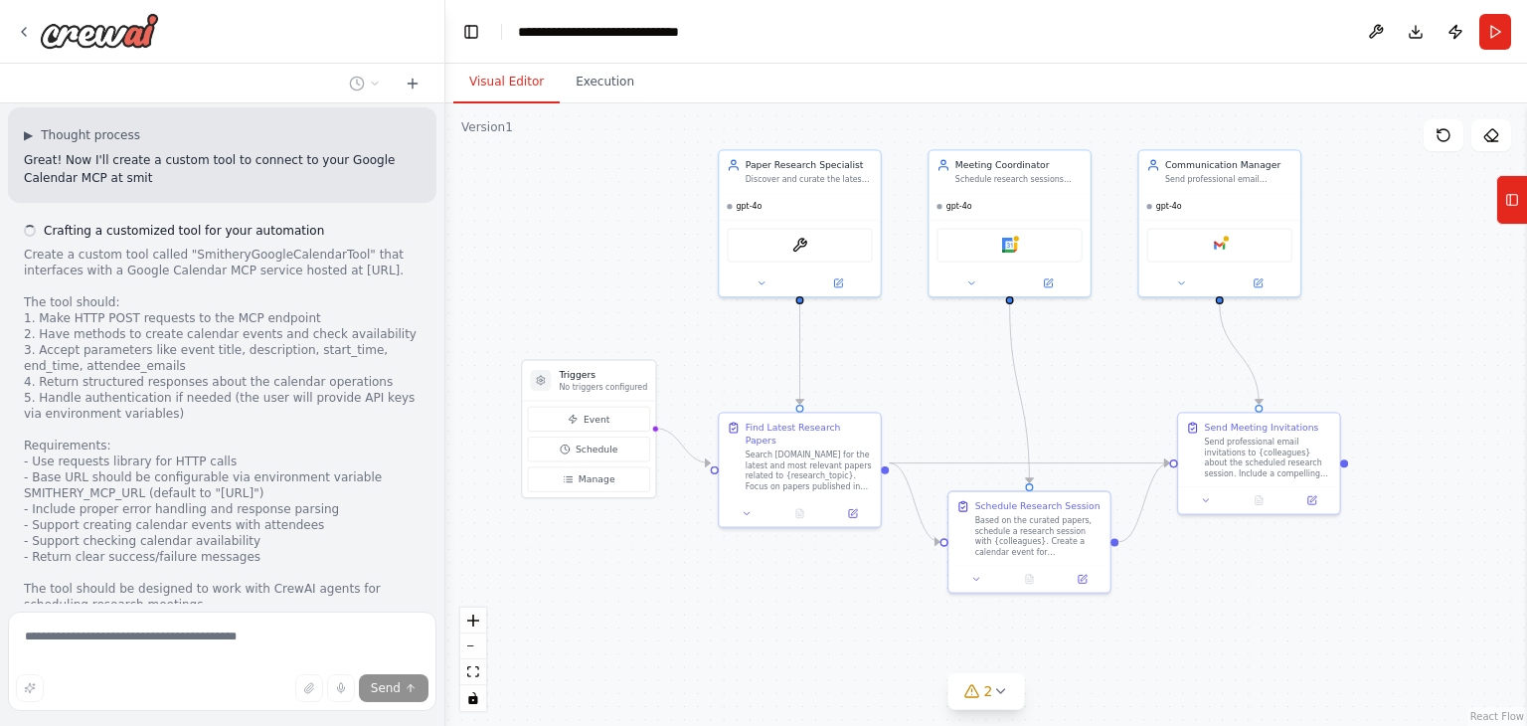
scroll to position [3405, 0]
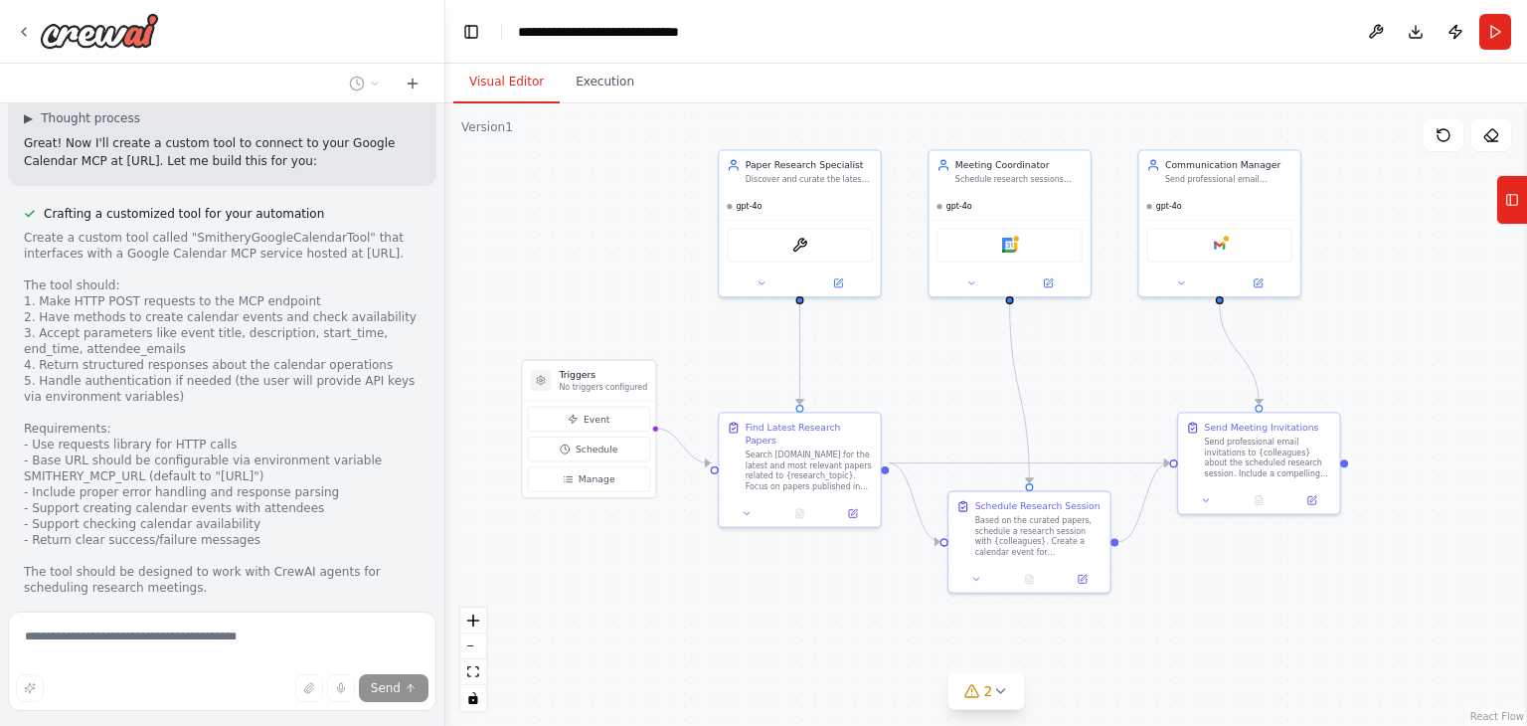
drag, startPoint x: 223, startPoint y: 165, endPoint x: 333, endPoint y: 509, distance: 361.3
click at [333, 509] on div "Crafting a customized tool for your automation Create a custom tool called "Smi…" at bounding box center [222, 401] width 428 height 398
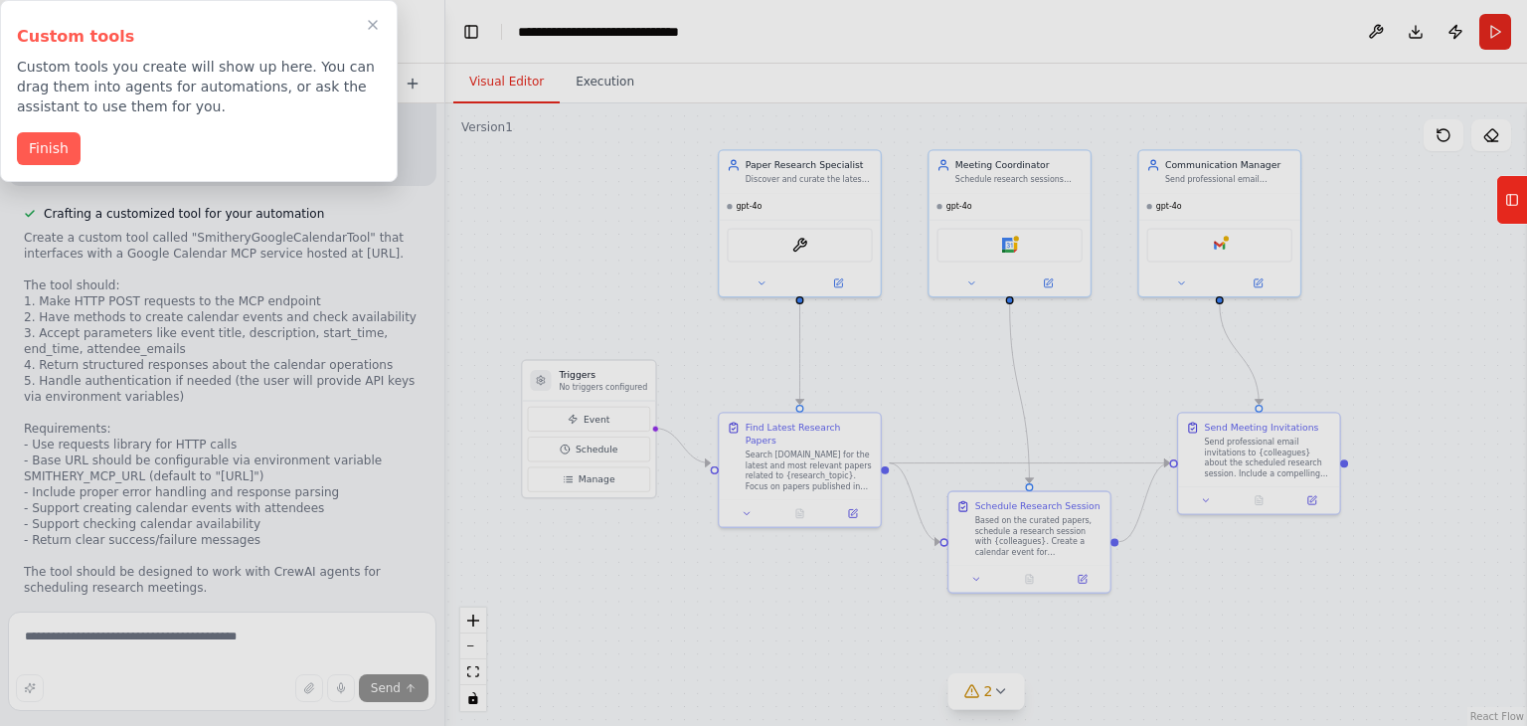
scroll to position [3524, 0]
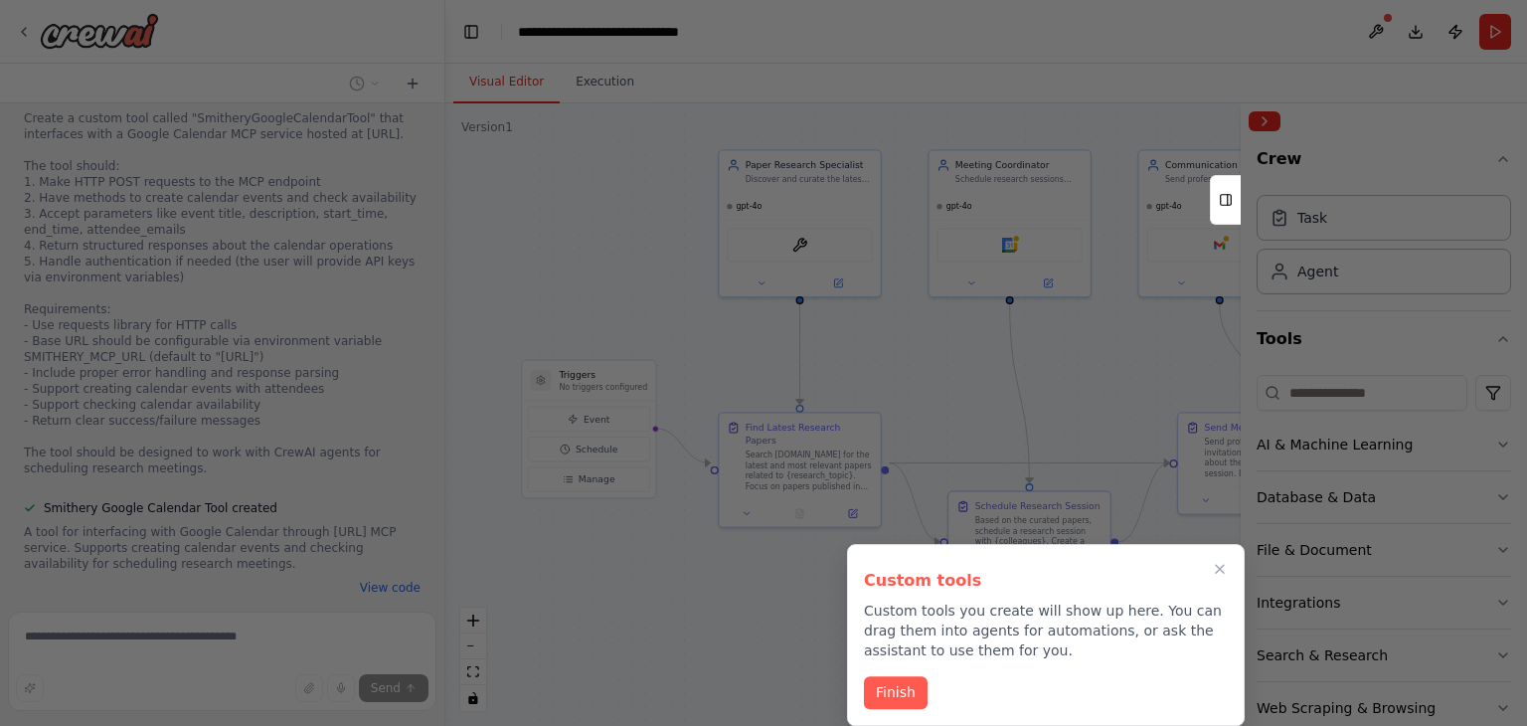
click at [907, 693] on button "Finish" at bounding box center [896, 692] width 64 height 33
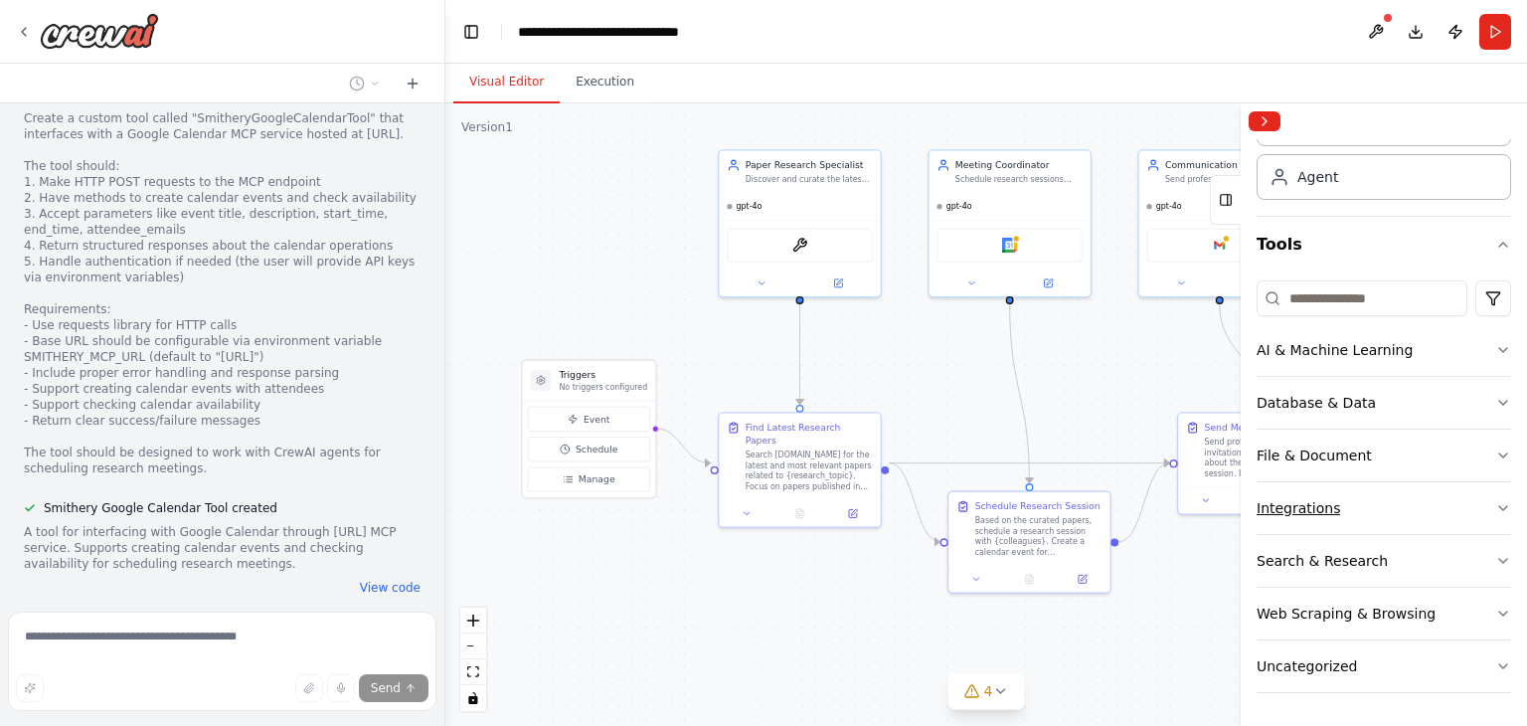
scroll to position [0, 0]
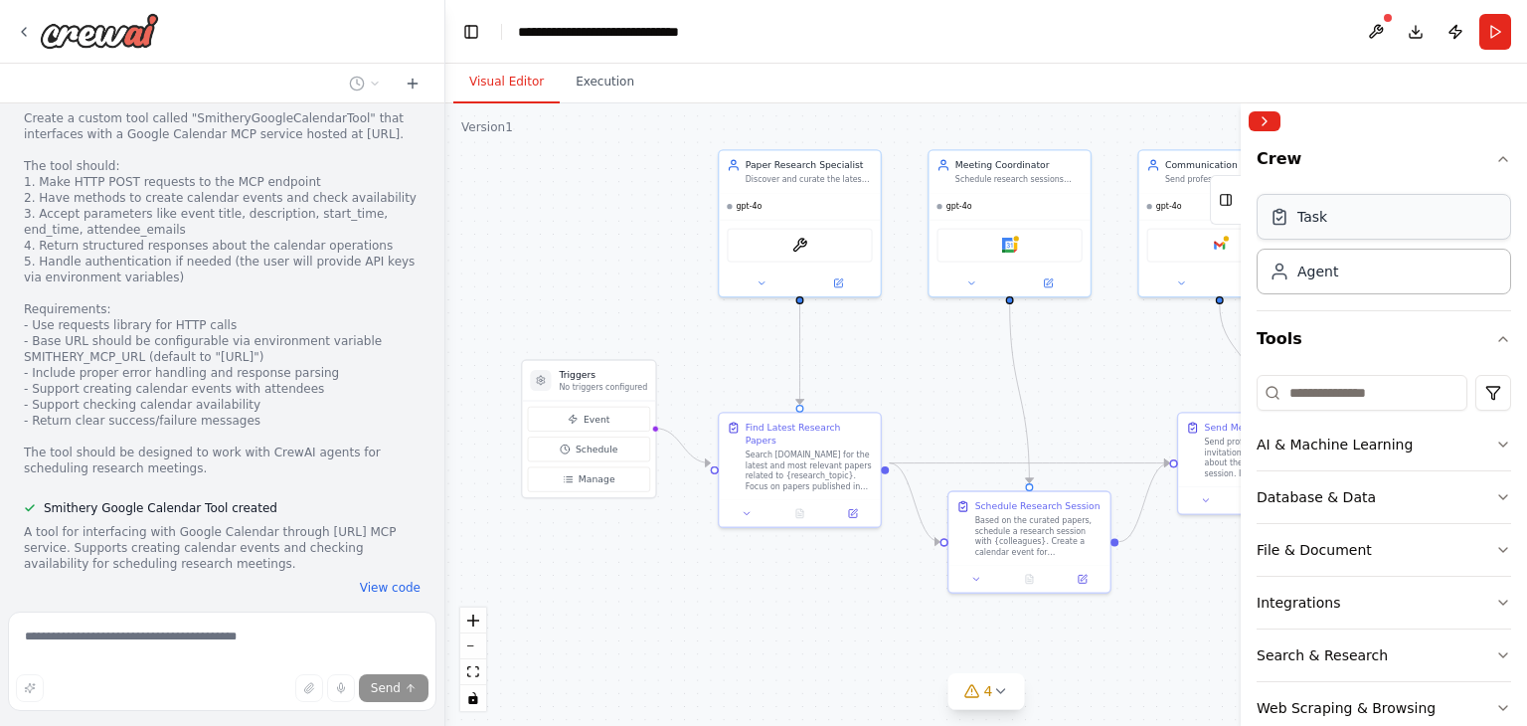
click at [1321, 227] on div "Task" at bounding box center [1384, 217] width 255 height 46
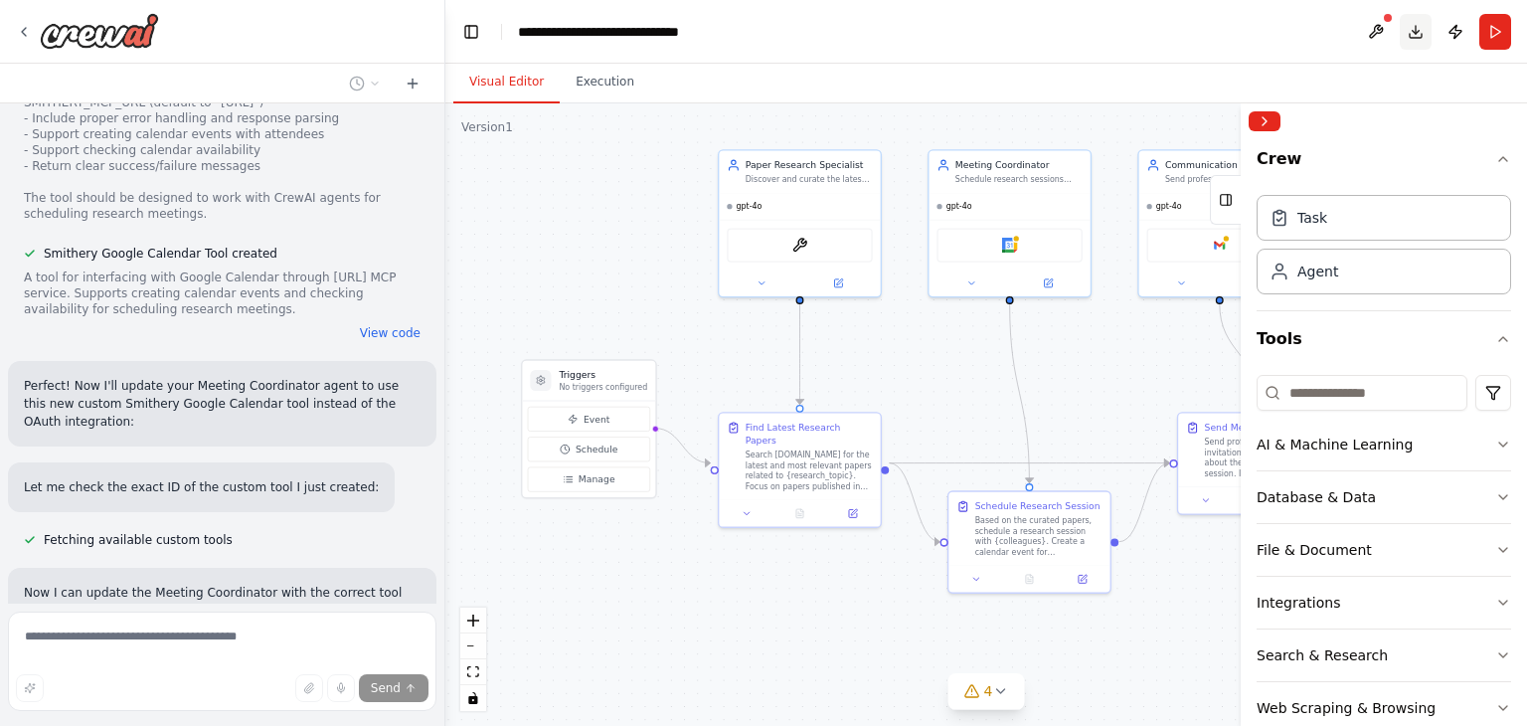
scroll to position [3885, 0]
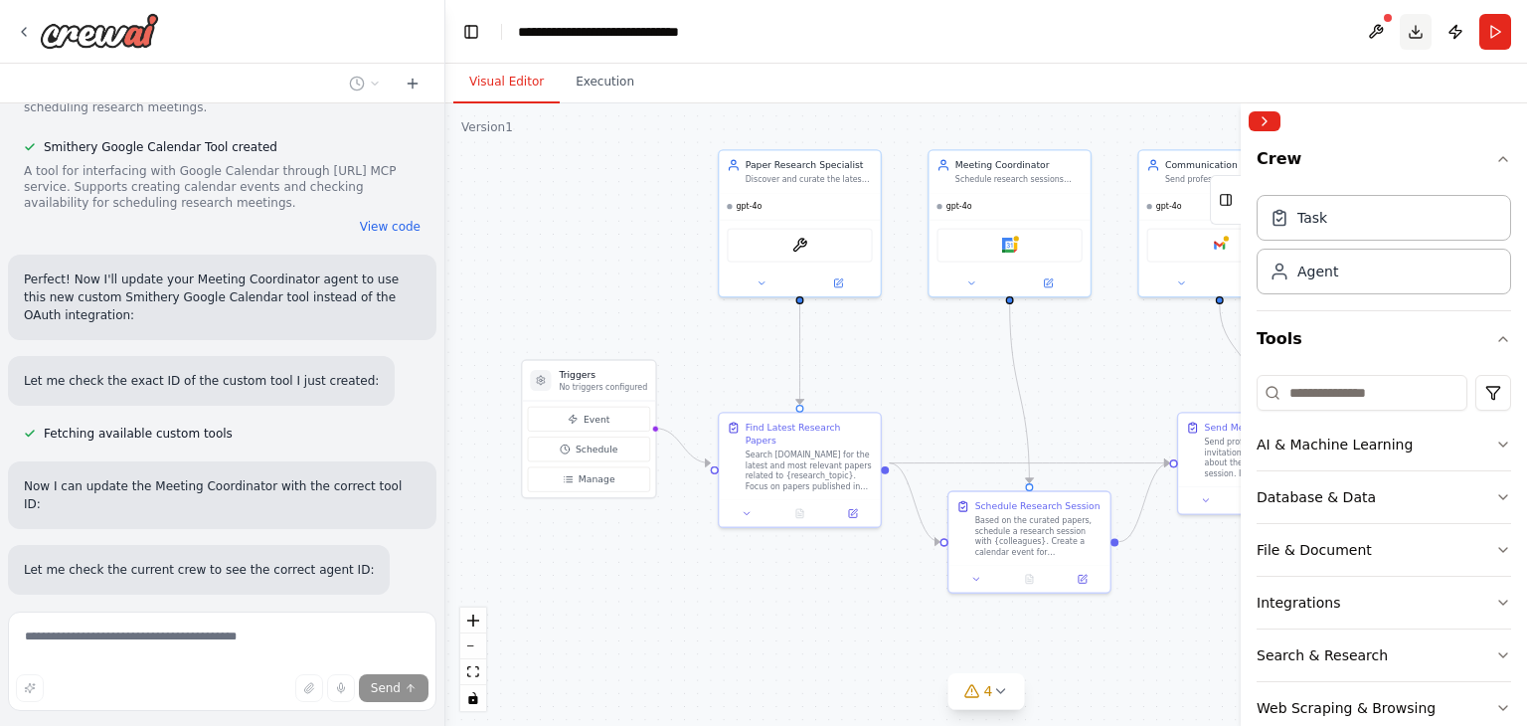
click at [1417, 35] on button "Download" at bounding box center [1416, 32] width 32 height 36
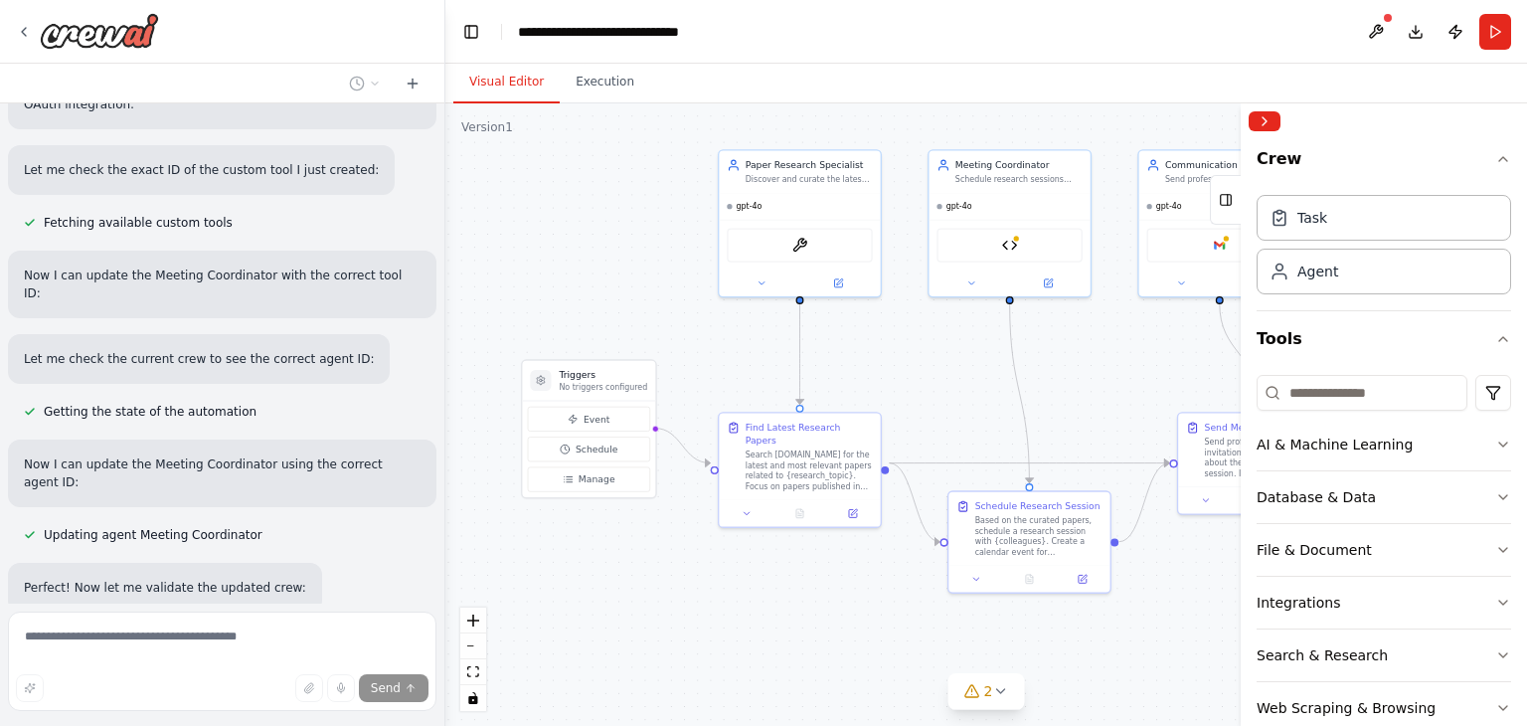
scroll to position [4144, 0]
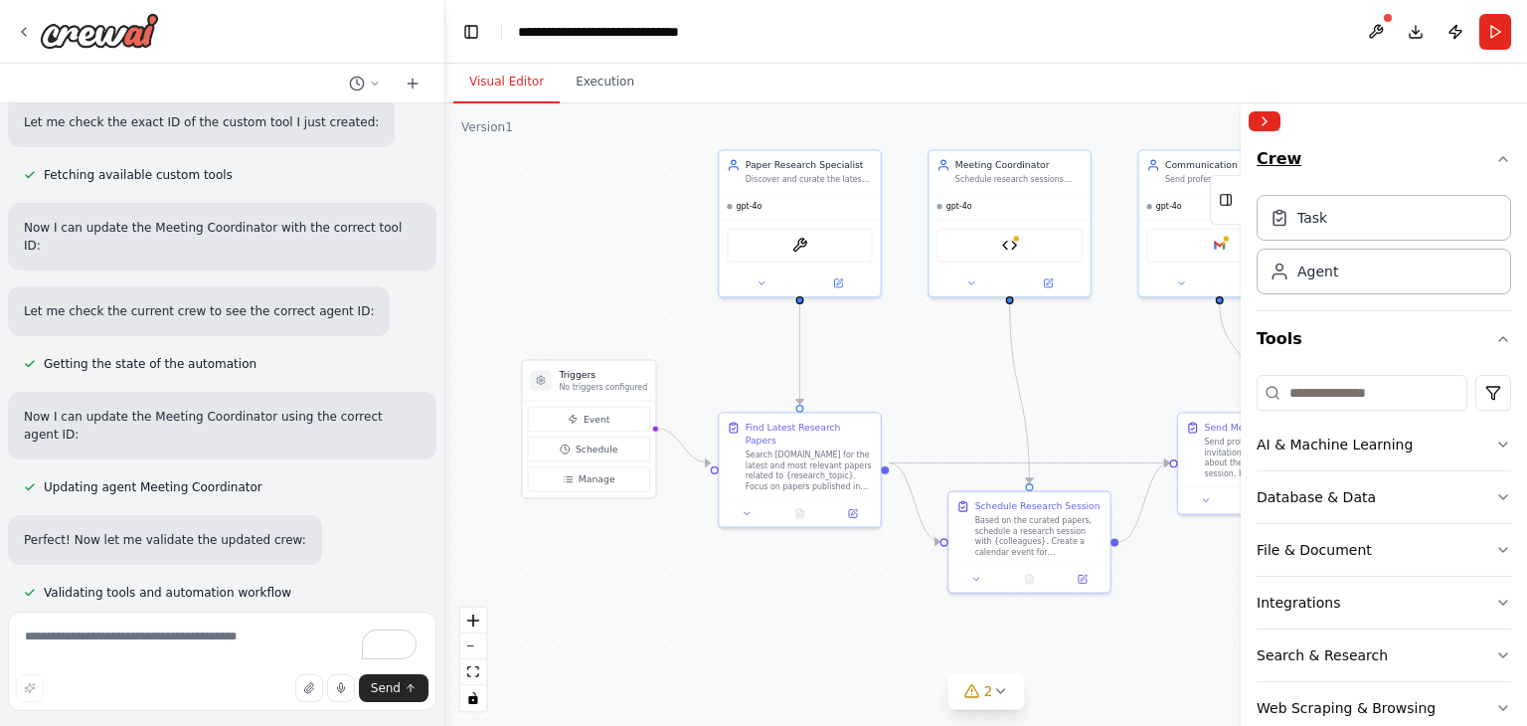
click at [1433, 146] on button "Crew" at bounding box center [1384, 163] width 255 height 48
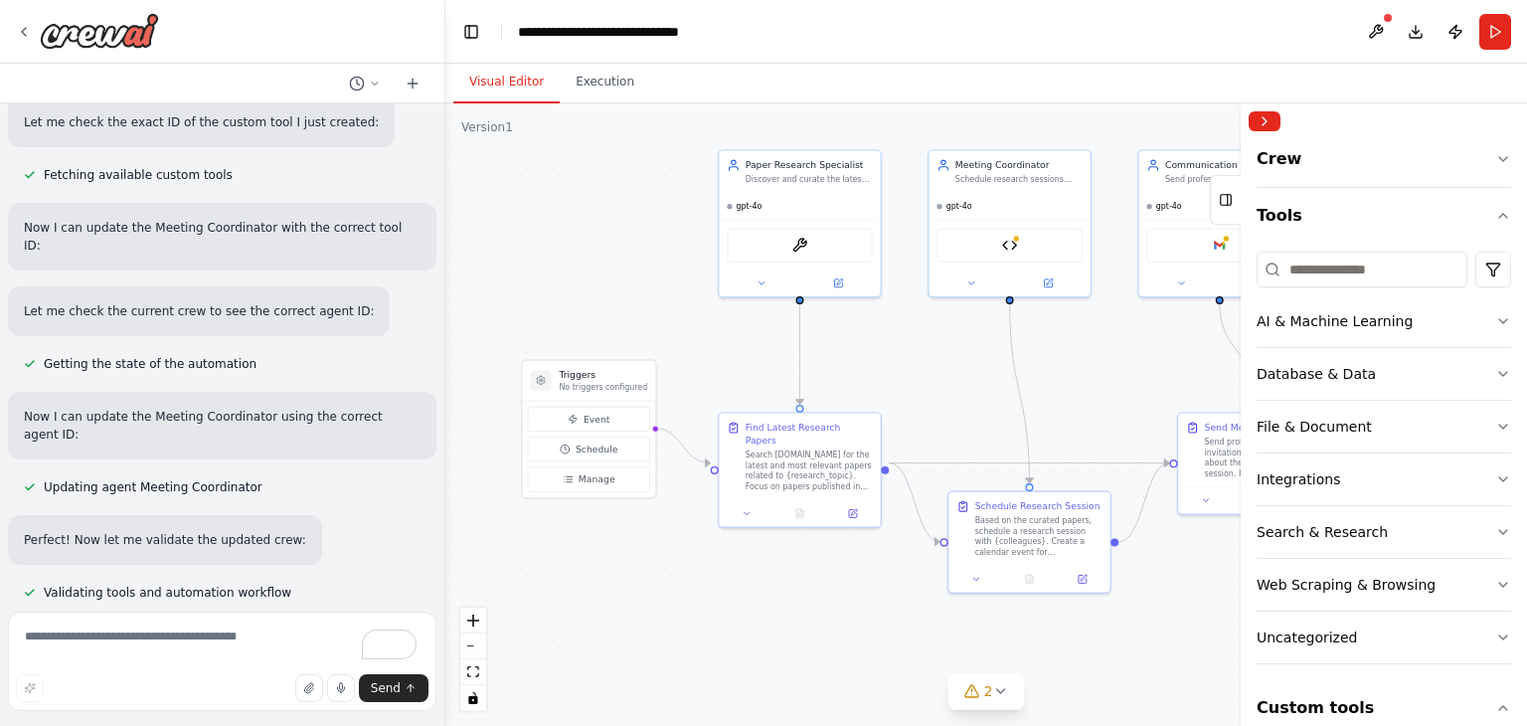
click at [634, 224] on div ".deletable-edge-delete-btn { width: 20px; height: 20px; border: 0px solid #ffff…" at bounding box center [986, 414] width 1082 height 622
click at [1273, 116] on button "Collapse right sidebar" at bounding box center [1265, 121] width 32 height 20
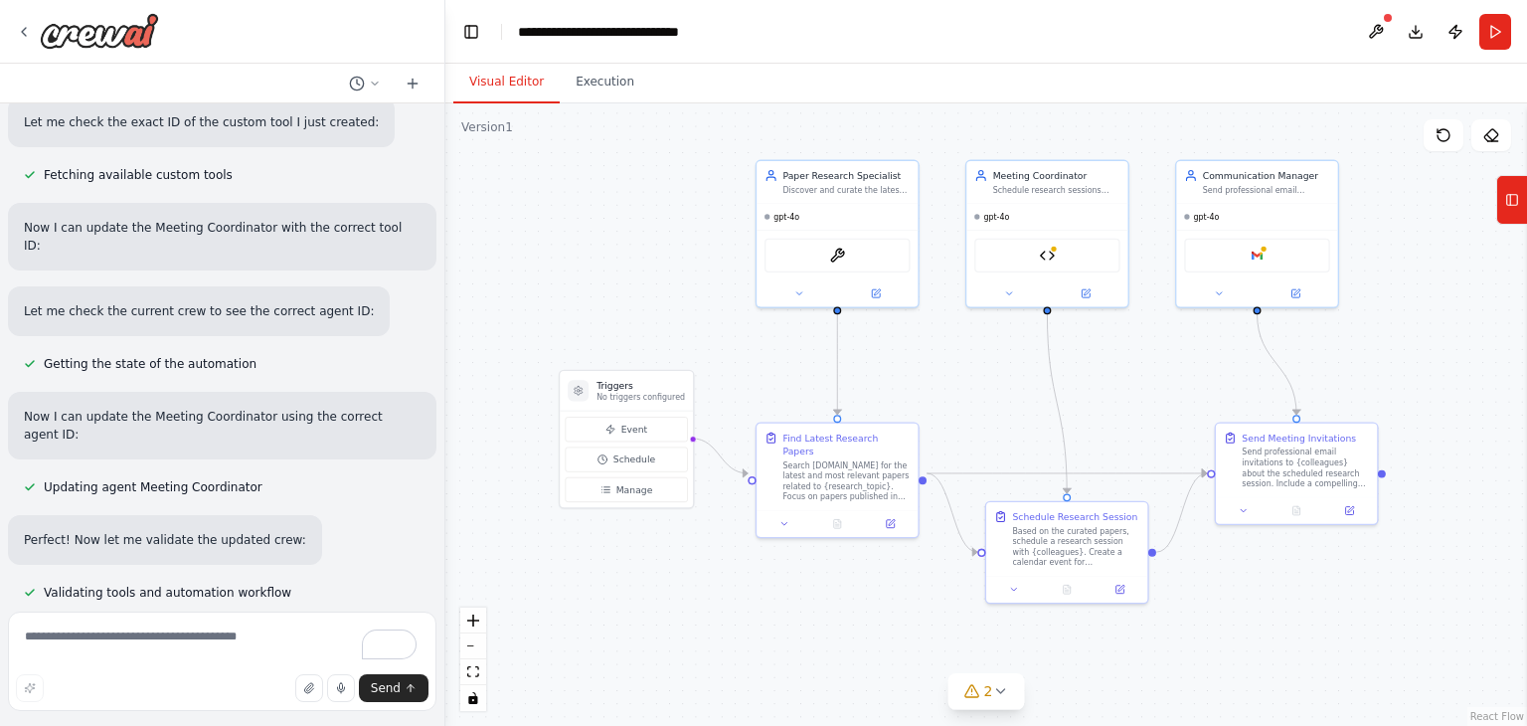
drag, startPoint x: 656, startPoint y: 228, endPoint x: 696, endPoint y: 234, distance: 40.2
click at [696, 234] on div ".deletable-edge-delete-btn { width: 20px; height: 20px; border: 0px solid #ffff…" at bounding box center [986, 414] width 1082 height 622
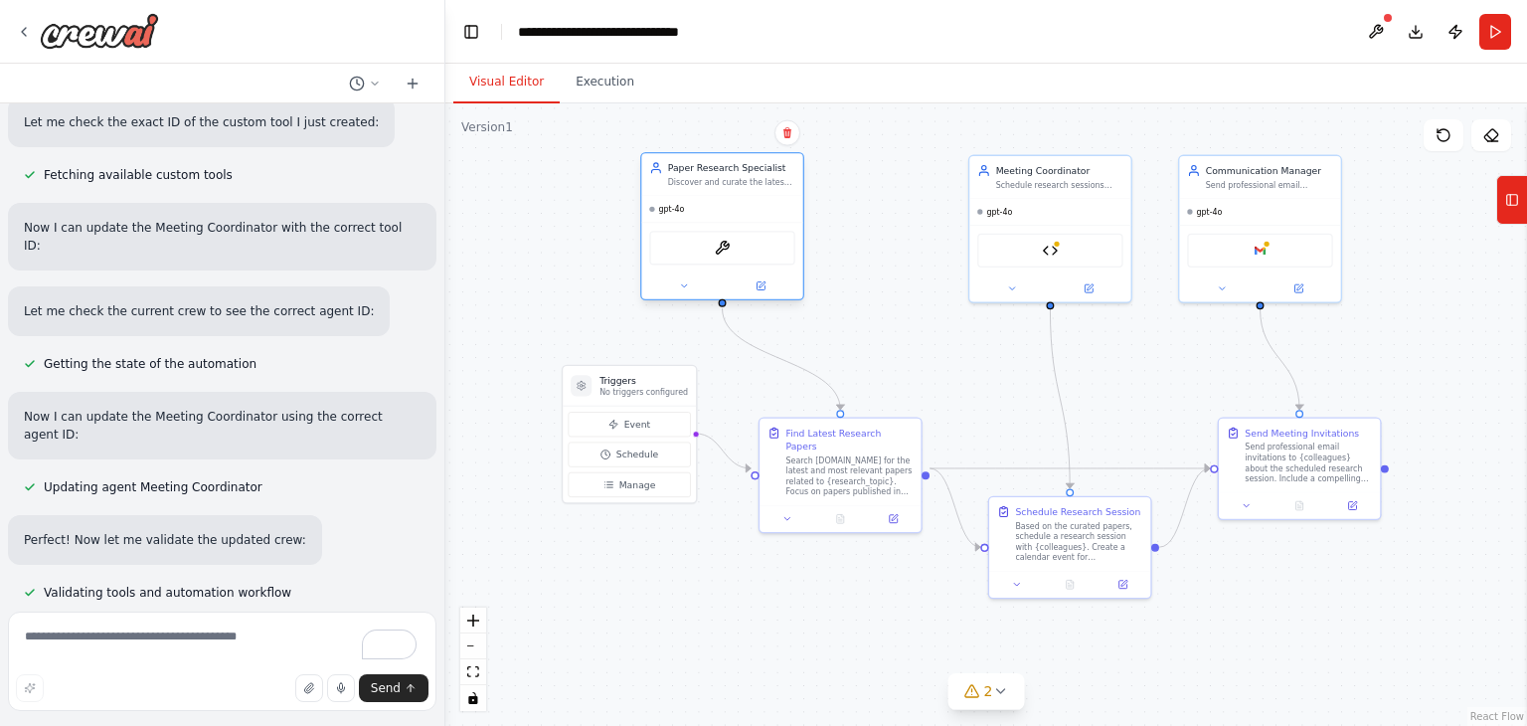
drag, startPoint x: 823, startPoint y: 176, endPoint x: 783, endPoint y: 176, distance: 39.8
click at [699, 180] on div "Discover and curate the latest relevant research papers from [DOMAIN_NAME] base…" at bounding box center [731, 182] width 127 height 11
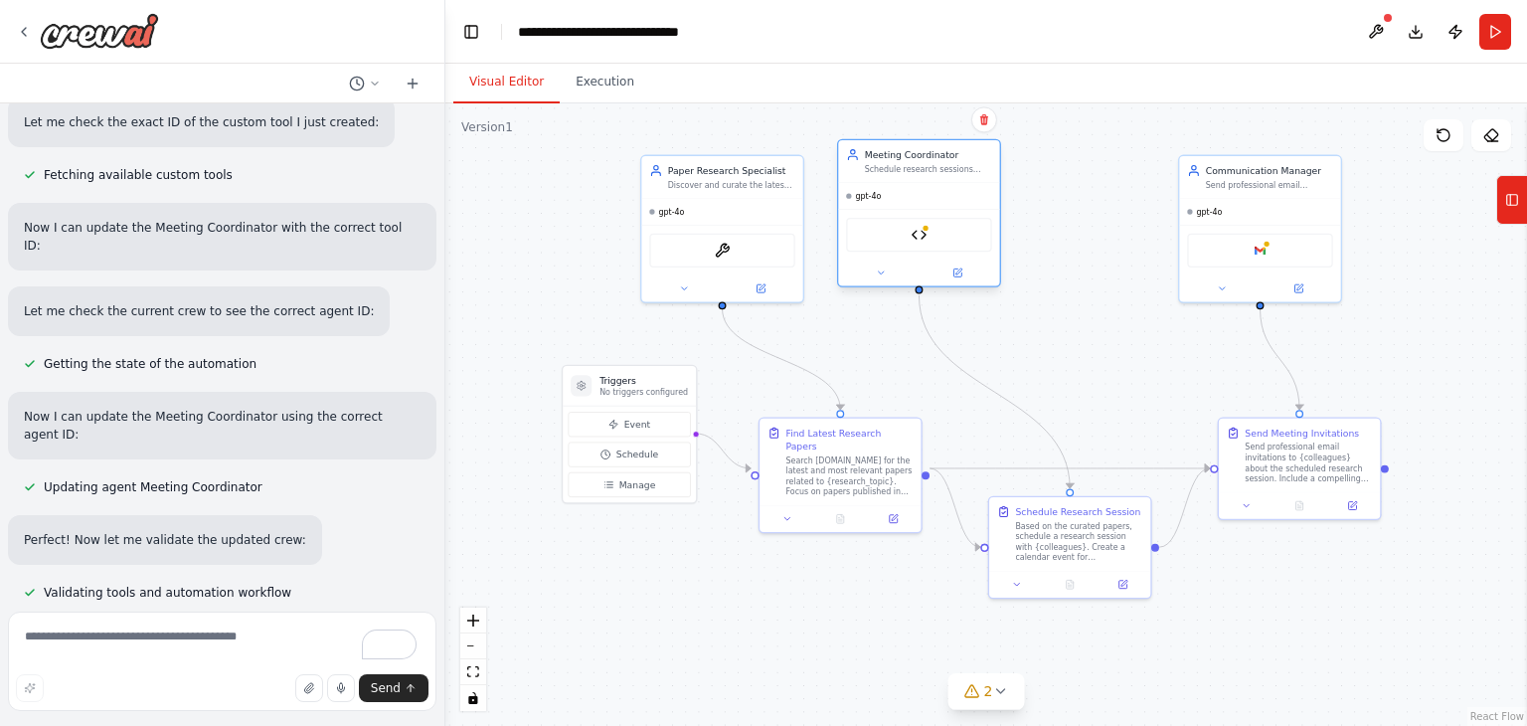
drag, startPoint x: 1065, startPoint y: 179, endPoint x: 939, endPoint y: 161, distance: 127.5
click at [939, 162] on div "Meeting Coordinator Schedule research sessions with {colleagues} by checking av…" at bounding box center [928, 161] width 127 height 26
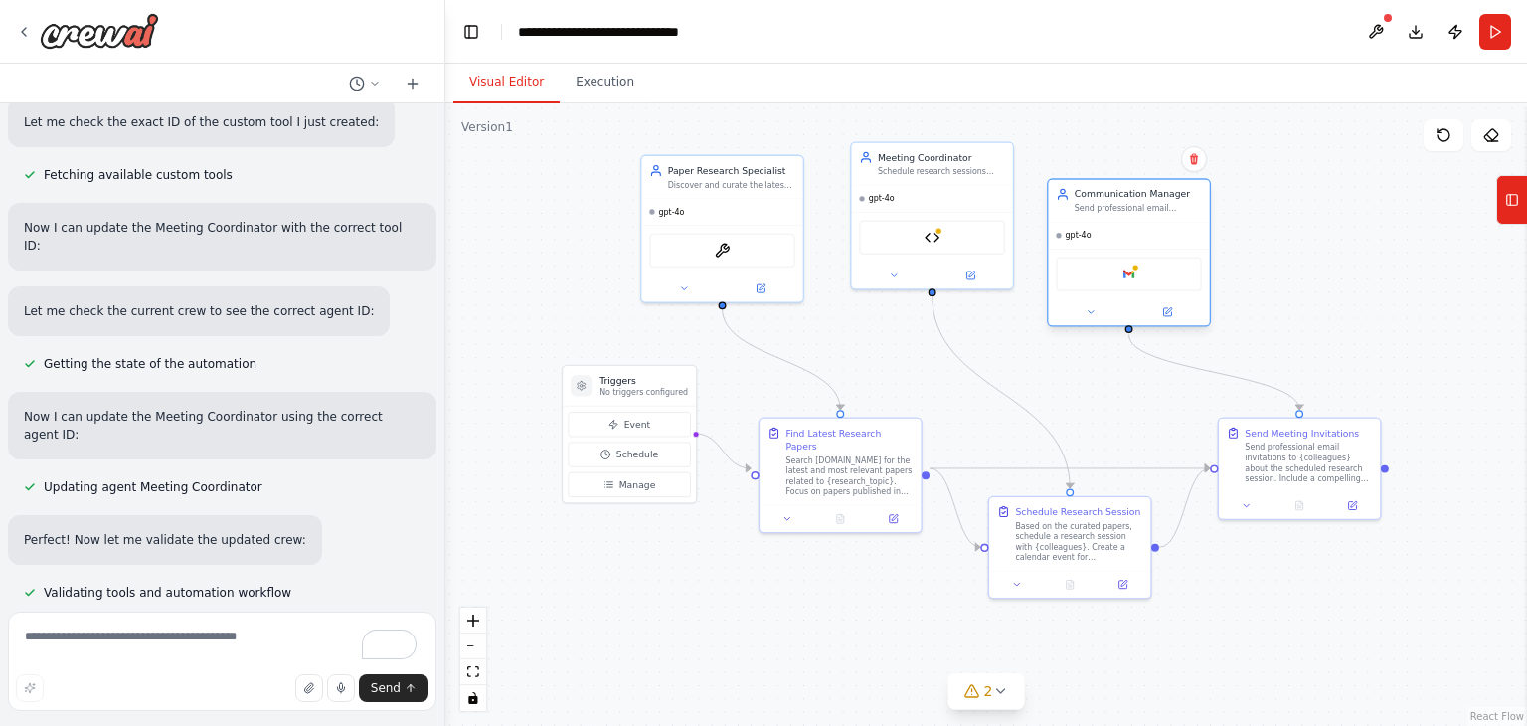
drag, startPoint x: 1253, startPoint y: 174, endPoint x: 1122, endPoint y: 202, distance: 133.2
click at [1122, 202] on div "Communication Manager Send professional email invitations and updates to {colle…" at bounding box center [1138, 201] width 127 height 26
drag, startPoint x: 850, startPoint y: 472, endPoint x: 825, endPoint y: 466, distance: 25.6
click at [825, 466] on div "Search [DOMAIN_NAME] for the latest and most relevant papers related to {resear…" at bounding box center [823, 473] width 127 height 42
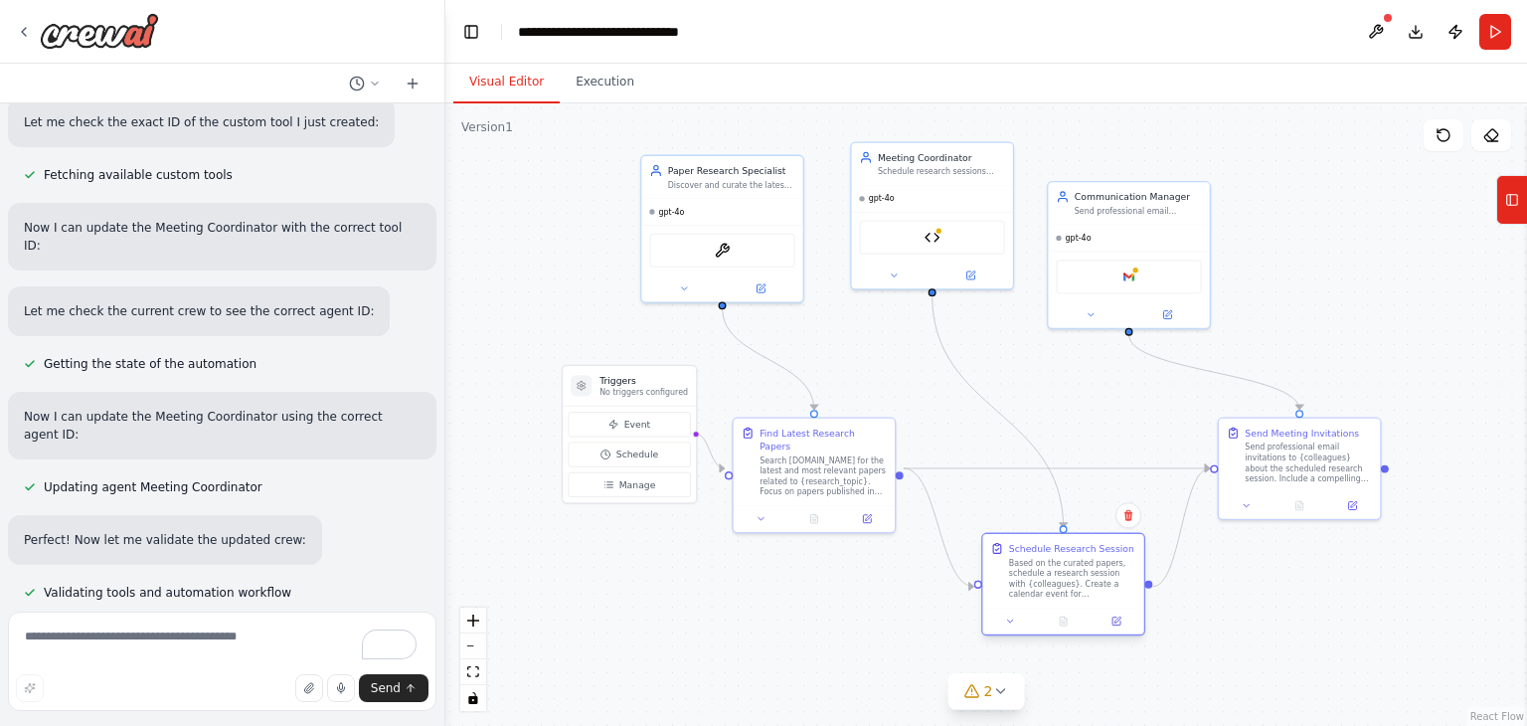
drag, startPoint x: 1062, startPoint y: 536, endPoint x: 1061, endPoint y: 579, distance: 42.8
click at [1061, 579] on div "Based on the curated papers, schedule a research session with {colleagues}. Cre…" at bounding box center [1072, 579] width 127 height 42
click at [1013, 243] on div "Meeting Coordinator Schedule research sessions with {colleagues} by checking av…" at bounding box center [932, 213] width 164 height 148
click at [525, 303] on div ".deletable-edge-delete-btn { width: 20px; height: 20px; border: 0px solid #ffff…" at bounding box center [986, 414] width 1082 height 622
click at [1380, 31] on button at bounding box center [1376, 32] width 32 height 36
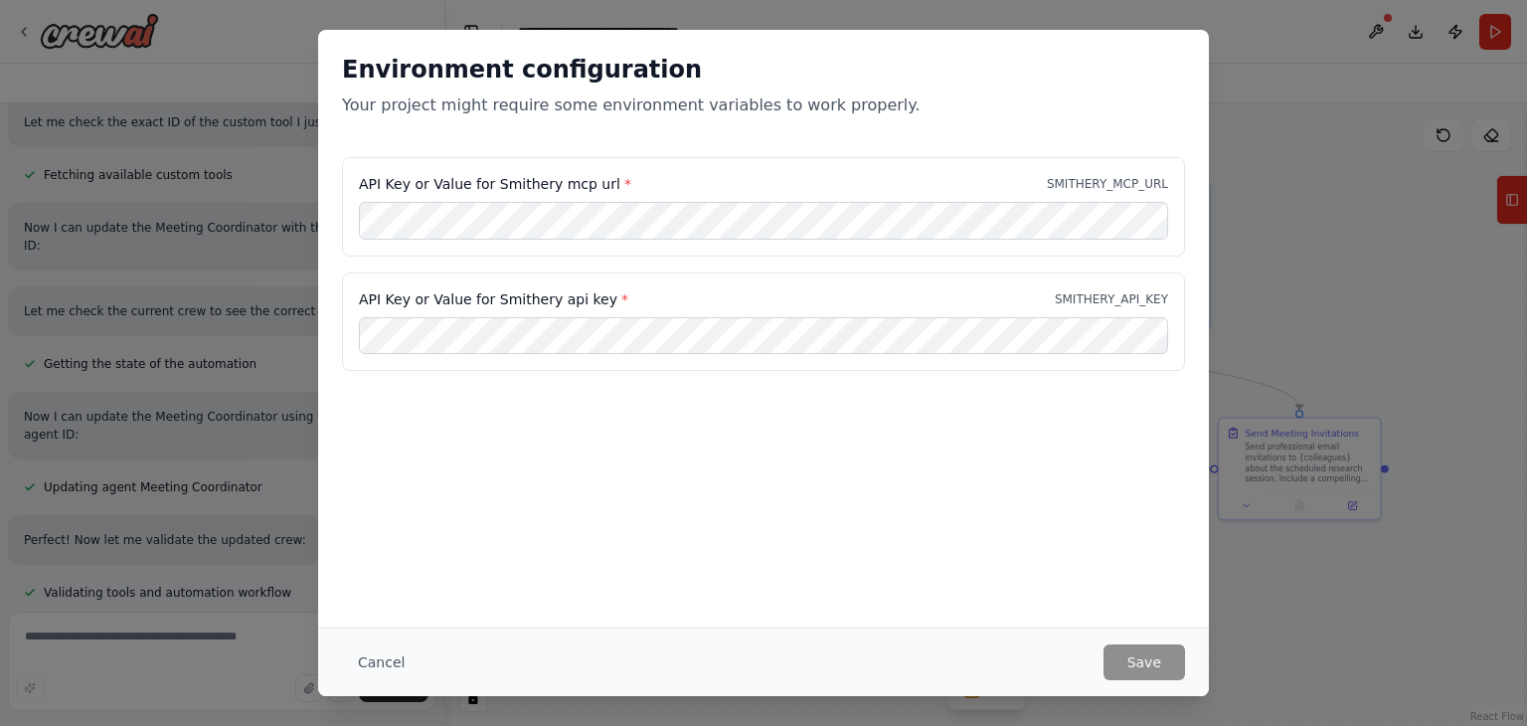
click at [1288, 205] on div "Environment configuration Your project might require some environment variables…" at bounding box center [763, 363] width 1527 height 726
click at [546, 140] on div "Environment configuration Your project might require some environment variables…" at bounding box center [763, 93] width 891 height 127
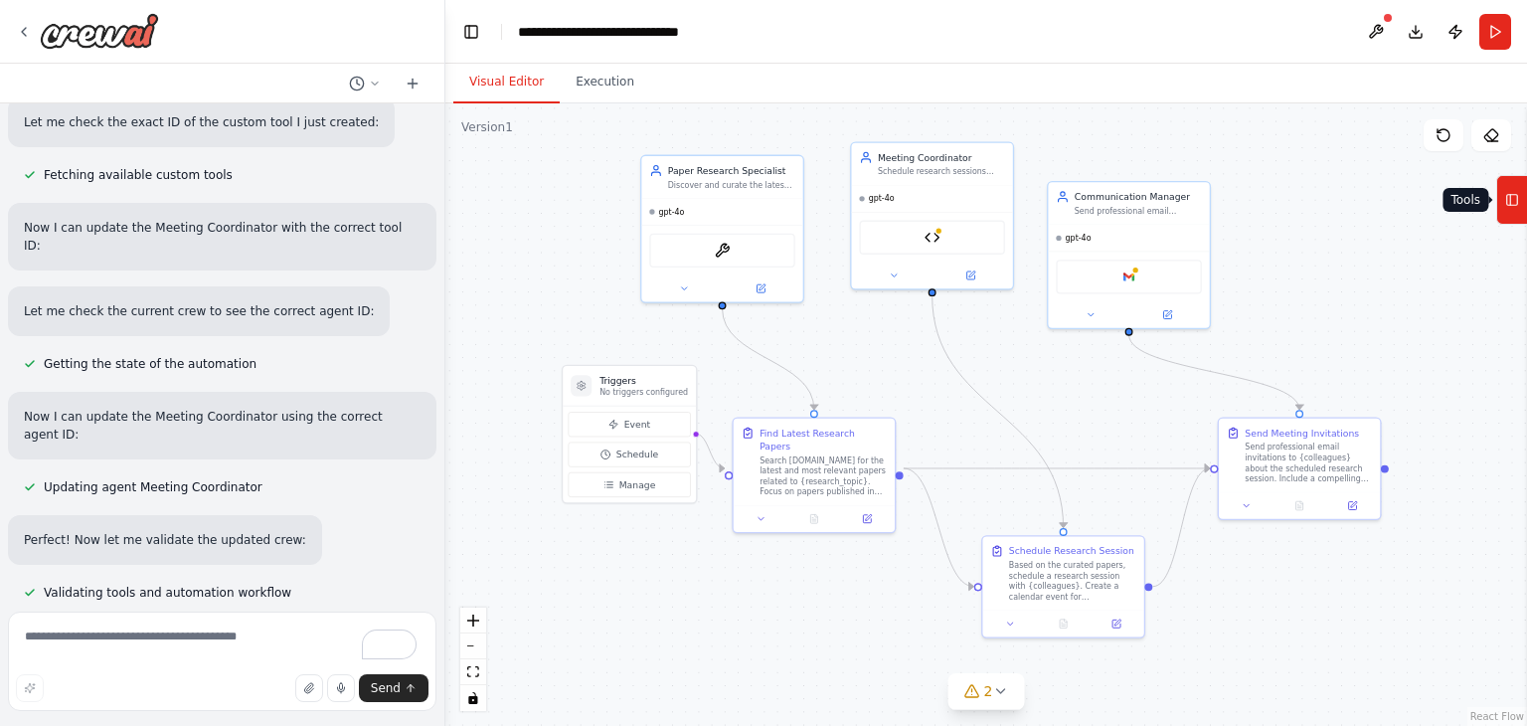
click at [1521, 202] on button "Tools" at bounding box center [1511, 200] width 31 height 50
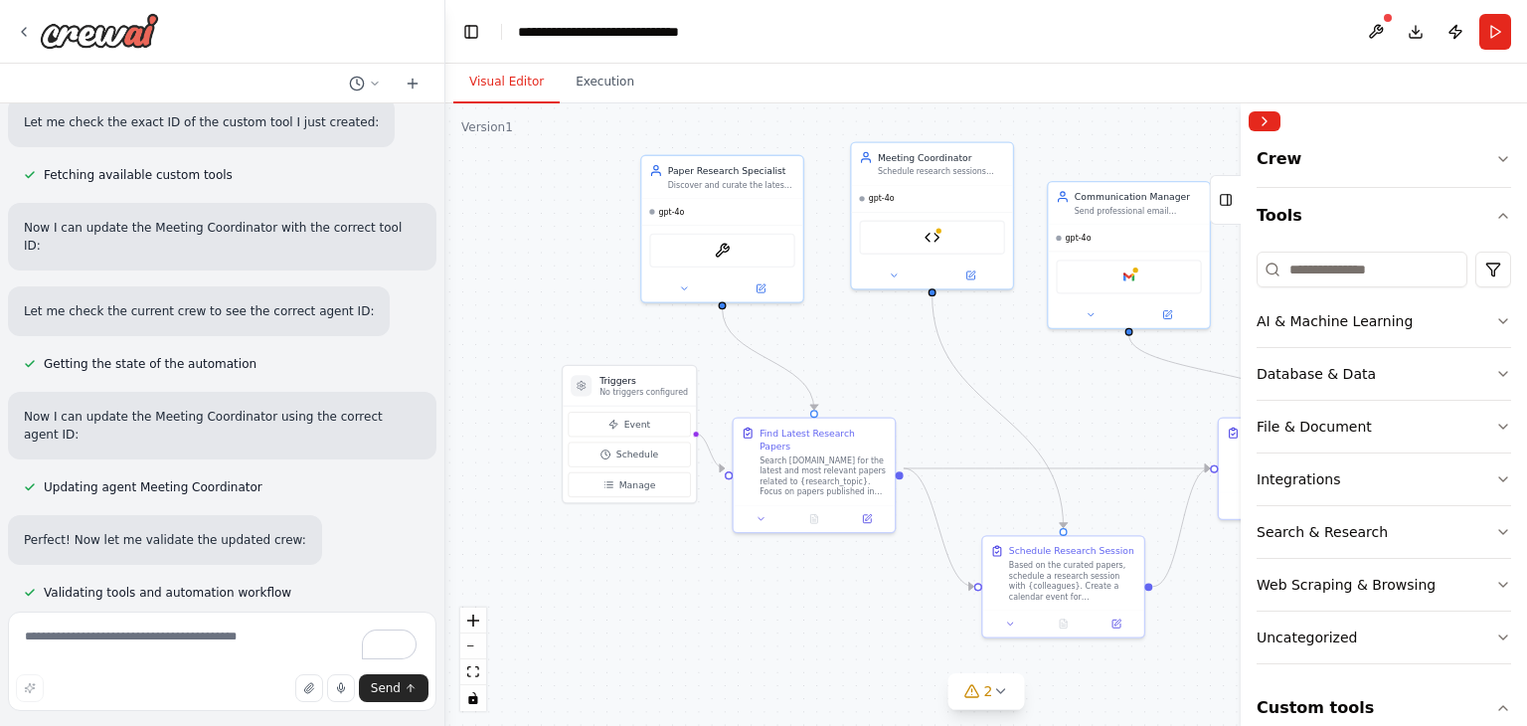
click at [1246, 126] on div at bounding box center [1245, 414] width 8 height 622
click at [1276, 120] on button "Collapse right sidebar" at bounding box center [1270, 121] width 32 height 20
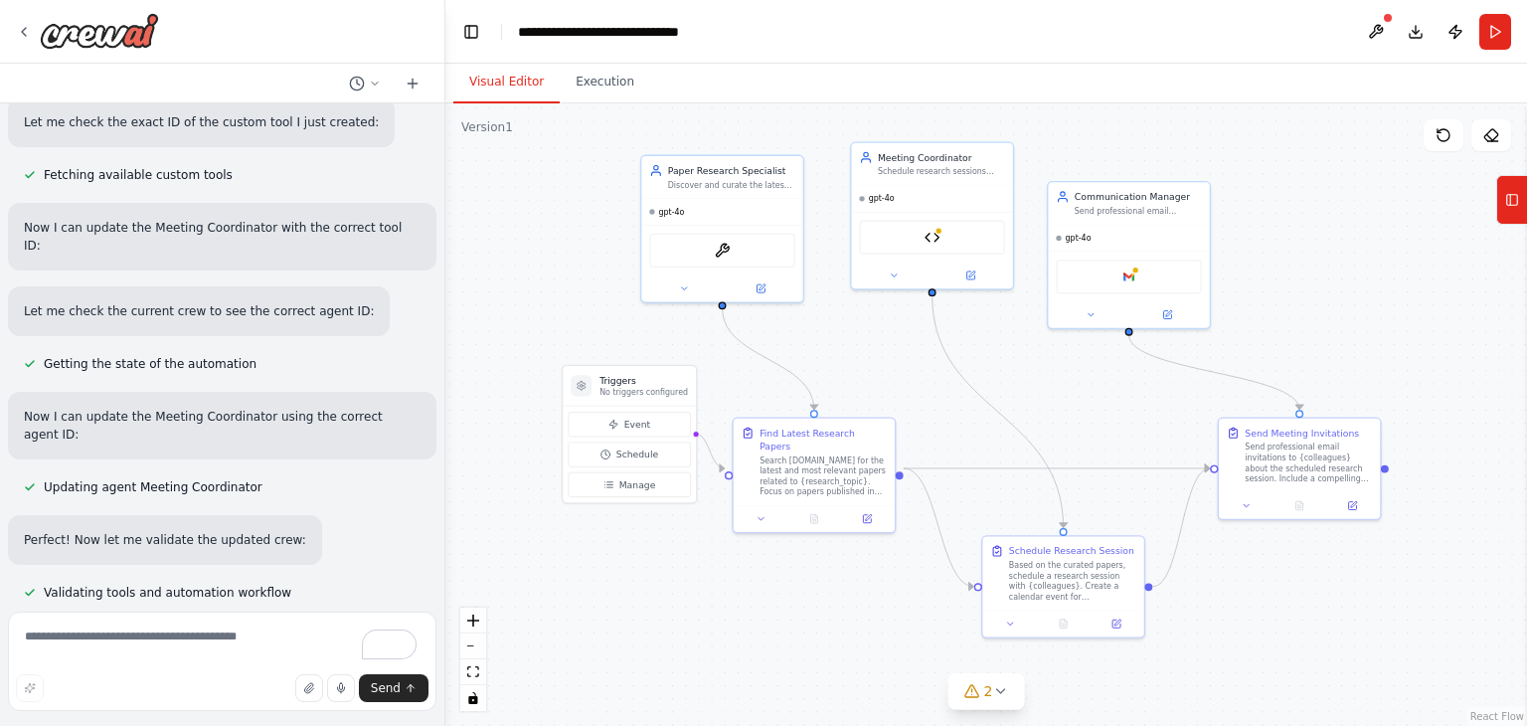
click at [1380, 136] on div ".deletable-edge-delete-btn { width: 20px; height: 20px; border: 0px solid #ffff…" at bounding box center [986, 414] width 1082 height 622
click at [125, 637] on textarea "To enrich screen reader interactions, please activate Accessibility in Grammarl…" at bounding box center [222, 660] width 428 height 99
type textarea "**********"
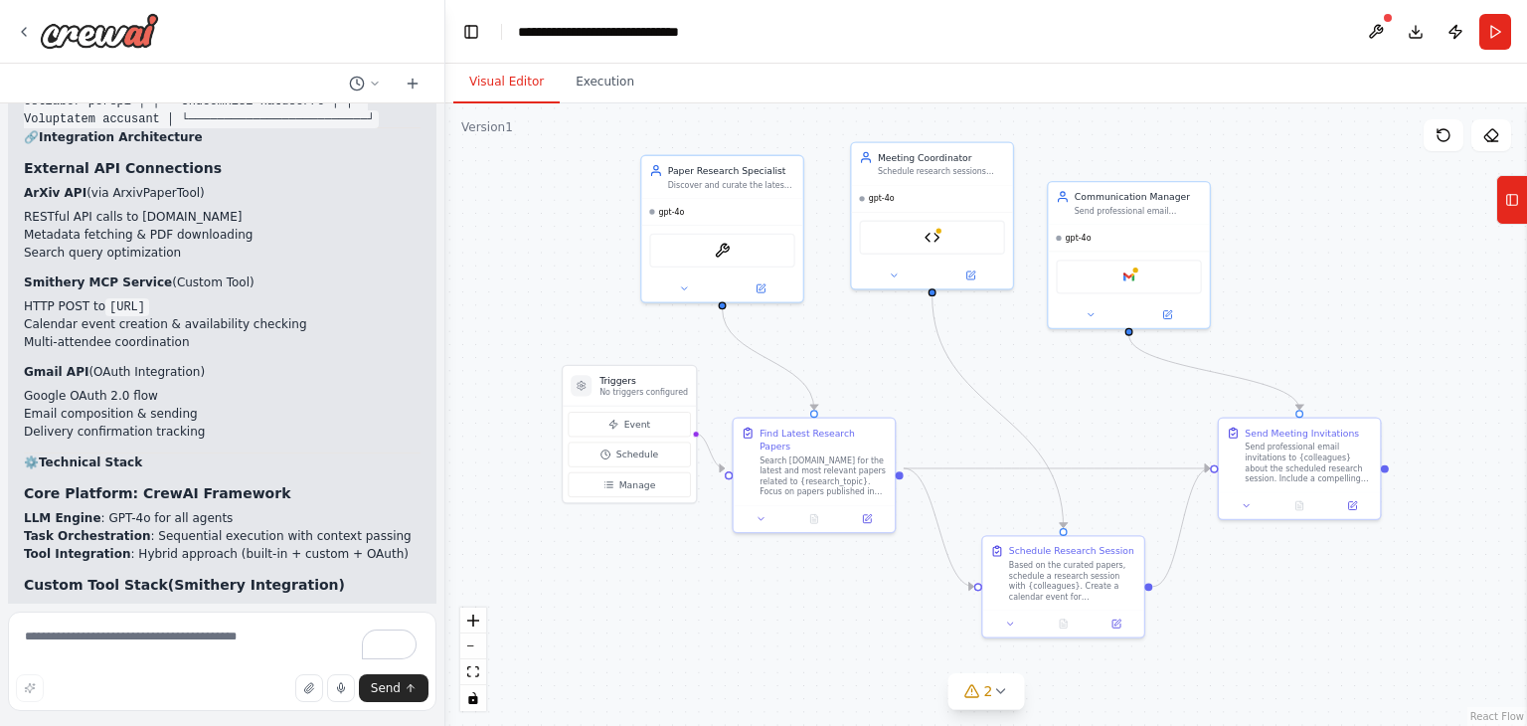
scroll to position [6372, 0]
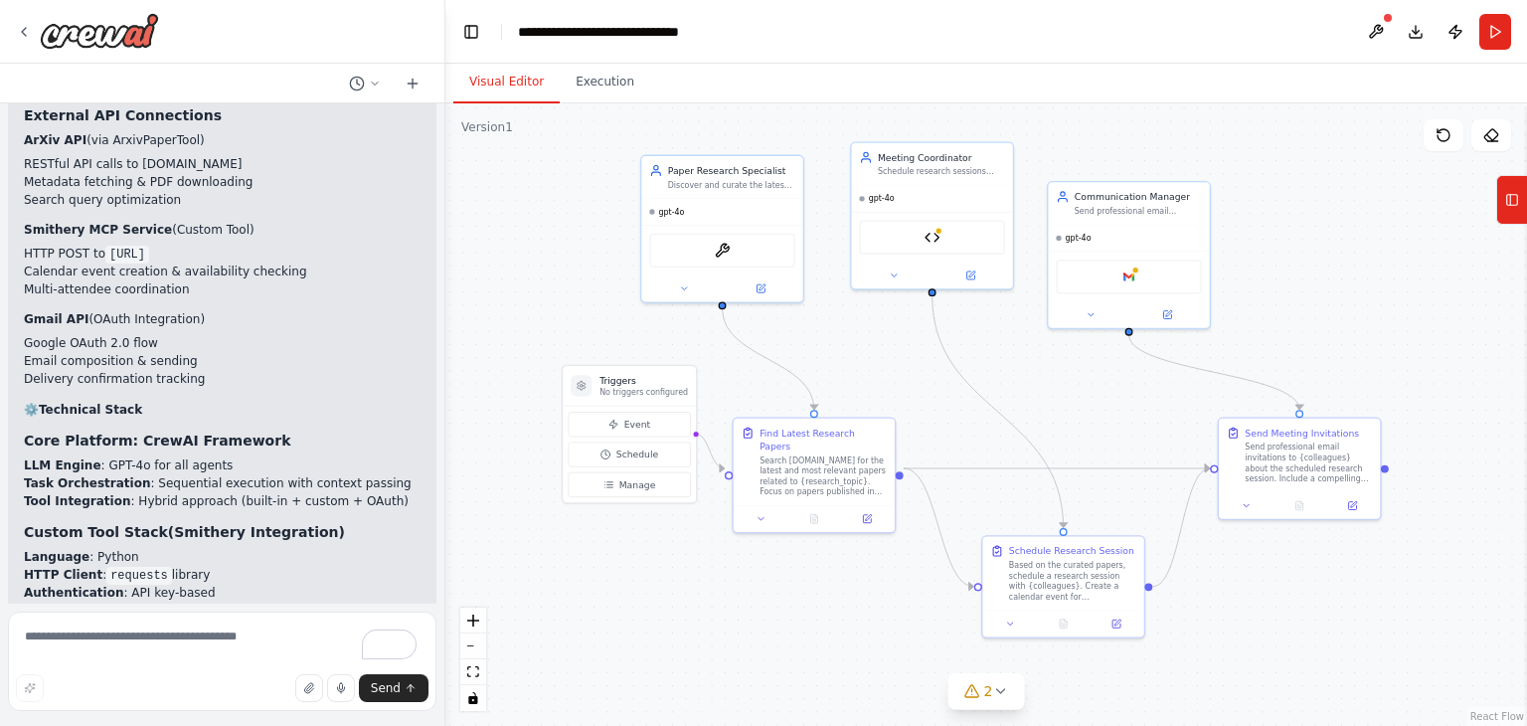
scroll to position [6367, 0]
